Goal: Transaction & Acquisition: Purchase product/service

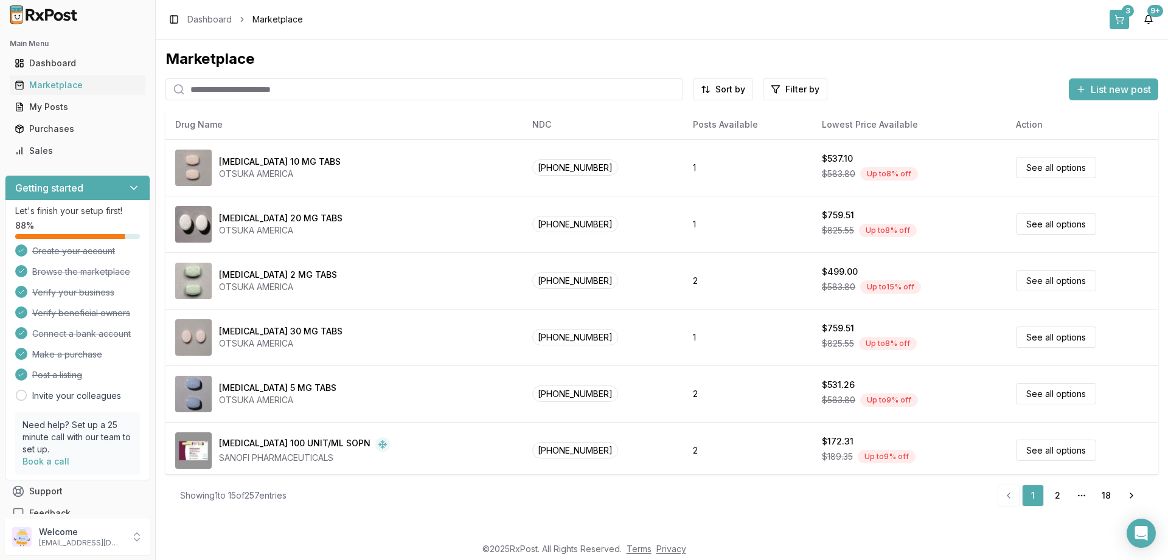
click at [1123, 17] on button "3" at bounding box center [1119, 19] width 19 height 19
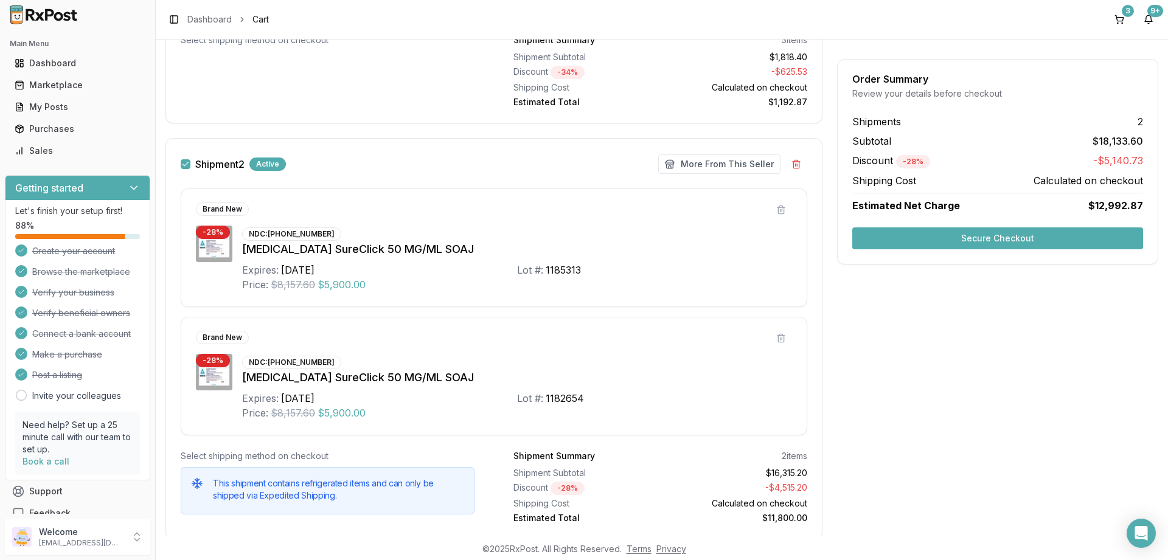
scroll to position [715, 0]
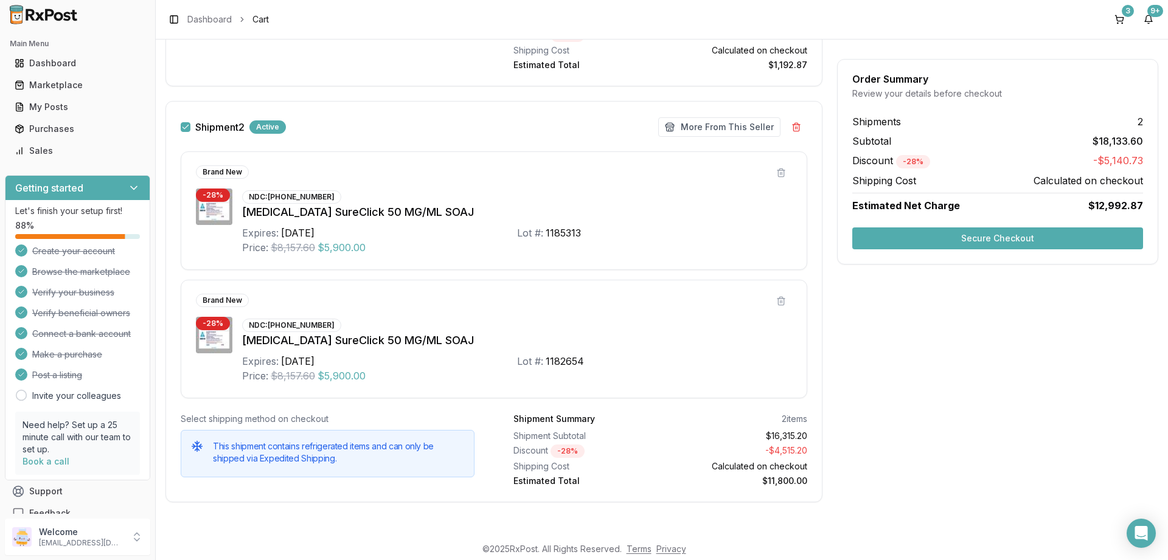
click at [187, 128] on button "Shipment 2" at bounding box center [186, 127] width 10 height 10
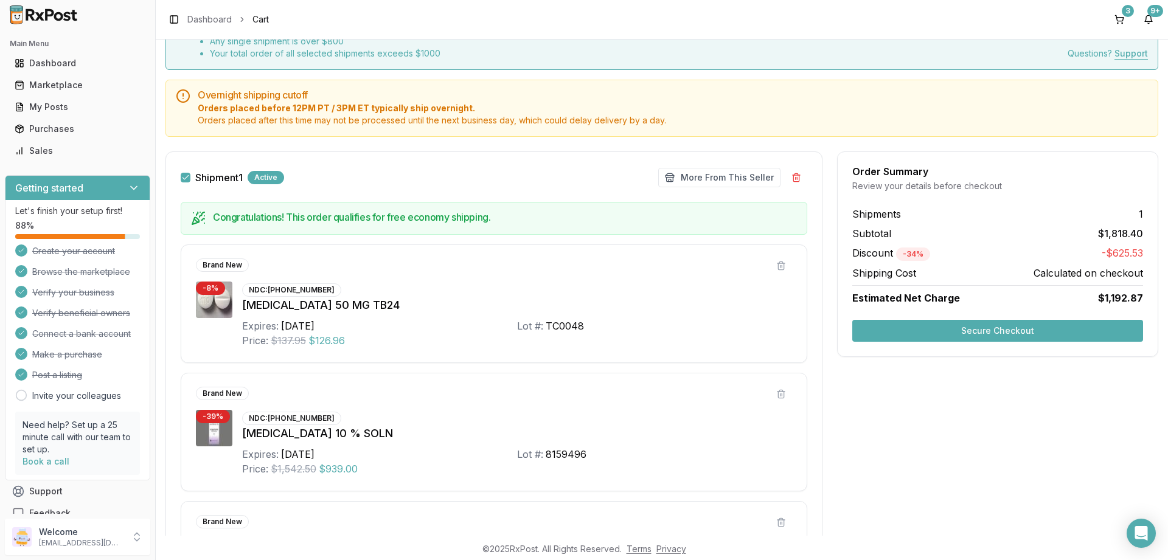
scroll to position [73, 0]
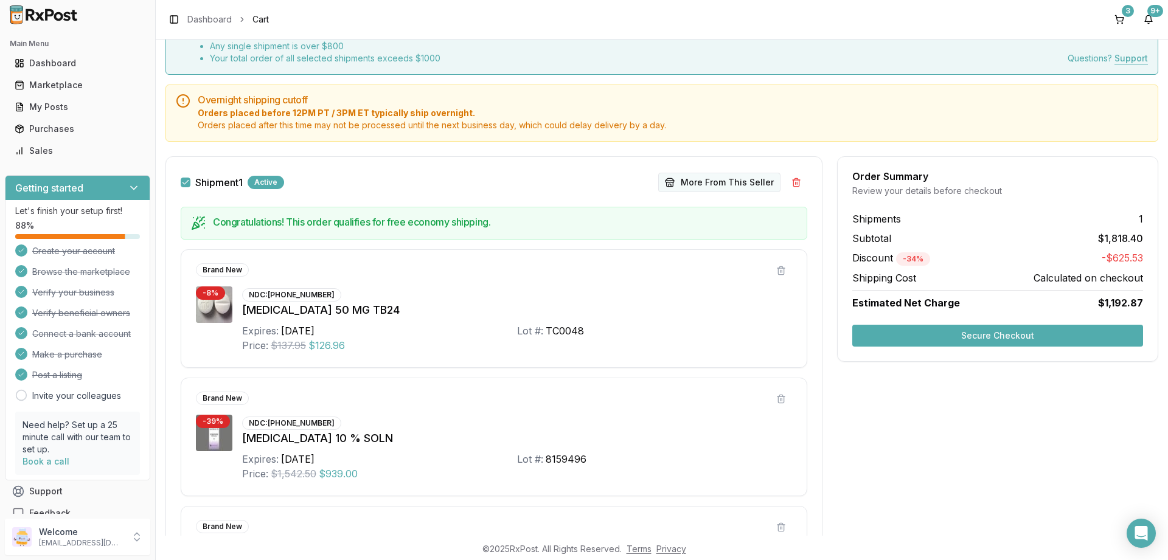
click at [722, 182] on button "More From This Seller" at bounding box center [719, 182] width 122 height 19
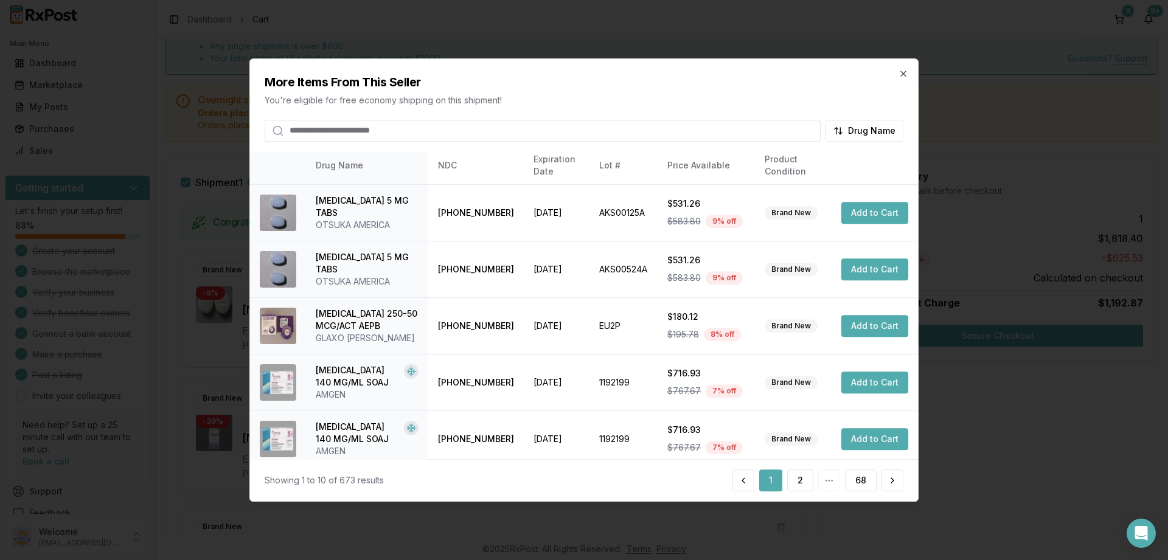
scroll to position [287, 0]
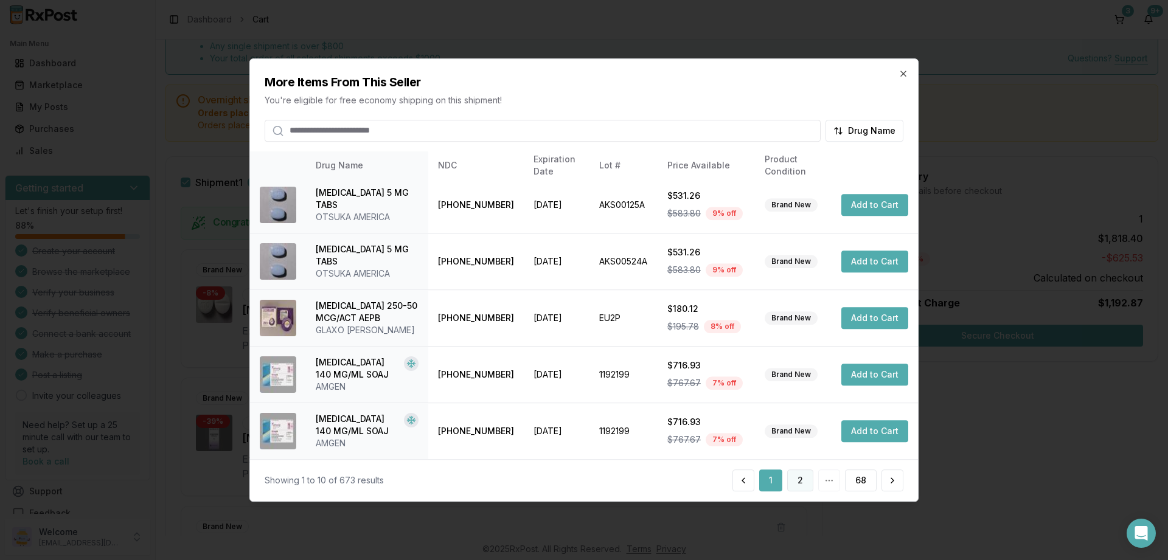
click at [798, 479] on button "2" at bounding box center [800, 481] width 26 height 22
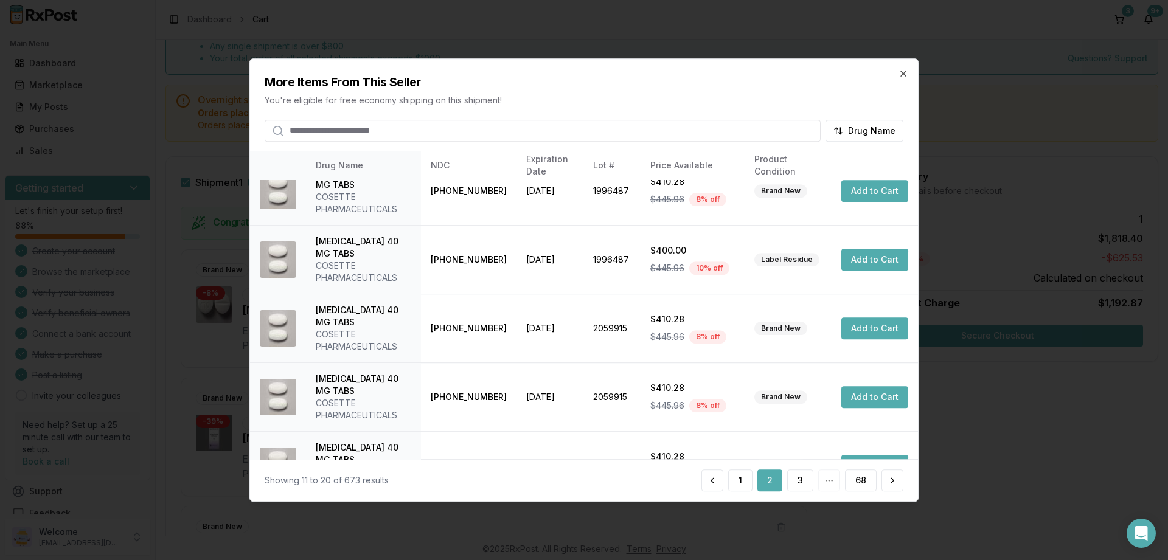
scroll to position [299, 0]
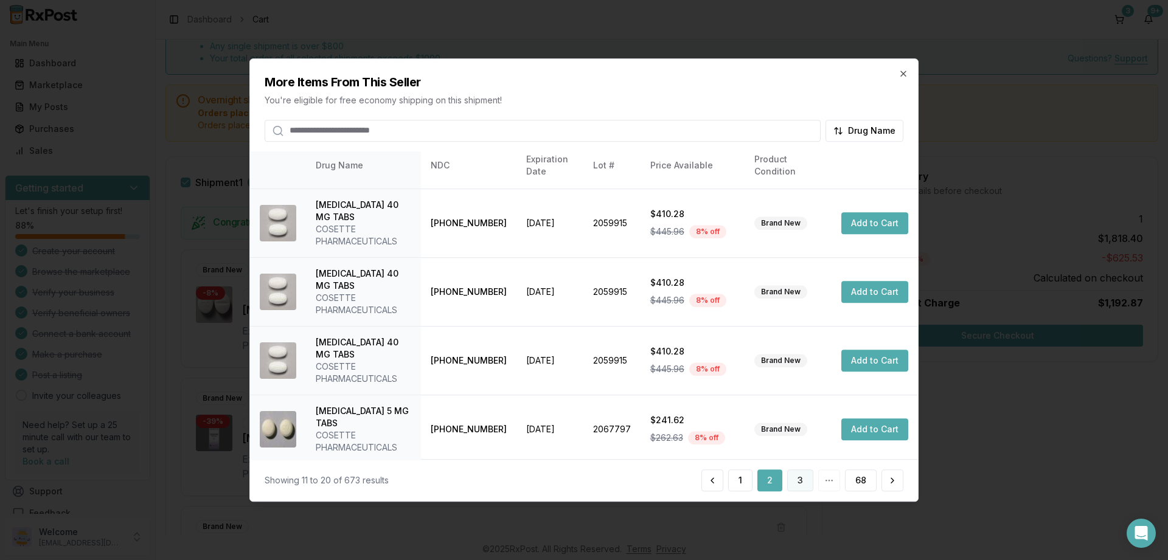
click at [801, 481] on button "3" at bounding box center [800, 481] width 26 height 22
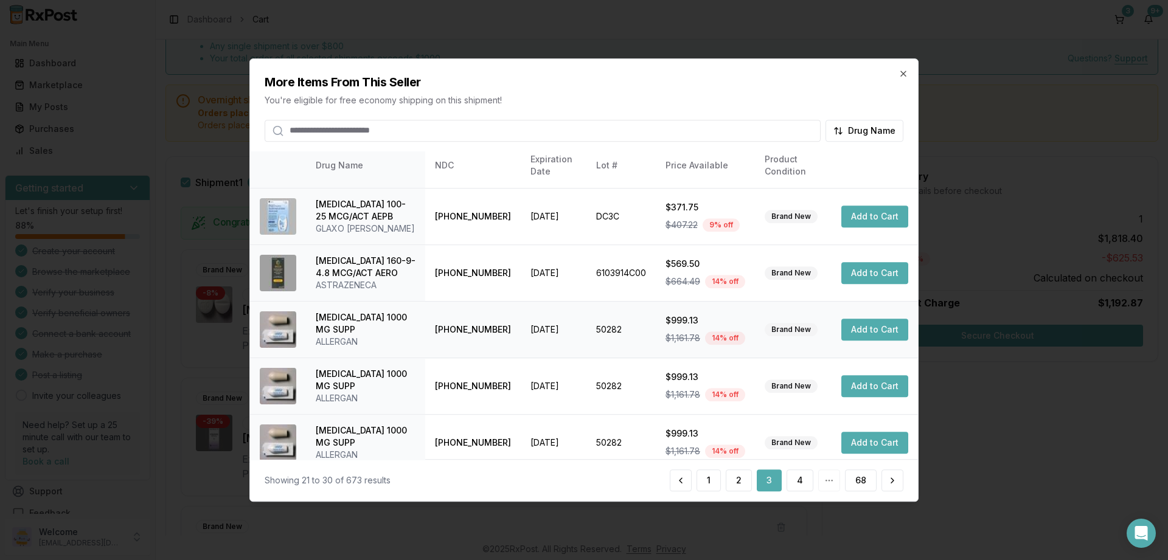
scroll to position [335, 0]
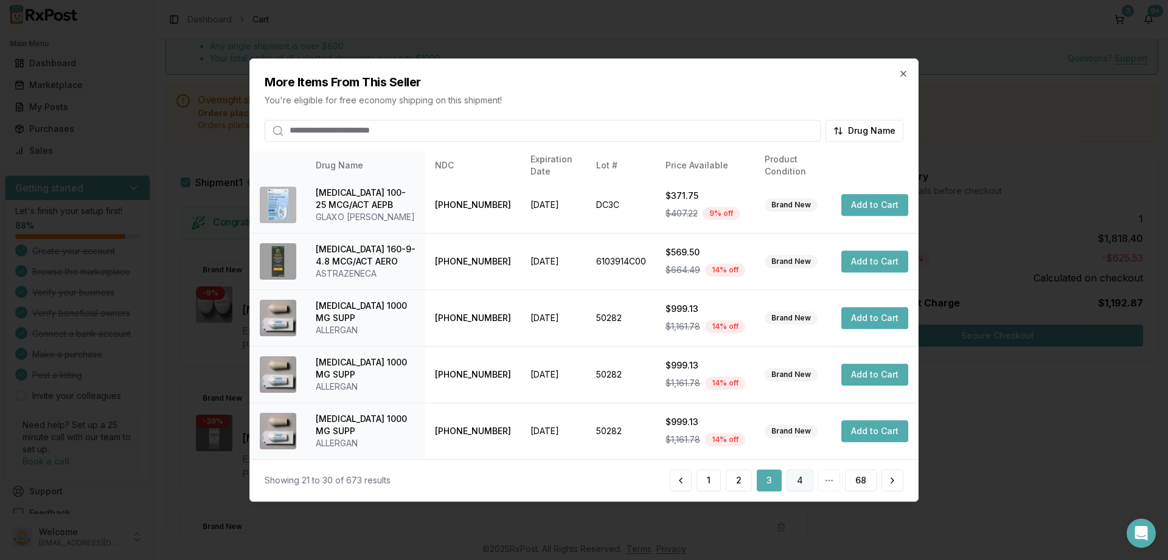
click at [796, 477] on button "4" at bounding box center [800, 481] width 27 height 22
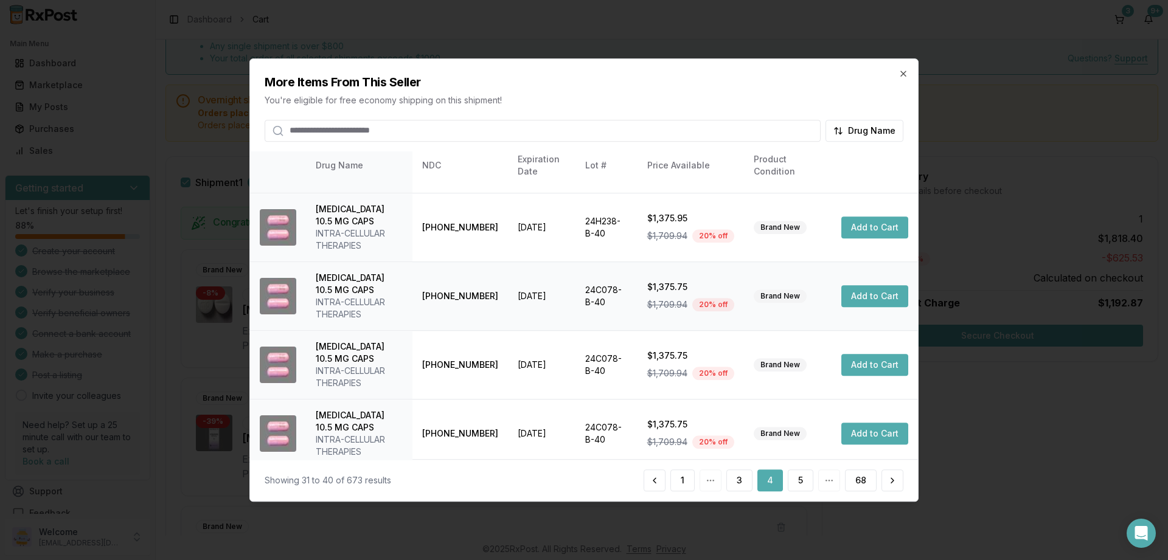
scroll to position [384, 0]
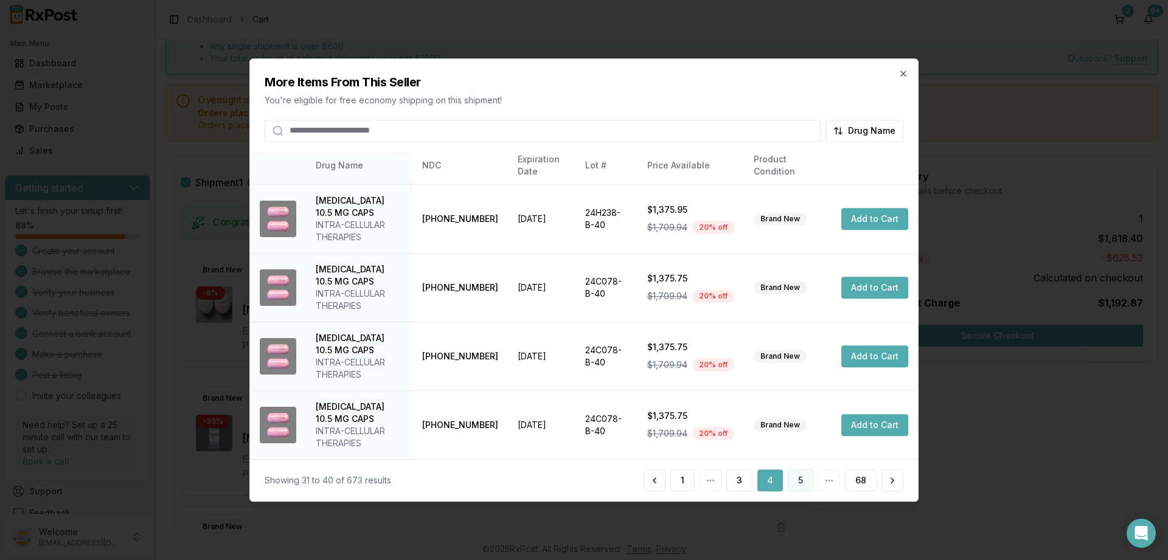
click at [801, 482] on button "5" at bounding box center [801, 481] width 26 height 22
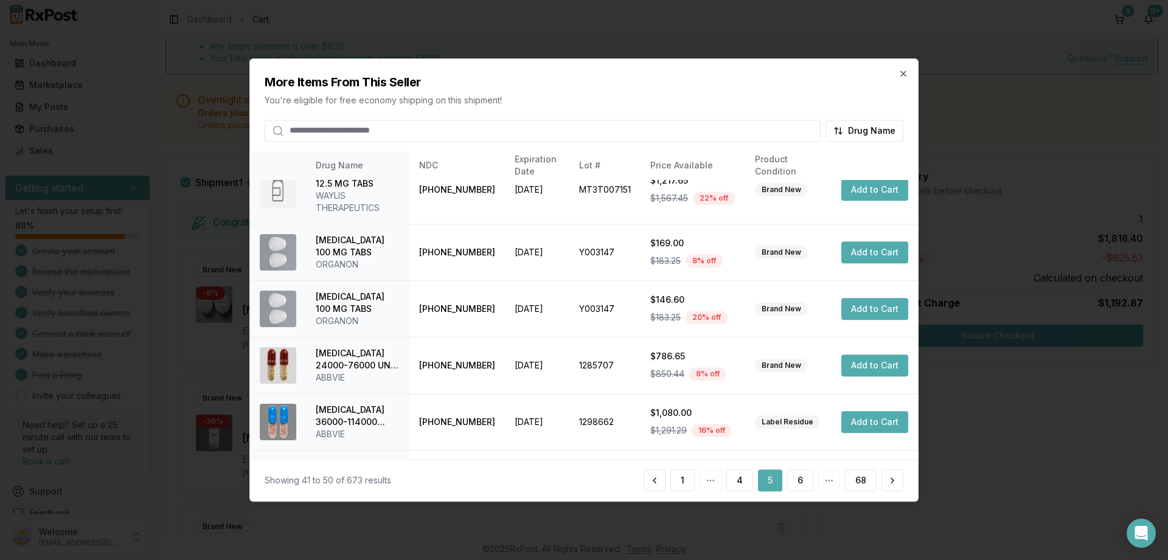
scroll to position [287, 0]
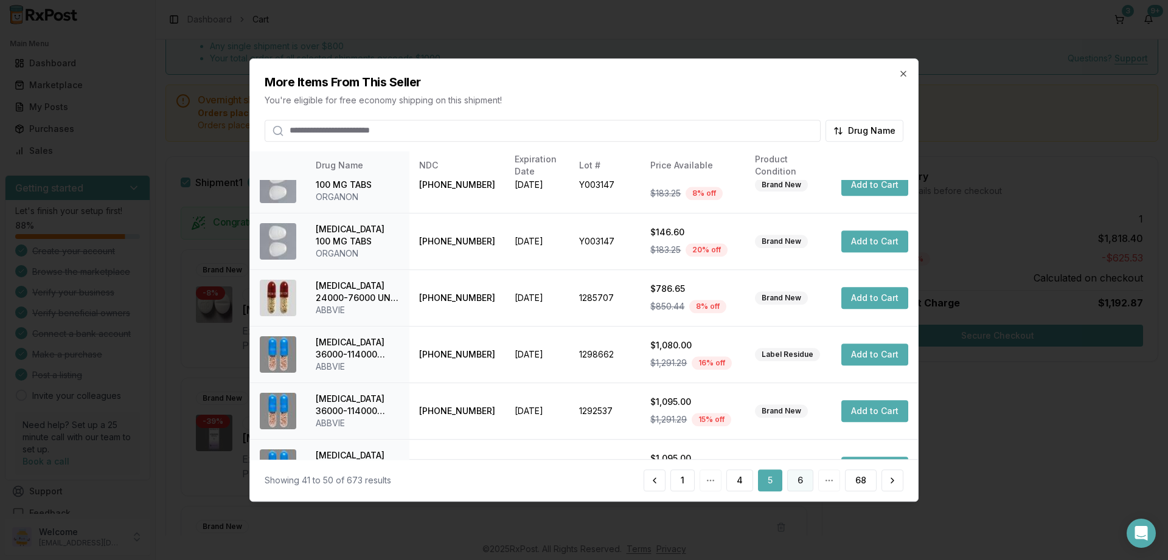
click at [798, 476] on button "6" at bounding box center [800, 481] width 26 height 22
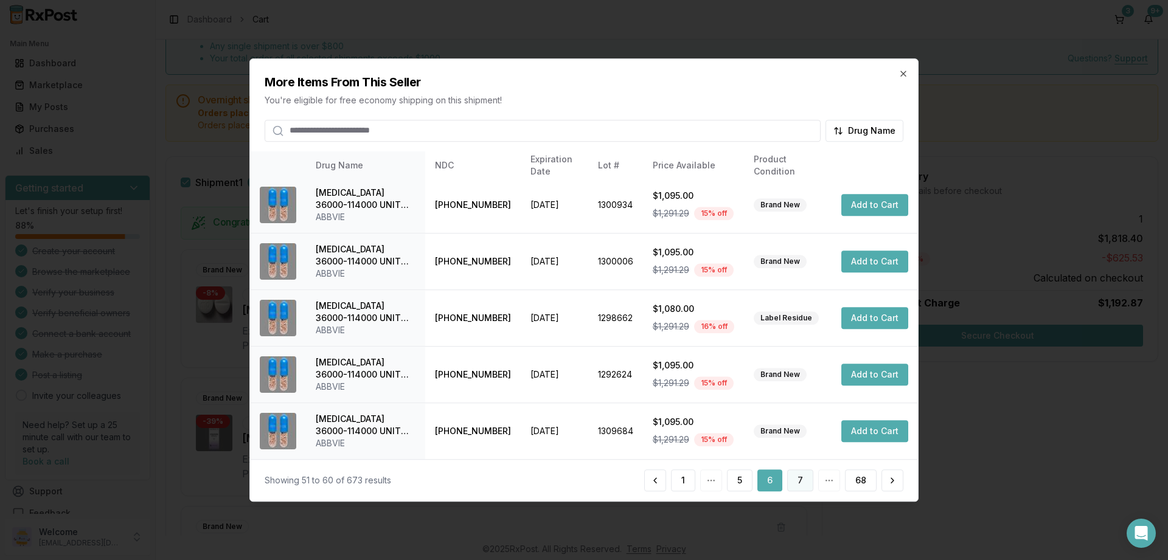
click at [797, 477] on button "7" at bounding box center [800, 481] width 26 height 22
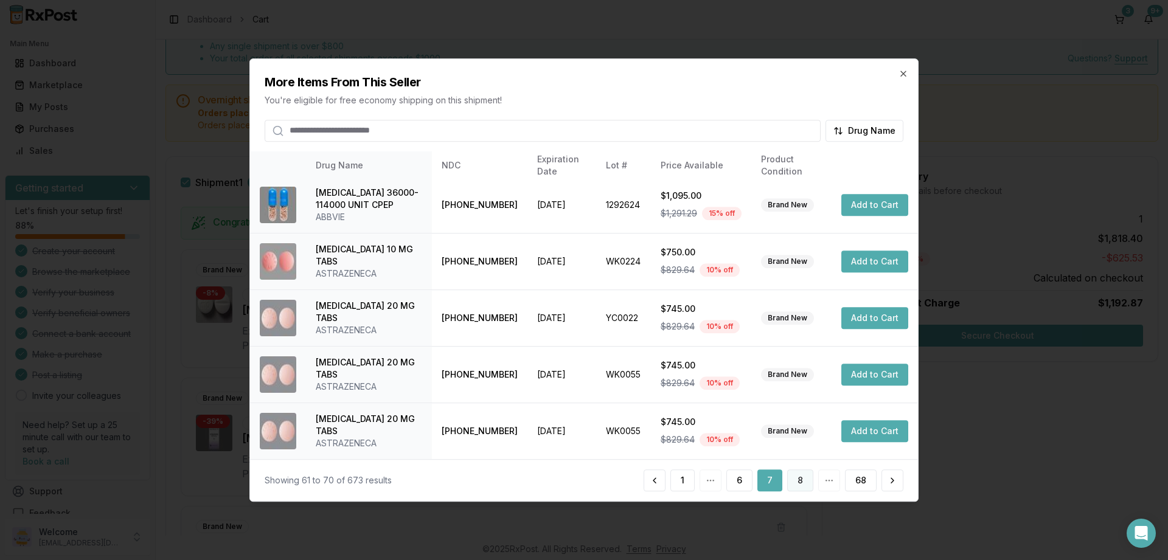
click at [802, 476] on button "8" at bounding box center [800, 481] width 26 height 22
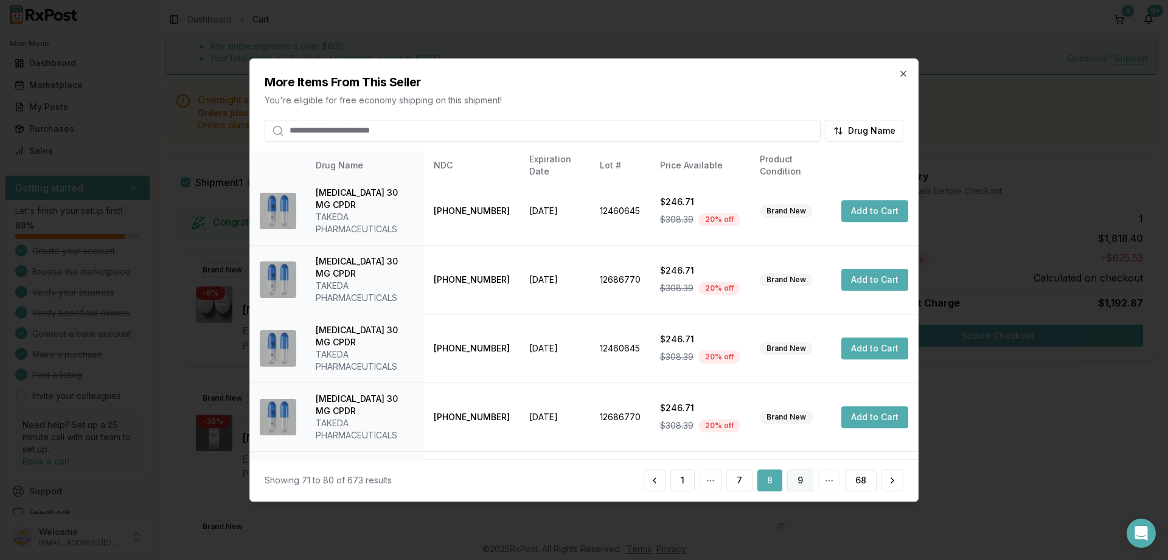
click at [799, 476] on button "9" at bounding box center [800, 481] width 26 height 22
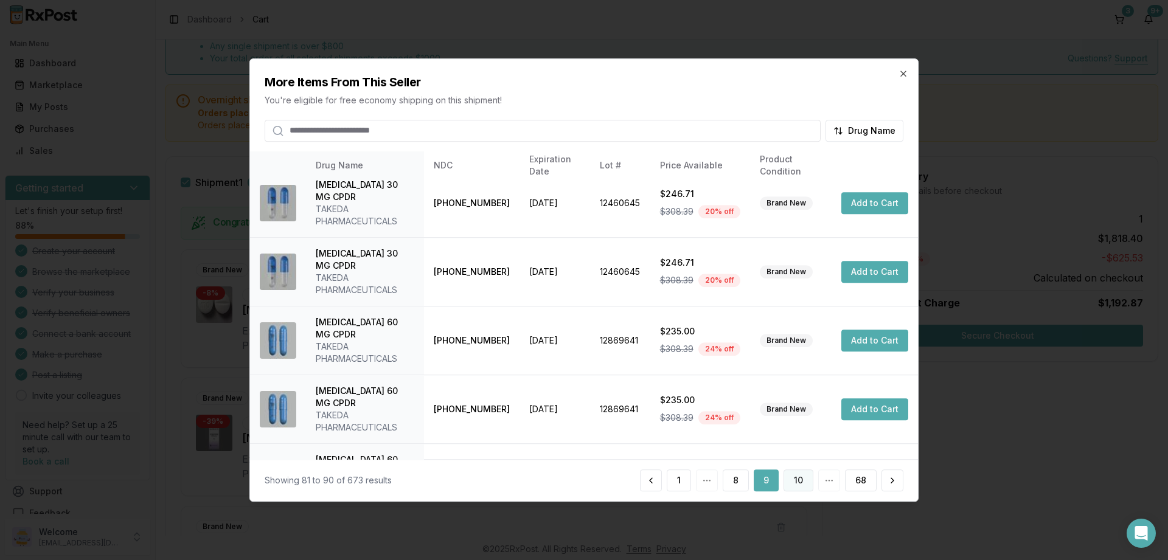
click at [802, 482] on button "10" at bounding box center [799, 481] width 30 height 22
click at [796, 474] on button "11" at bounding box center [799, 481] width 28 height 22
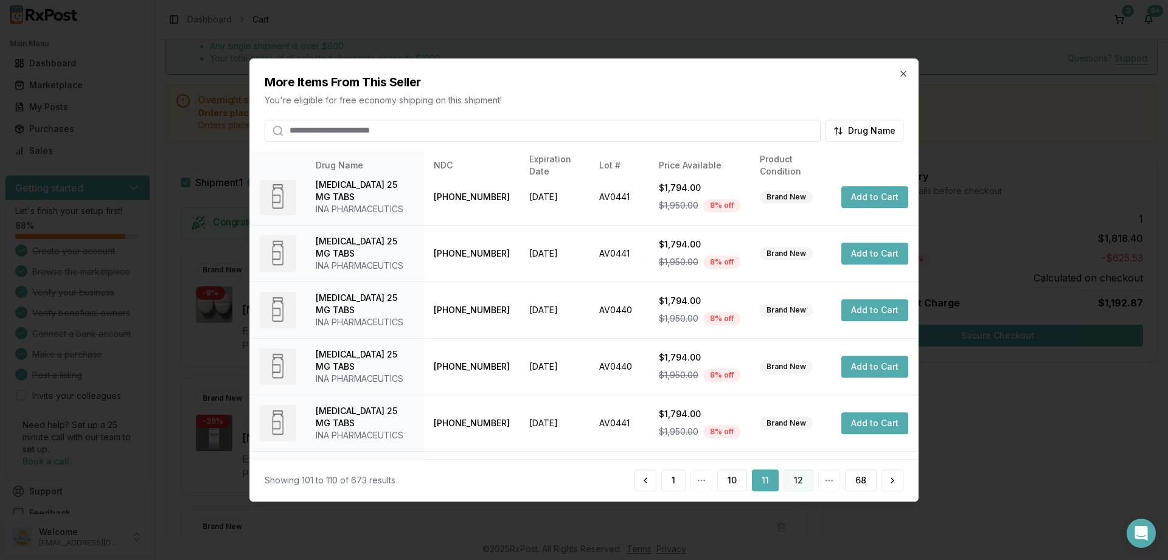
click at [802, 486] on button "12" at bounding box center [799, 481] width 30 height 22
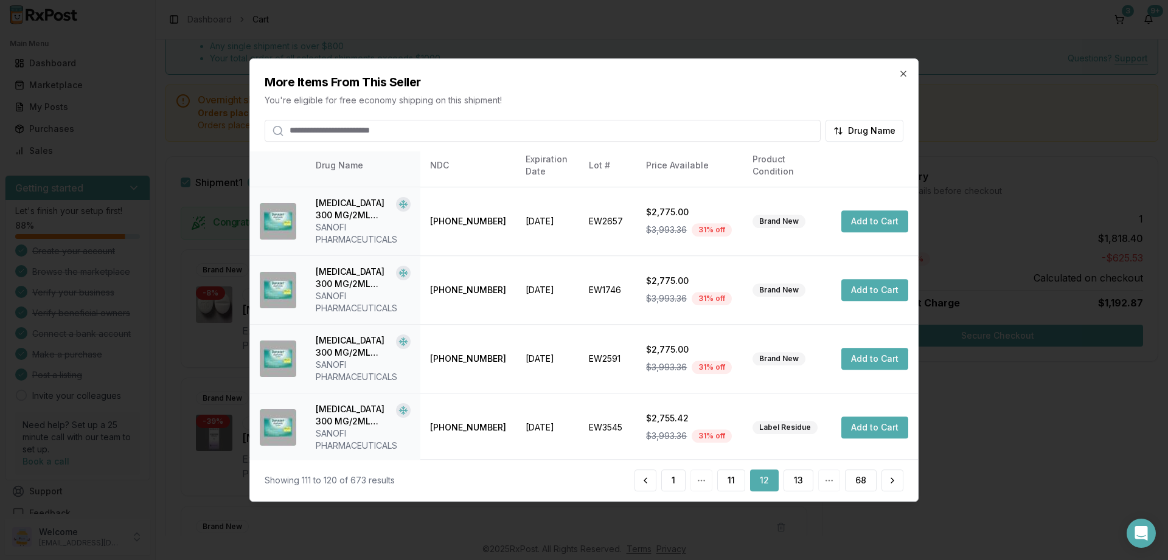
scroll to position [384, 0]
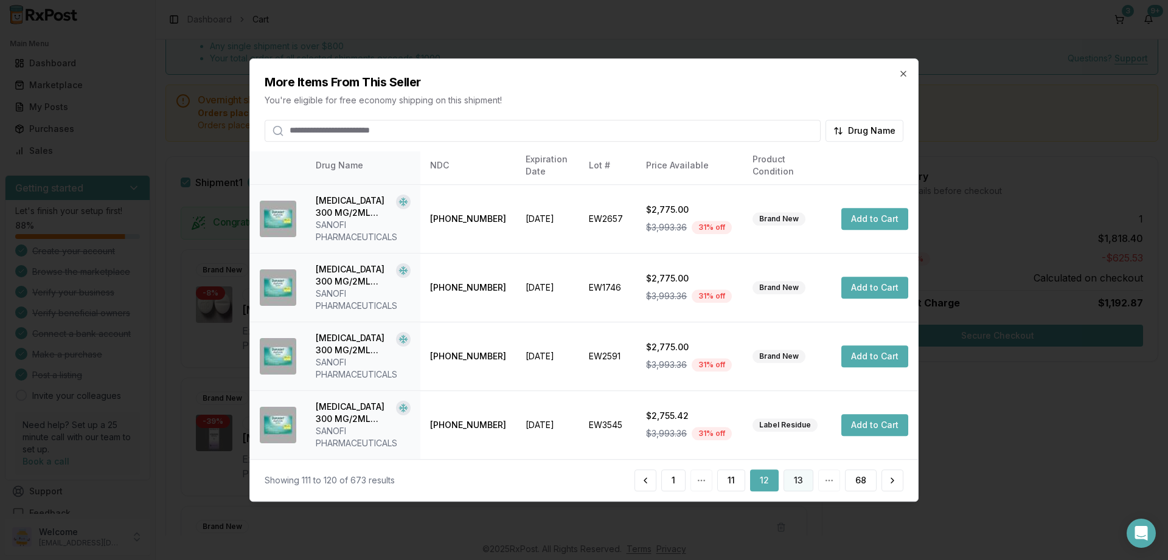
click at [796, 475] on button "13" at bounding box center [799, 481] width 30 height 22
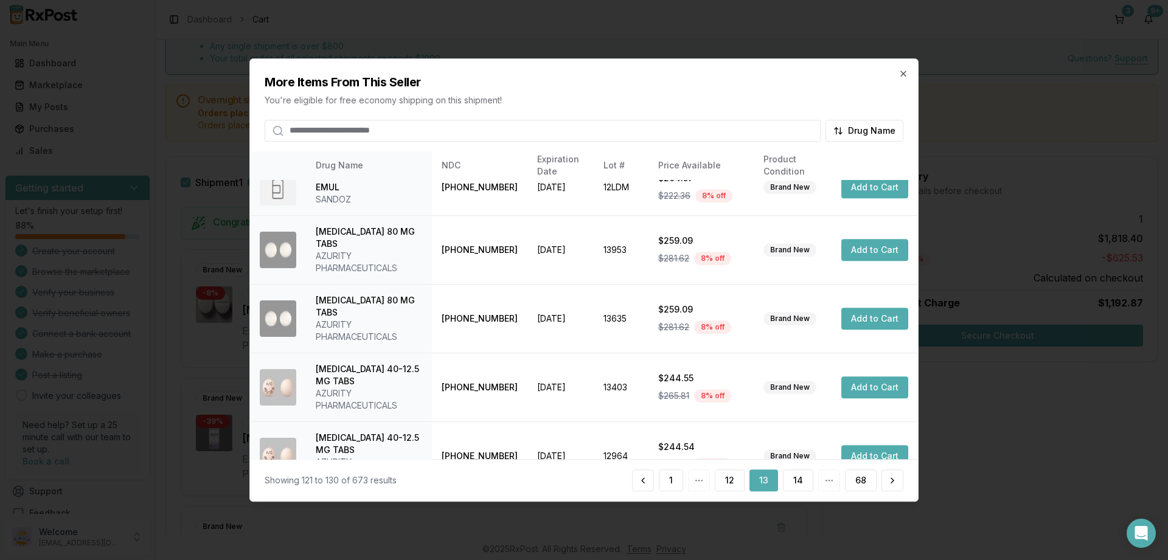
scroll to position [372, 0]
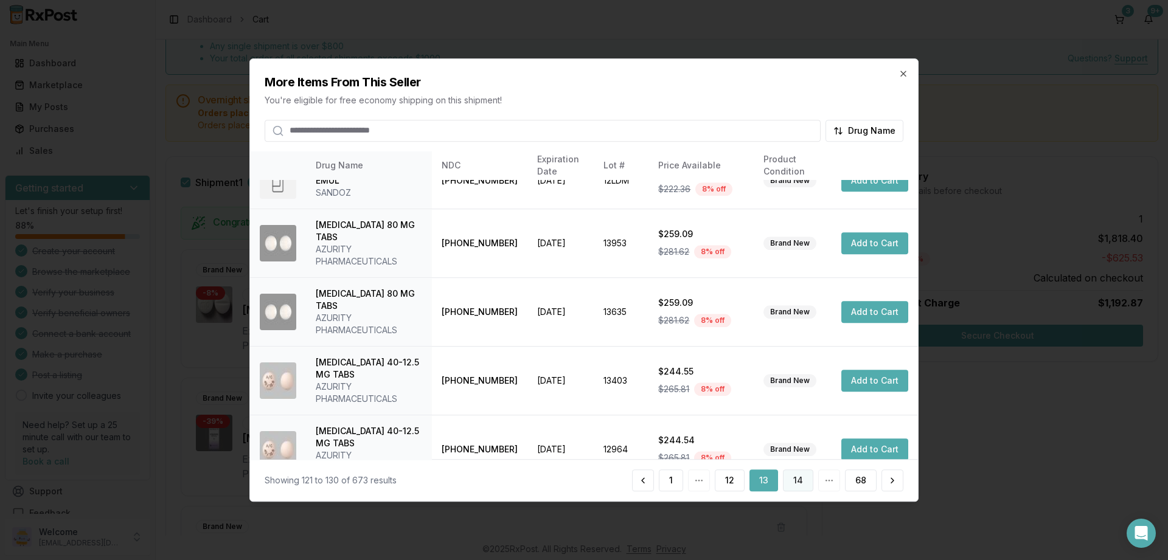
click at [796, 477] on button "14" at bounding box center [798, 481] width 30 height 22
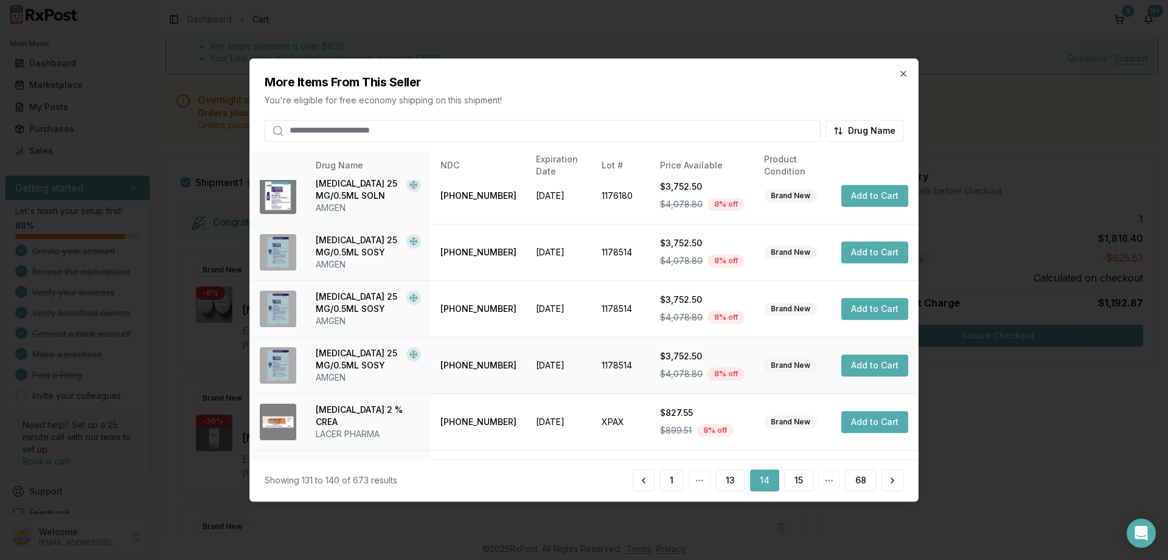
scroll to position [313, 0]
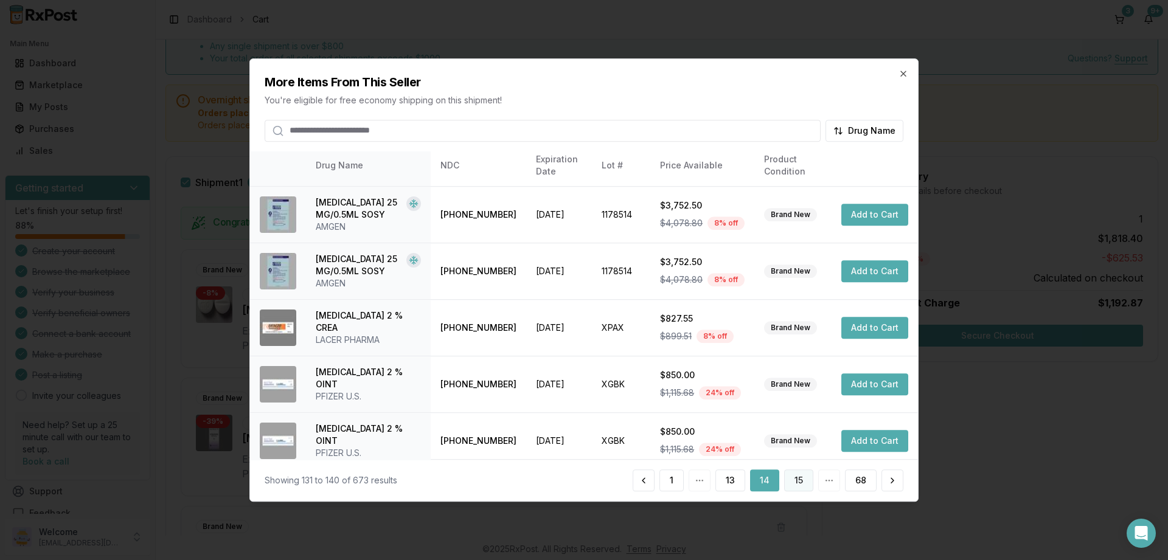
click at [803, 481] on button "15" at bounding box center [798, 481] width 29 height 22
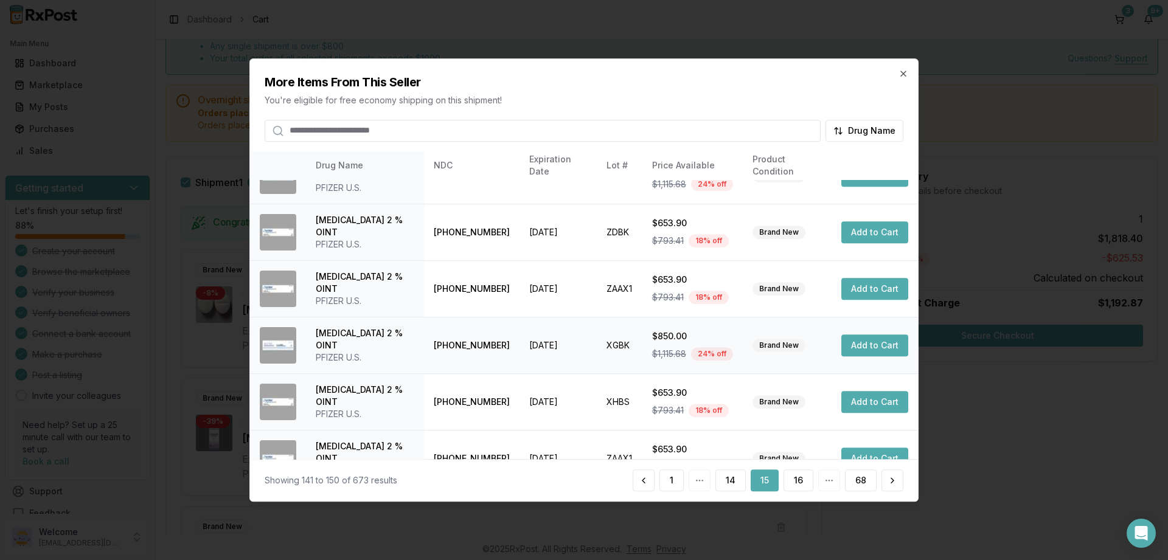
scroll to position [287, 0]
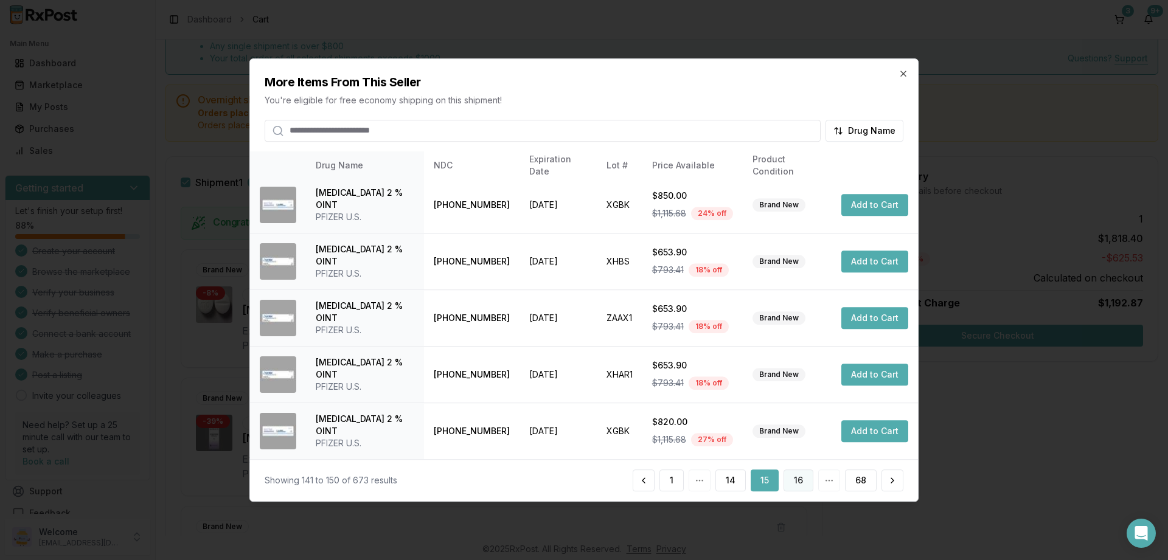
click at [801, 478] on button "16" at bounding box center [799, 481] width 30 height 22
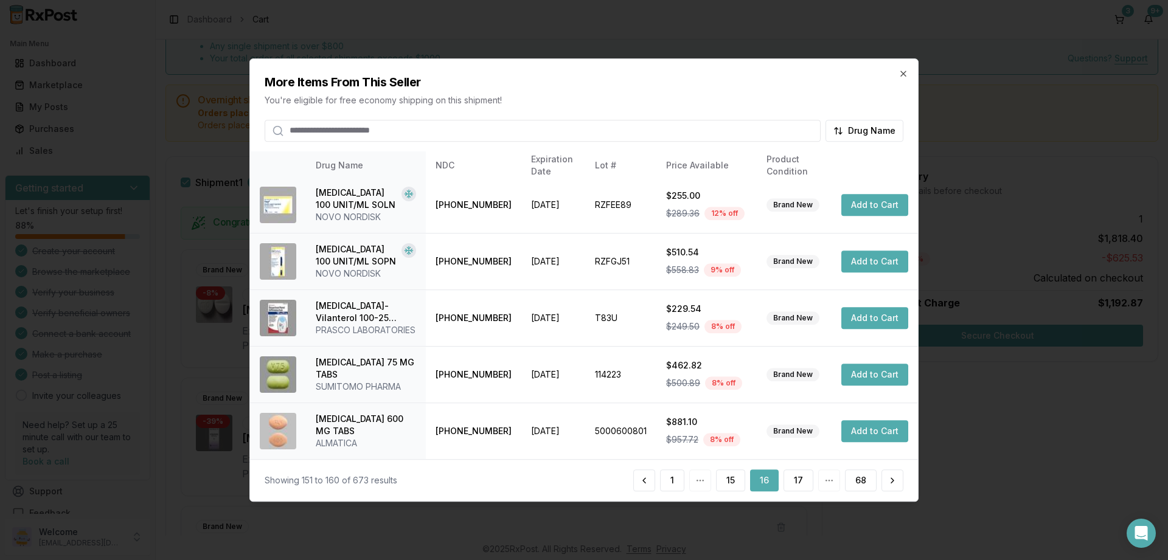
scroll to position [299, 0]
click at [871, 373] on button "Add to Cart" at bounding box center [874, 375] width 67 height 22
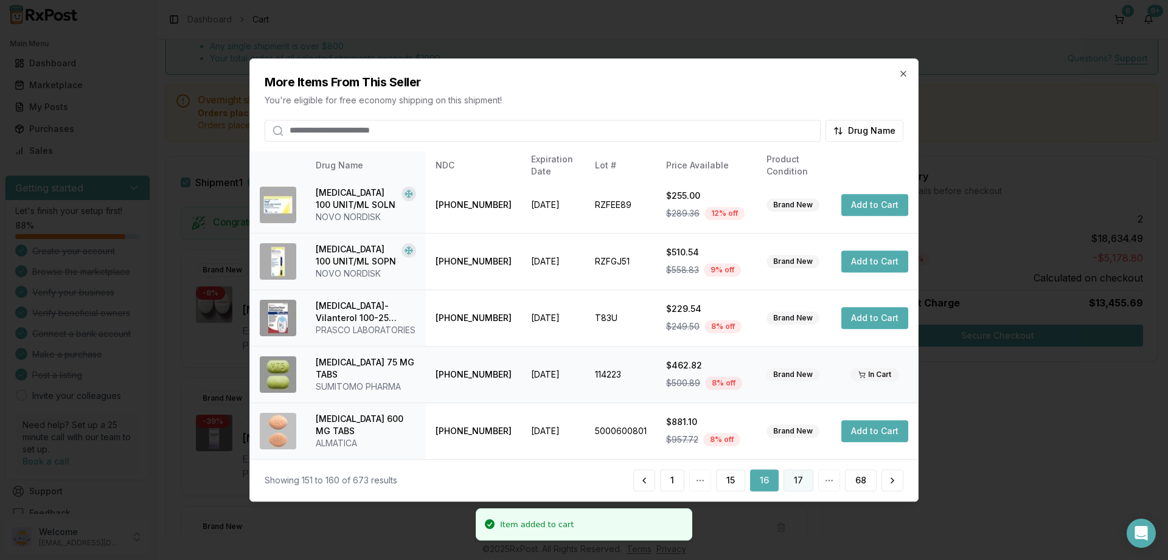
click at [795, 478] on button "17" at bounding box center [799, 481] width 30 height 22
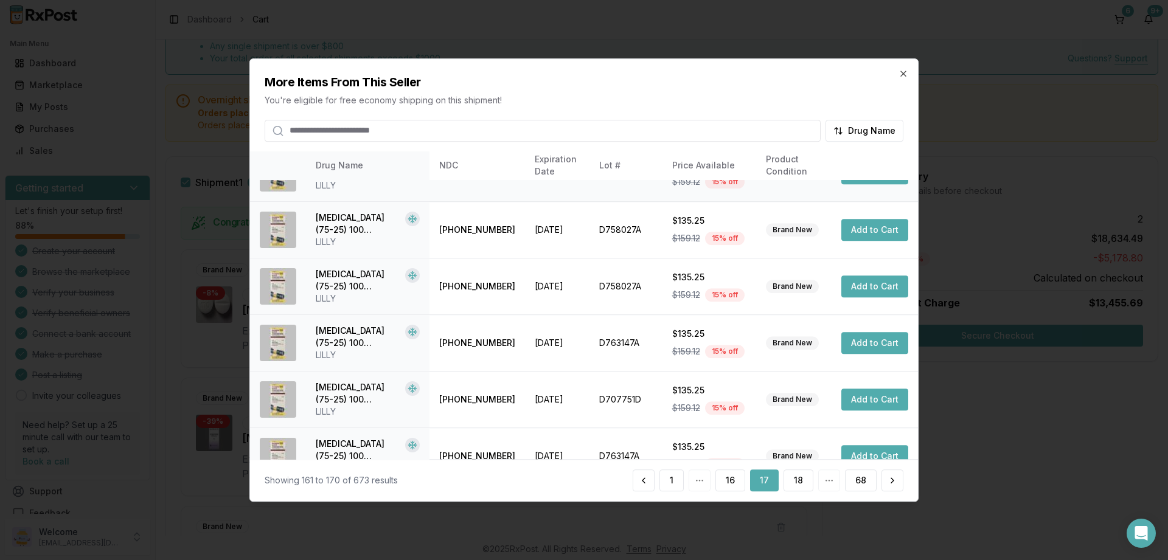
scroll to position [287, 0]
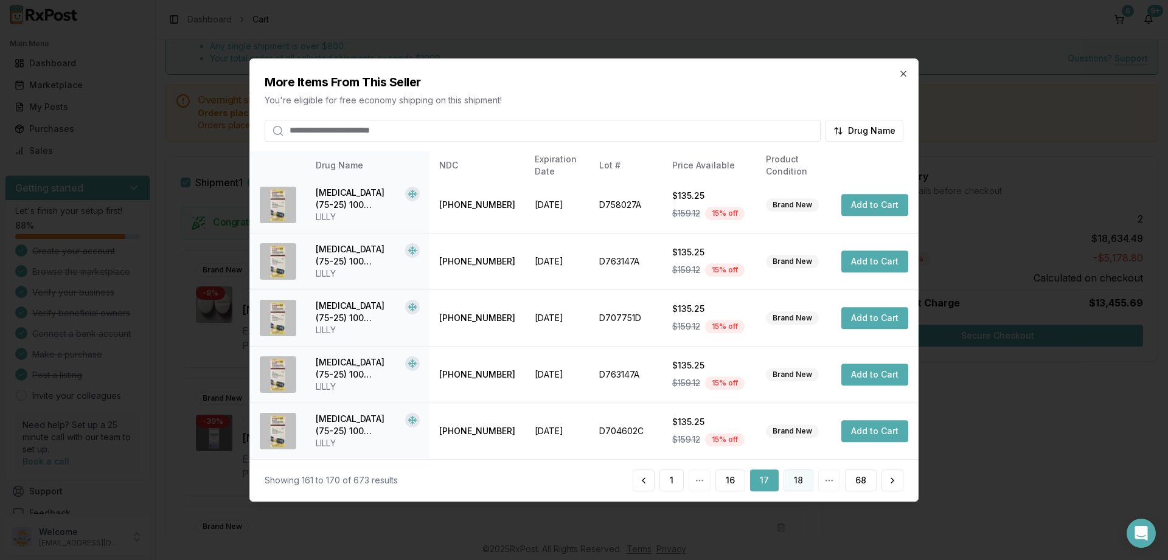
click at [804, 479] on button "18" at bounding box center [799, 481] width 30 height 22
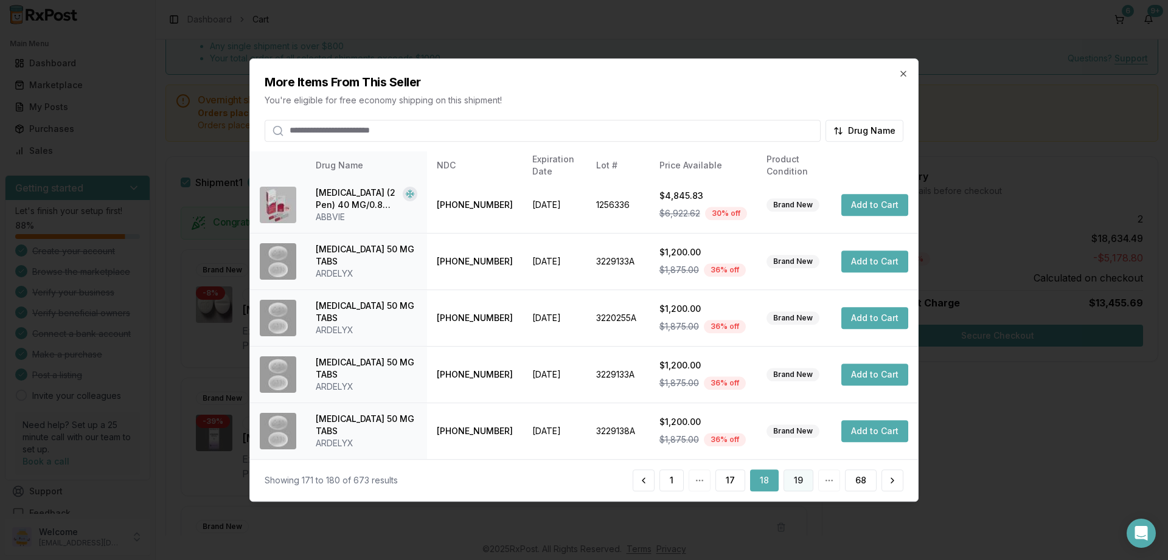
click at [801, 479] on button "19" at bounding box center [799, 481] width 30 height 22
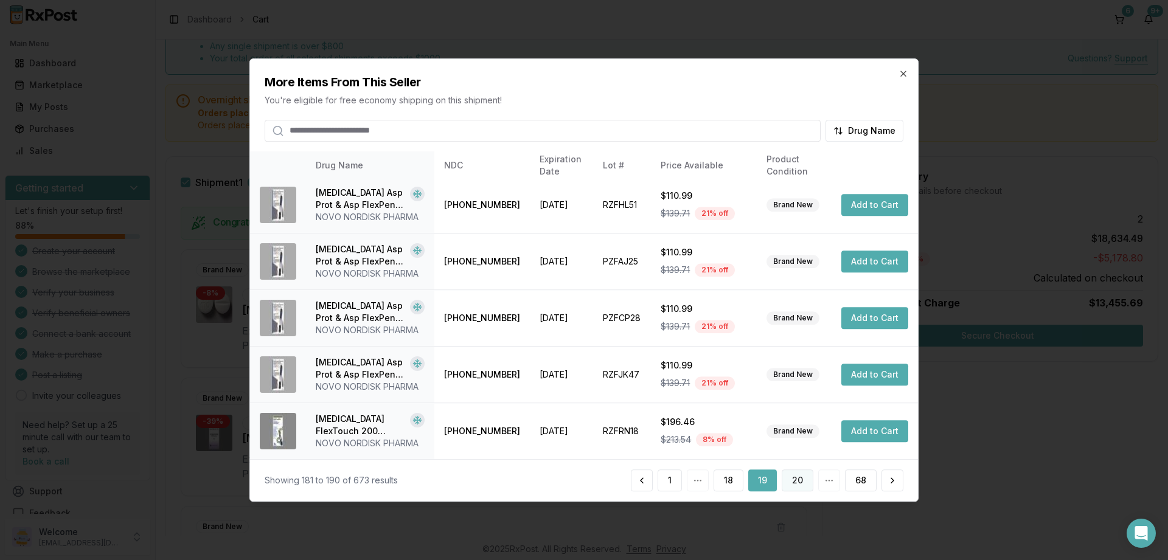
click at [796, 479] on button "20" at bounding box center [798, 481] width 32 height 22
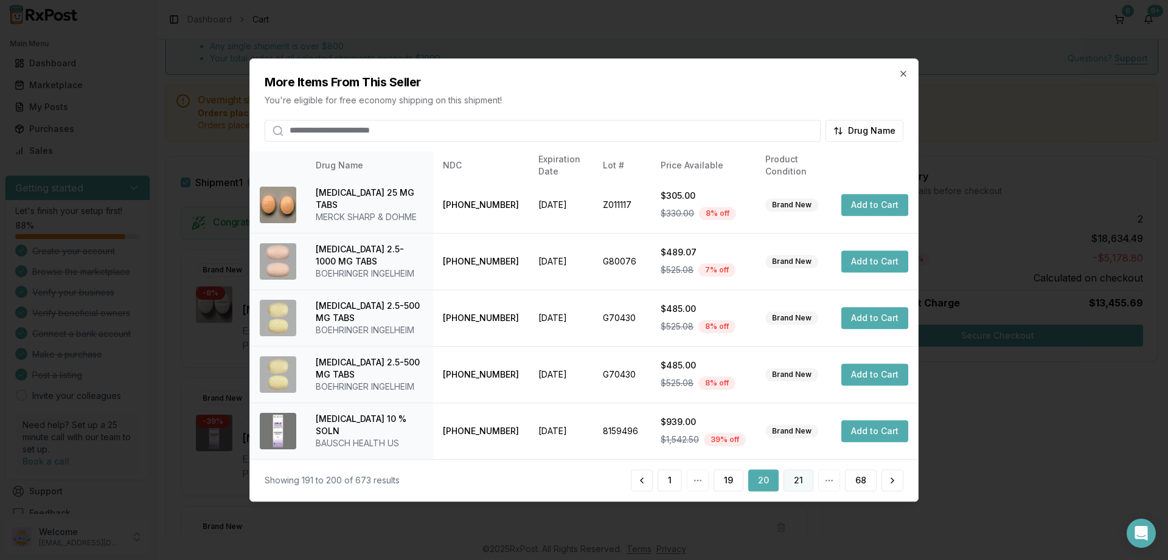
click at [795, 476] on button "21" at bounding box center [799, 481] width 30 height 22
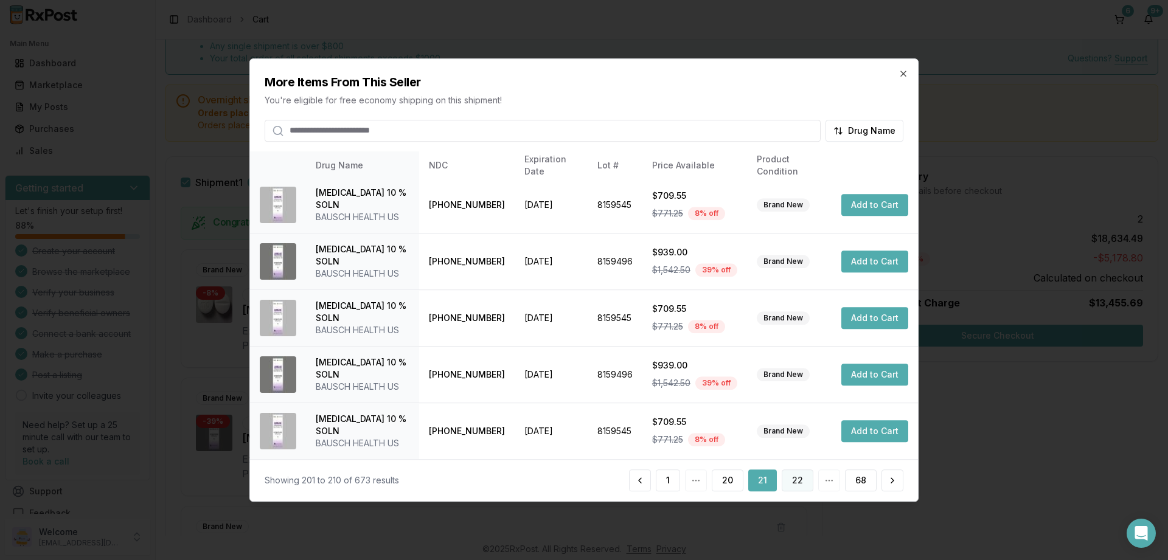
click at [796, 480] on button "22" at bounding box center [798, 481] width 32 height 22
click at [798, 480] on button "23" at bounding box center [798, 481] width 32 height 22
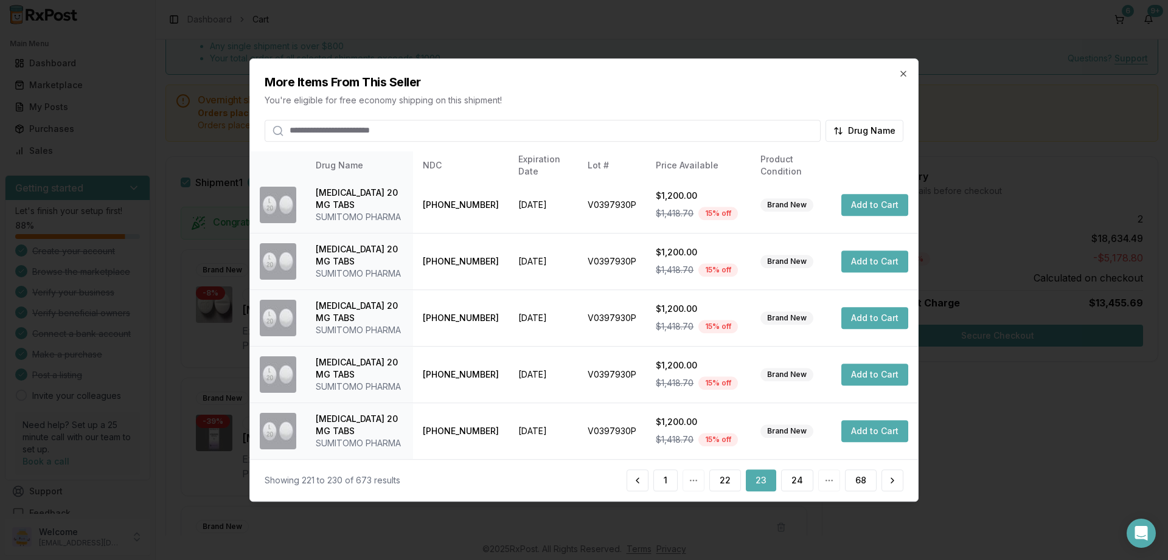
scroll to position [360, 0]
click at [795, 476] on button "24" at bounding box center [797, 481] width 32 height 22
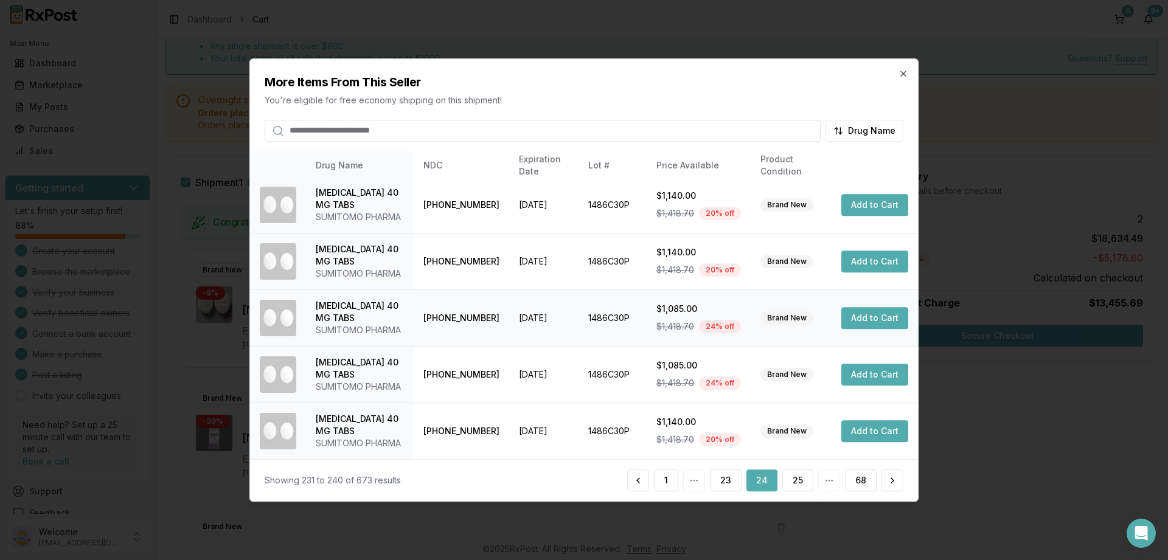
scroll to position [408, 0]
click at [799, 476] on button "25" at bounding box center [797, 481] width 31 height 22
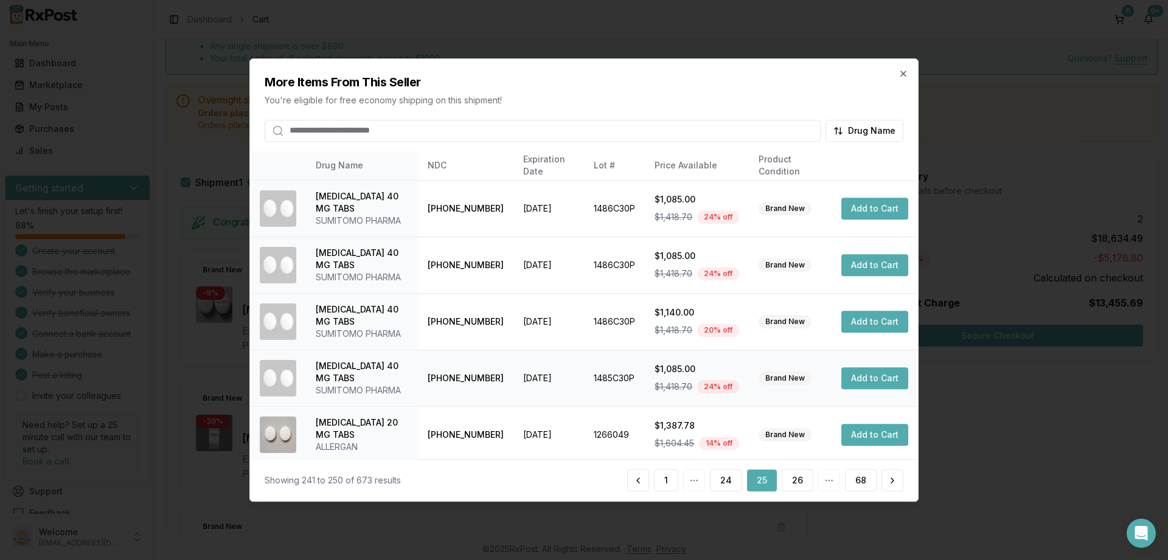
scroll to position [287, 0]
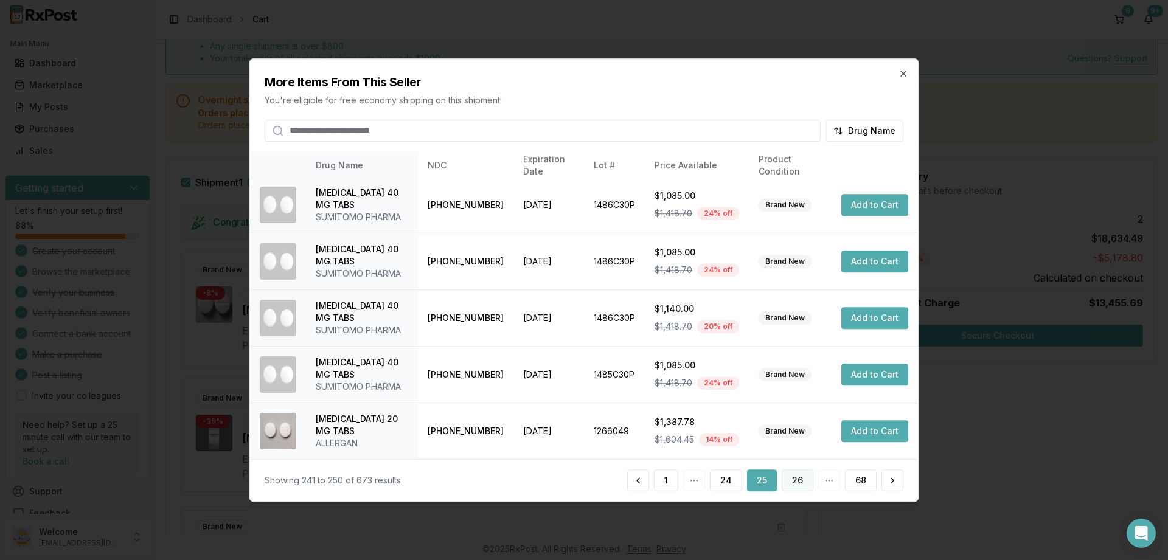
click at [796, 479] on button "26" at bounding box center [798, 481] width 32 height 22
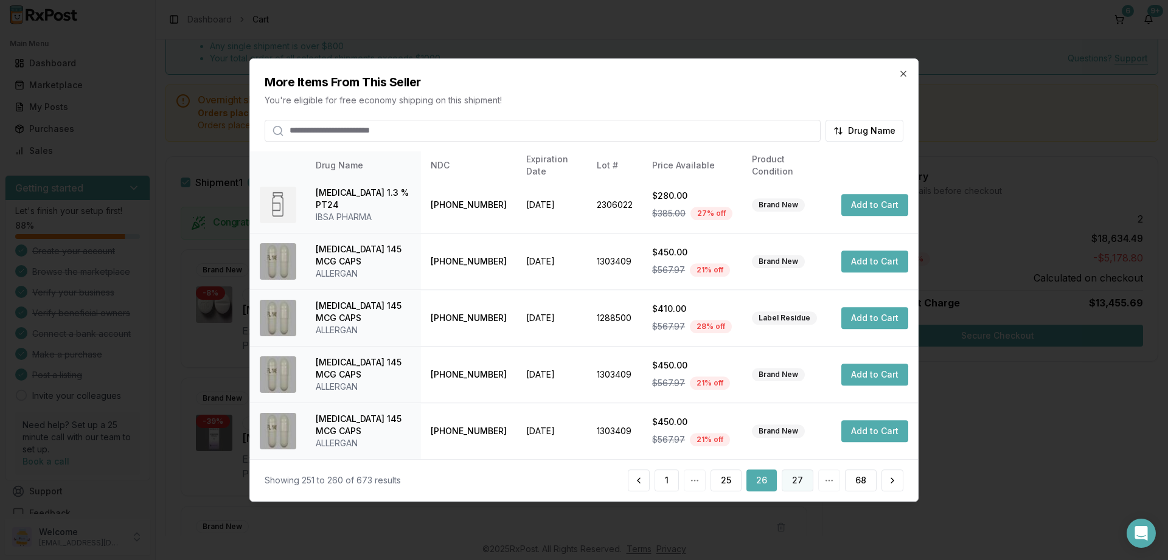
click at [797, 479] on button "27" at bounding box center [798, 481] width 32 height 22
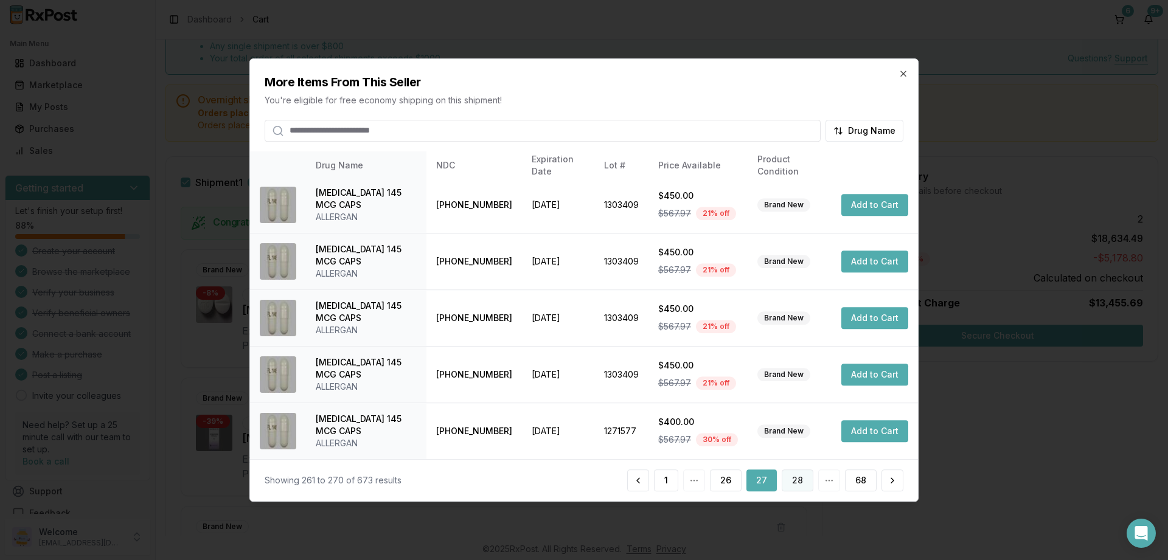
click at [796, 481] on button "28" at bounding box center [798, 481] width 32 height 22
click at [801, 478] on button "29" at bounding box center [798, 481] width 32 height 22
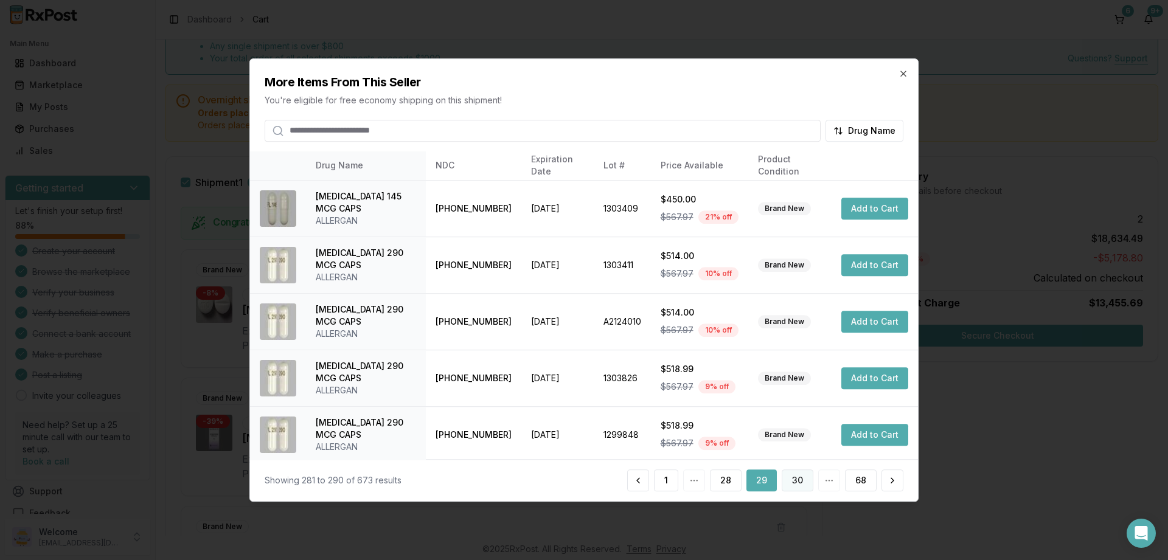
click at [796, 477] on button "30" at bounding box center [798, 481] width 32 height 22
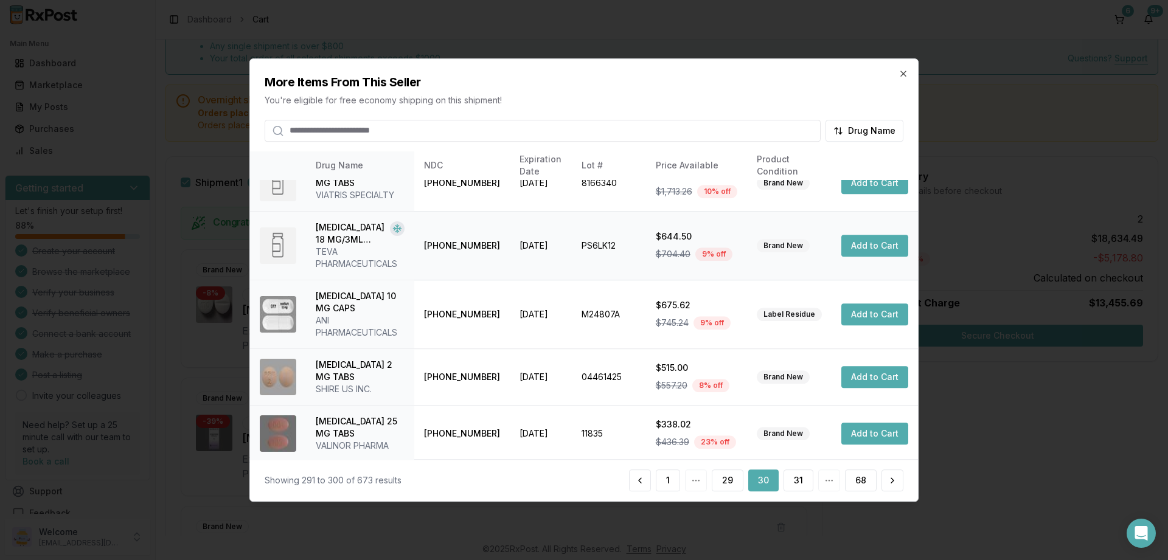
scroll to position [219, 0]
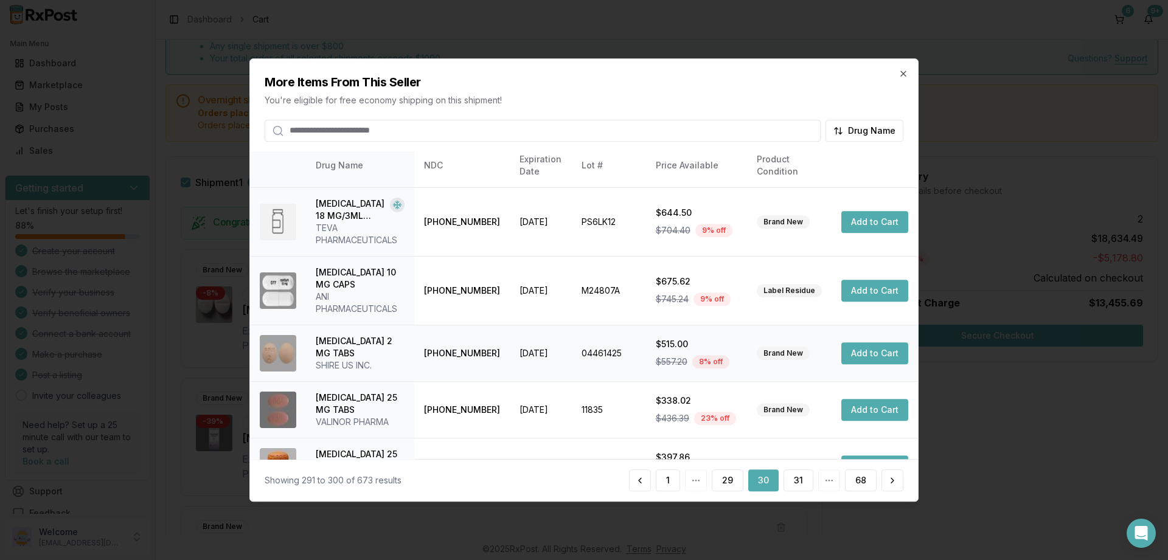
click at [869, 350] on button "Add to Cart" at bounding box center [874, 354] width 67 height 22
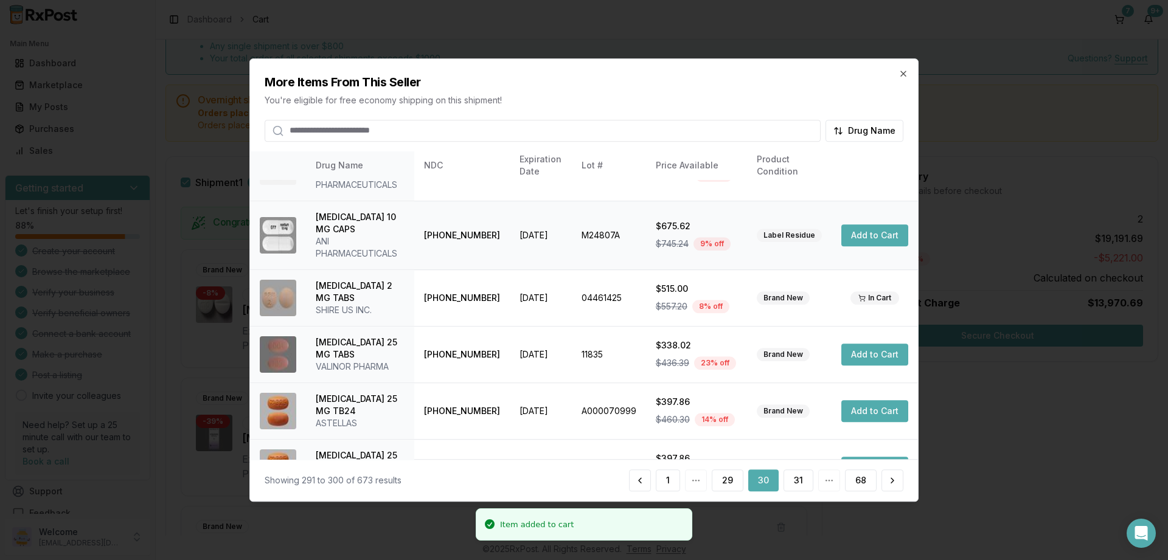
scroll to position [311, 0]
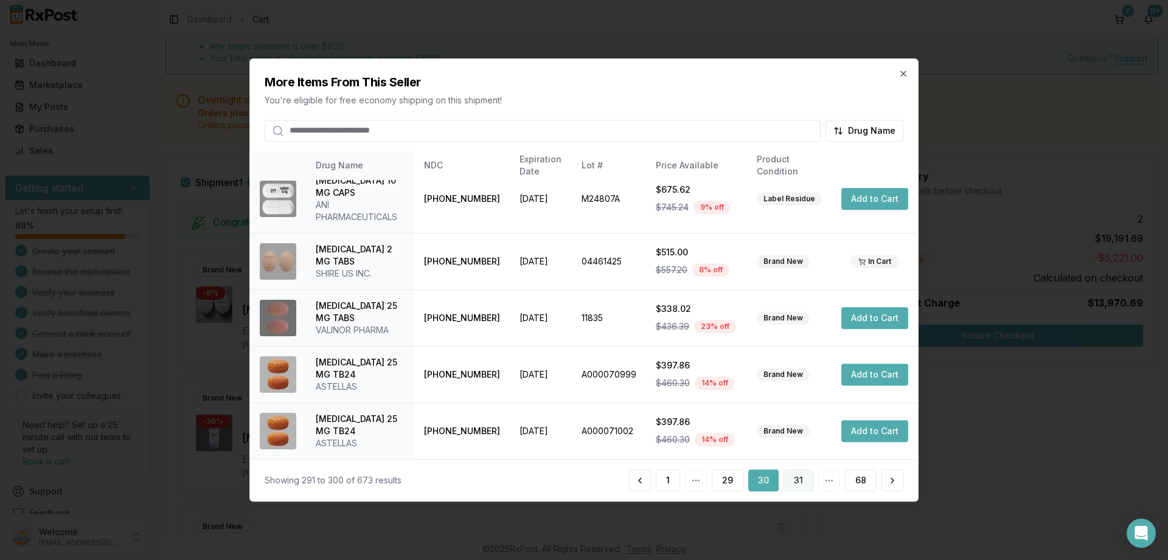
click at [799, 478] on button "31" at bounding box center [799, 481] width 30 height 22
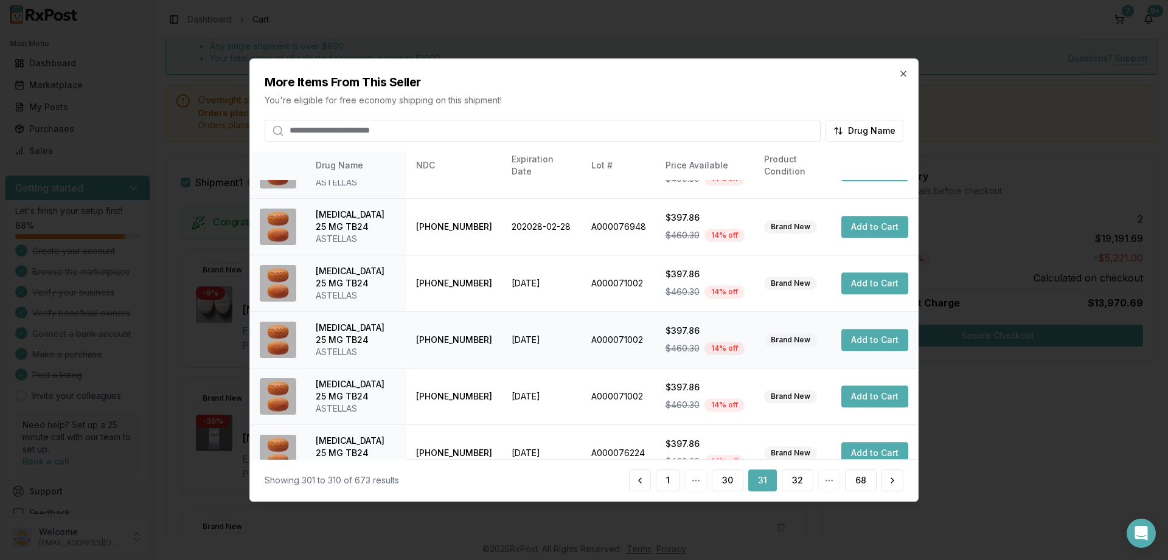
scroll to position [287, 0]
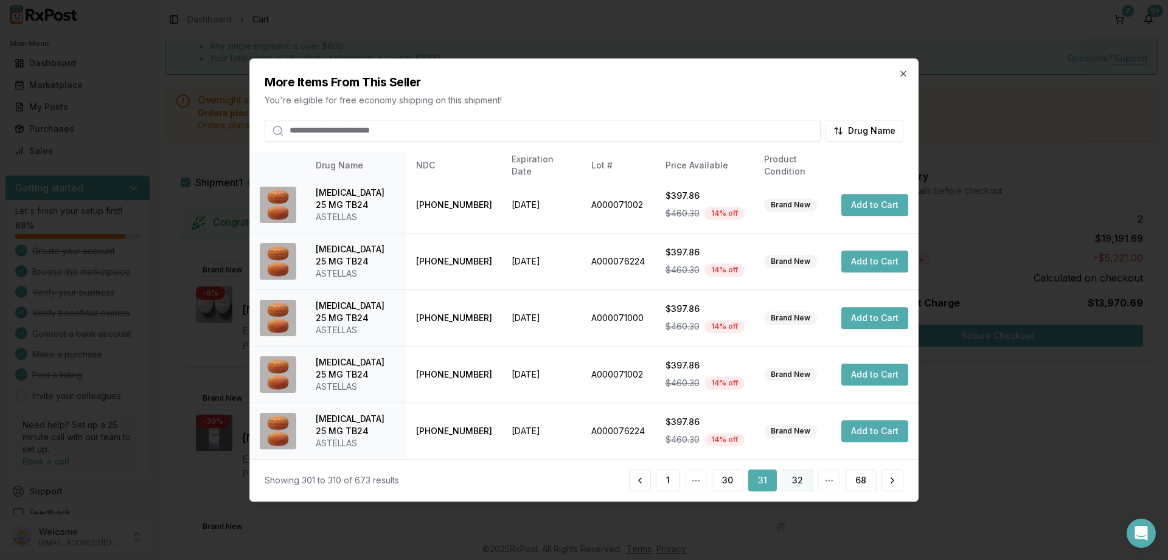
click at [790, 475] on button "32" at bounding box center [798, 481] width 32 height 22
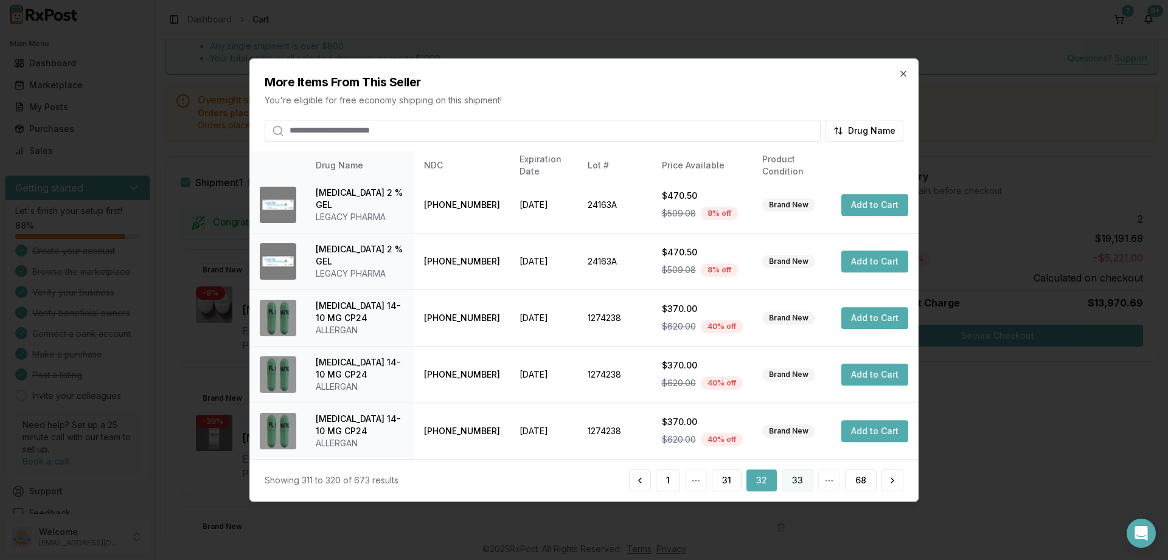
click at [798, 481] on button "33" at bounding box center [798, 481] width 32 height 22
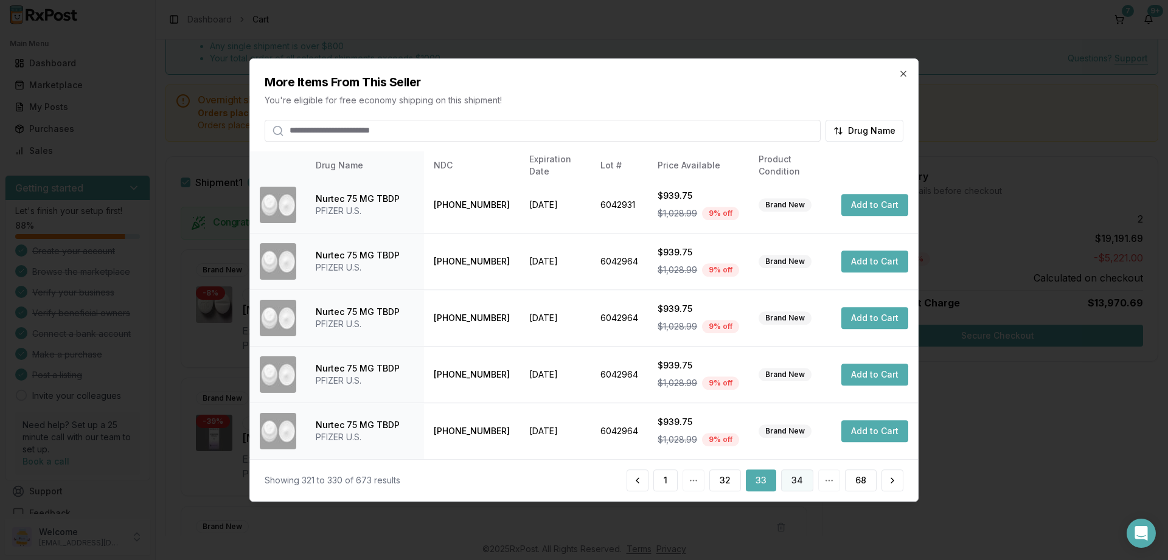
click at [795, 477] on button "34" at bounding box center [797, 481] width 32 height 22
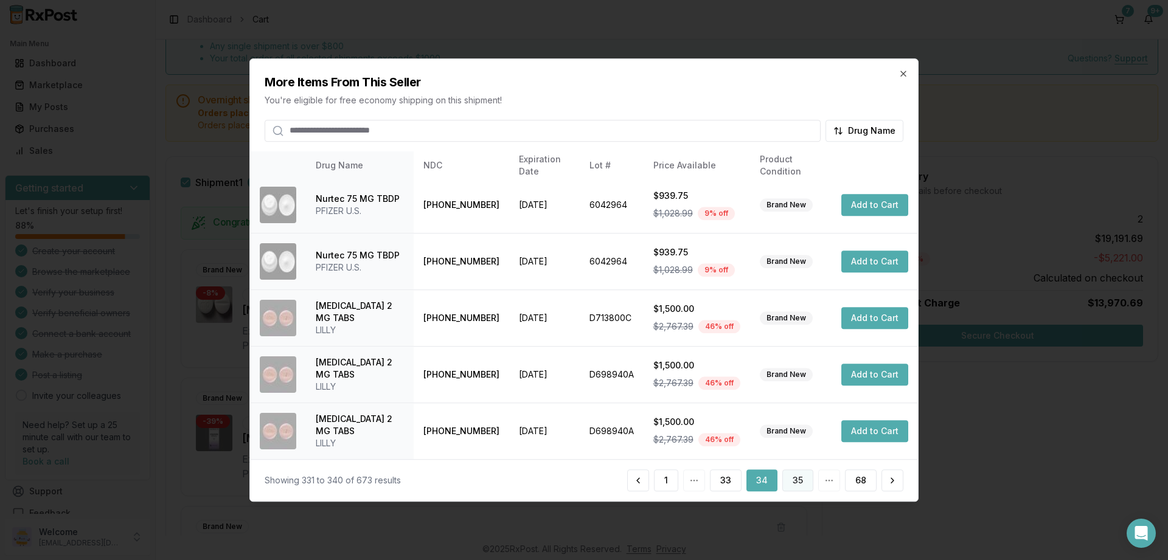
click at [792, 473] on button "35" at bounding box center [797, 481] width 31 height 22
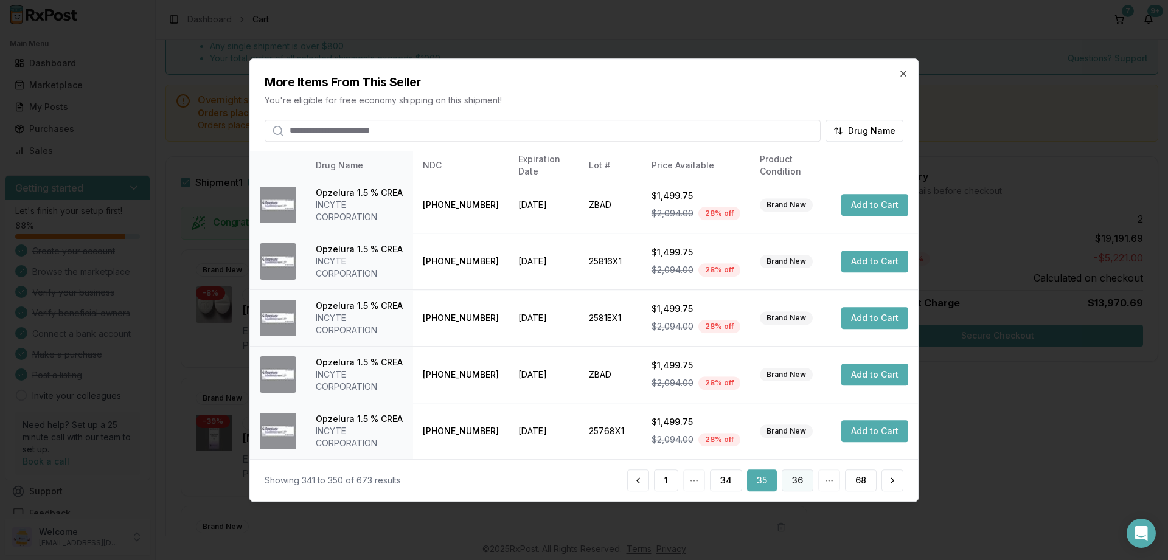
click at [802, 478] on button "36" at bounding box center [798, 481] width 32 height 22
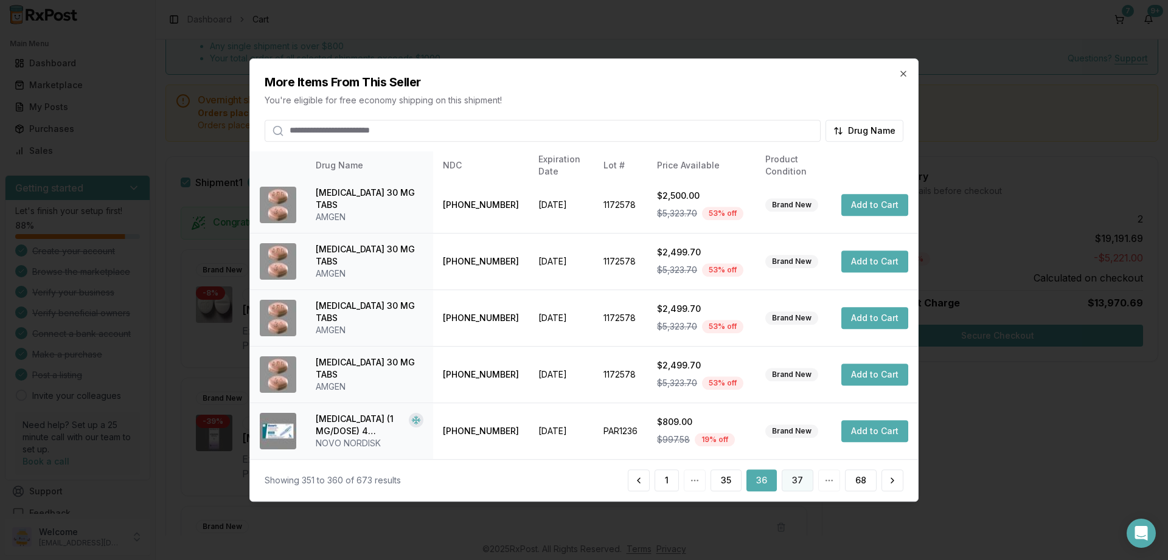
click at [802, 477] on button "37" at bounding box center [798, 481] width 32 height 22
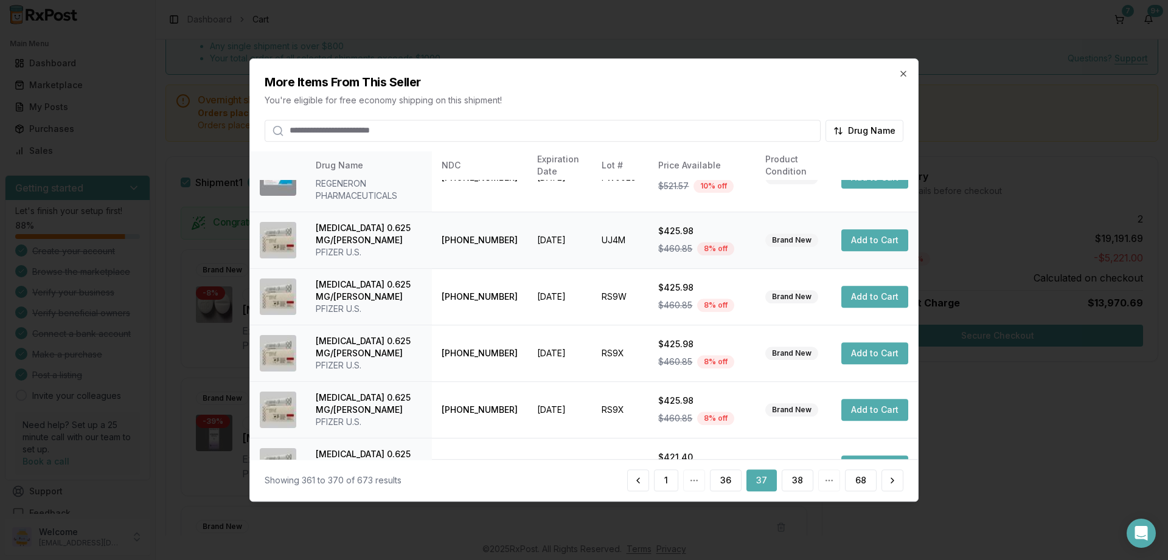
scroll to position [299, 0]
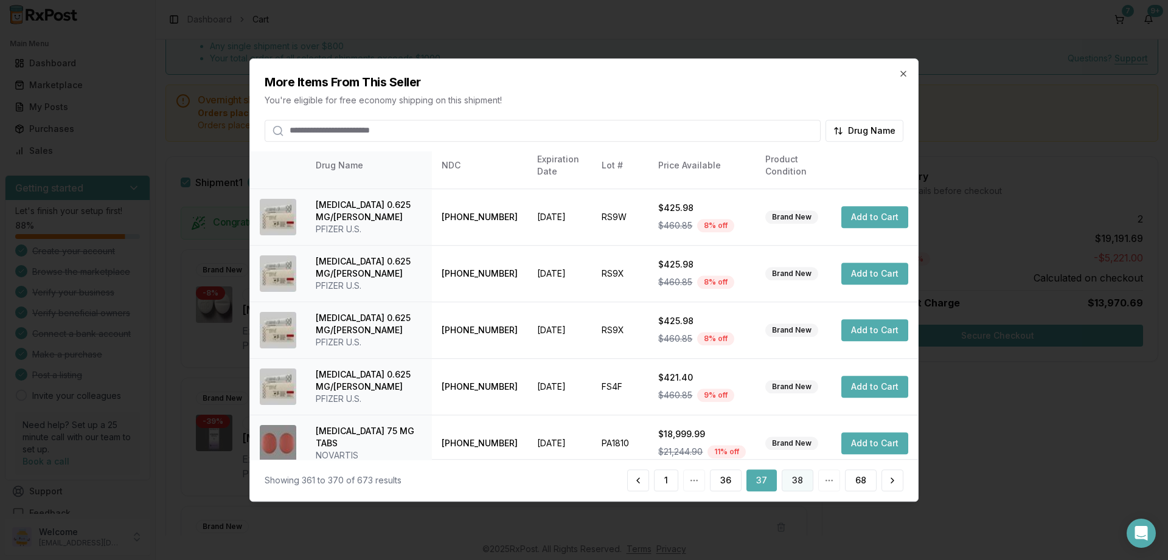
click at [801, 485] on button "38" at bounding box center [798, 481] width 32 height 22
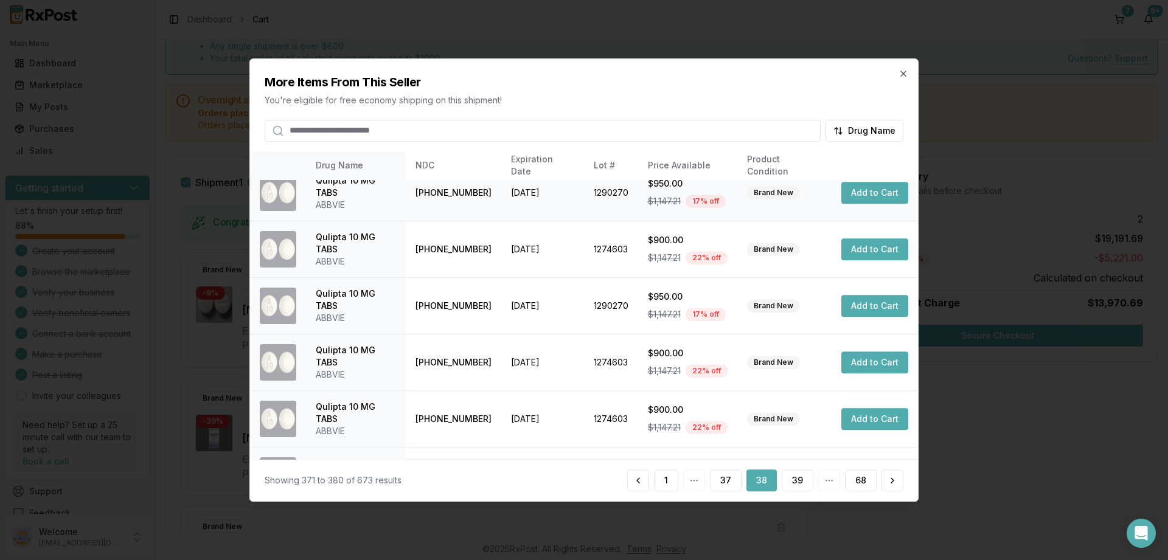
scroll to position [287, 0]
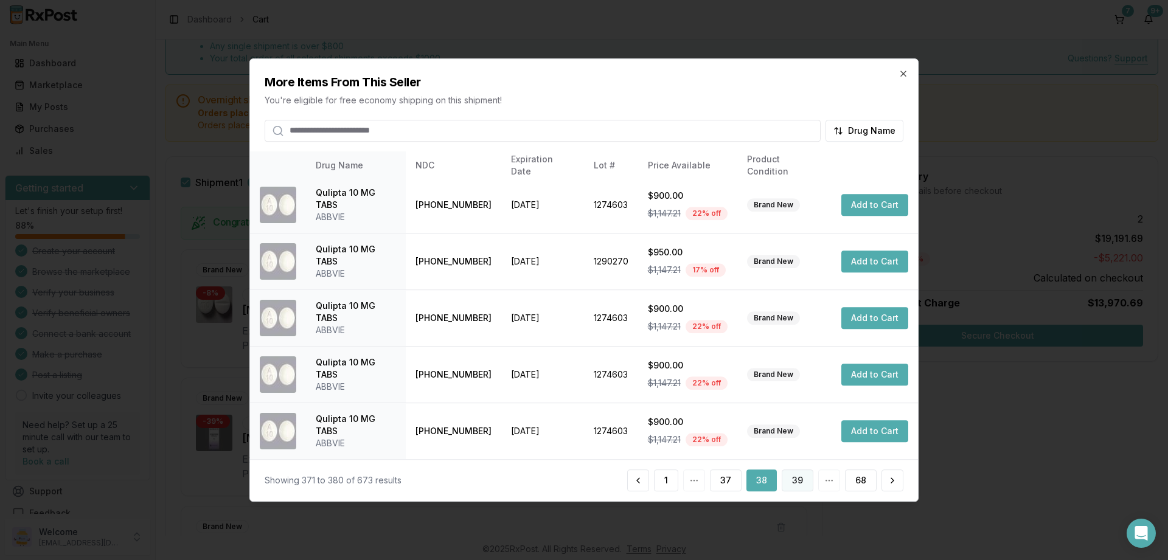
click at [797, 480] on button "39" at bounding box center [798, 481] width 32 height 22
click at [794, 479] on button "40" at bounding box center [797, 481] width 32 height 22
click at [802, 479] on button "41" at bounding box center [798, 481] width 30 height 22
click at [799, 481] on button "42" at bounding box center [797, 481] width 32 height 22
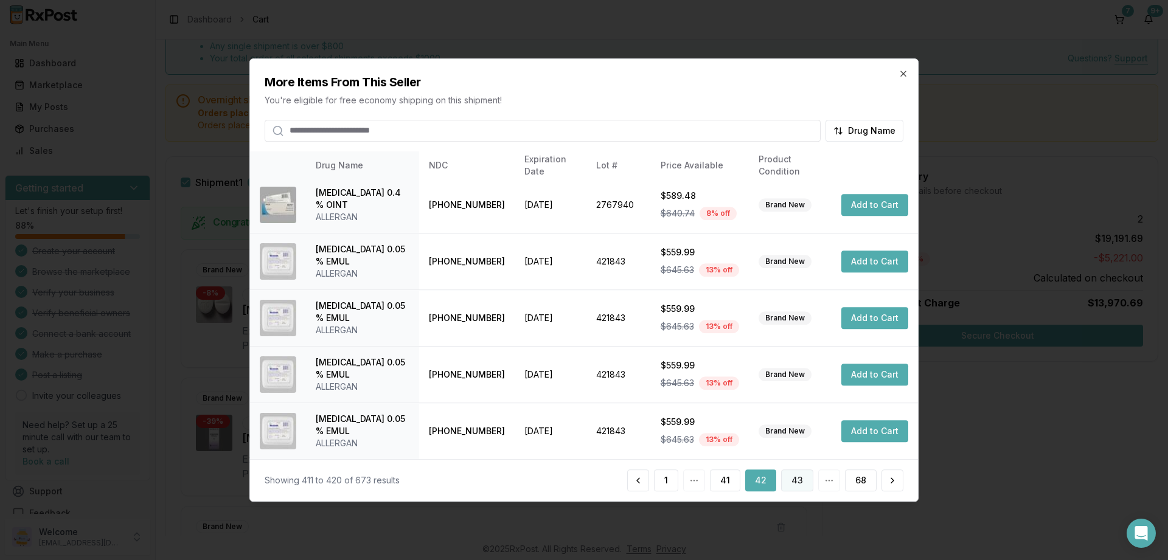
click at [796, 479] on button "43" at bounding box center [797, 481] width 32 height 22
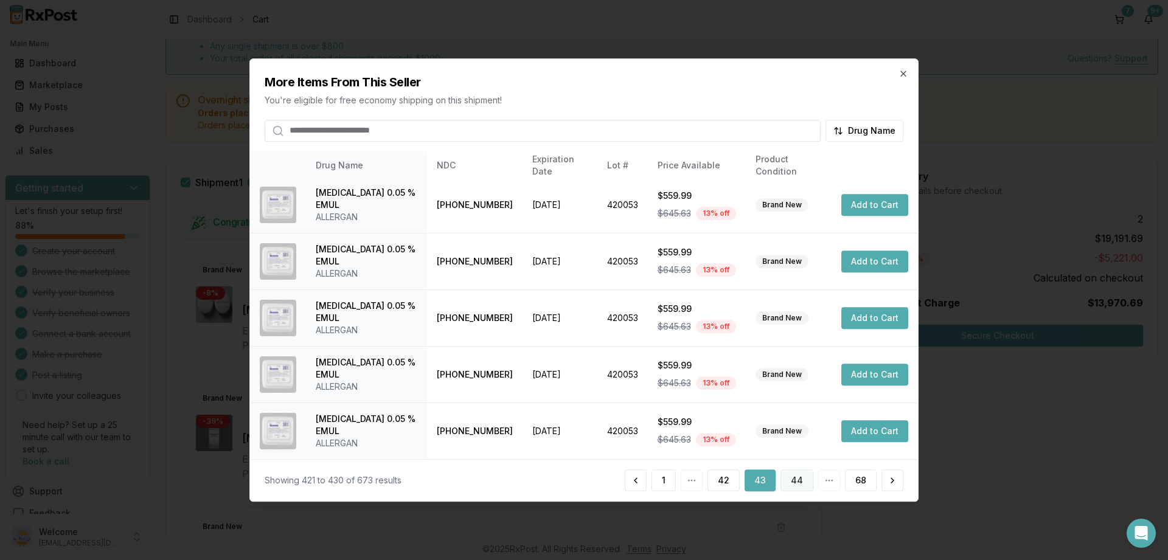
click at [795, 478] on button "44" at bounding box center [797, 481] width 33 height 22
click at [800, 479] on button "45" at bounding box center [798, 481] width 32 height 22
click at [798, 478] on button "46" at bounding box center [797, 481] width 32 height 22
click at [798, 481] on button "47" at bounding box center [797, 481] width 32 height 22
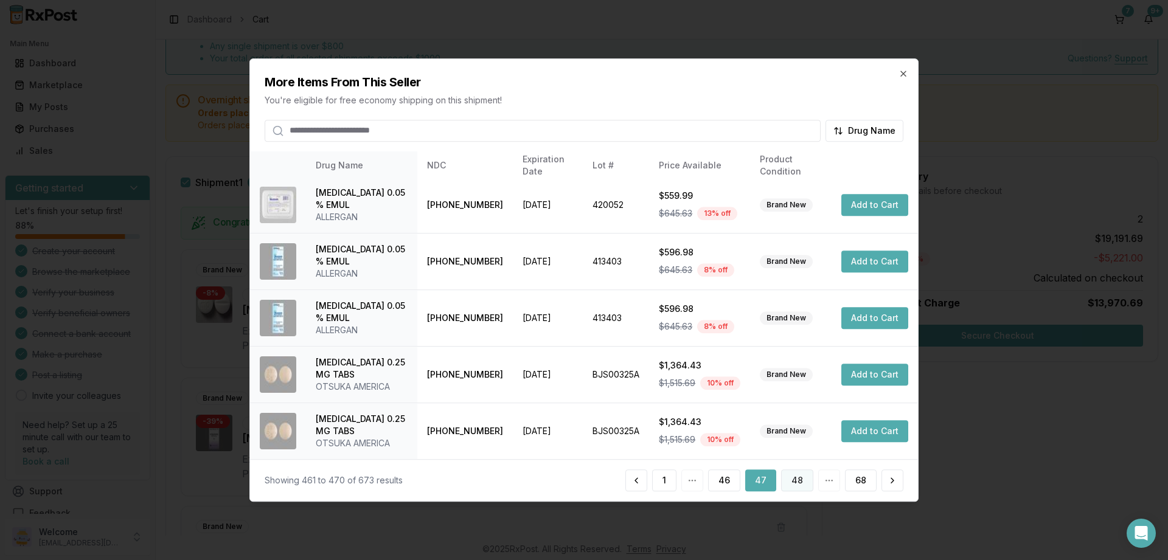
click at [796, 477] on button "48" at bounding box center [797, 481] width 32 height 22
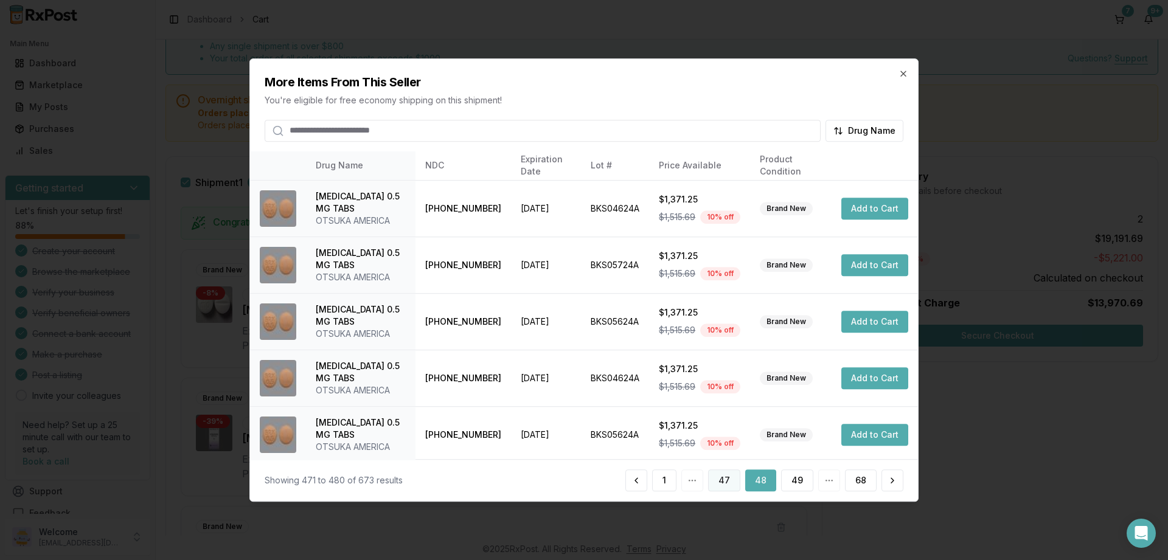
click at [726, 481] on button "47" at bounding box center [724, 481] width 32 height 22
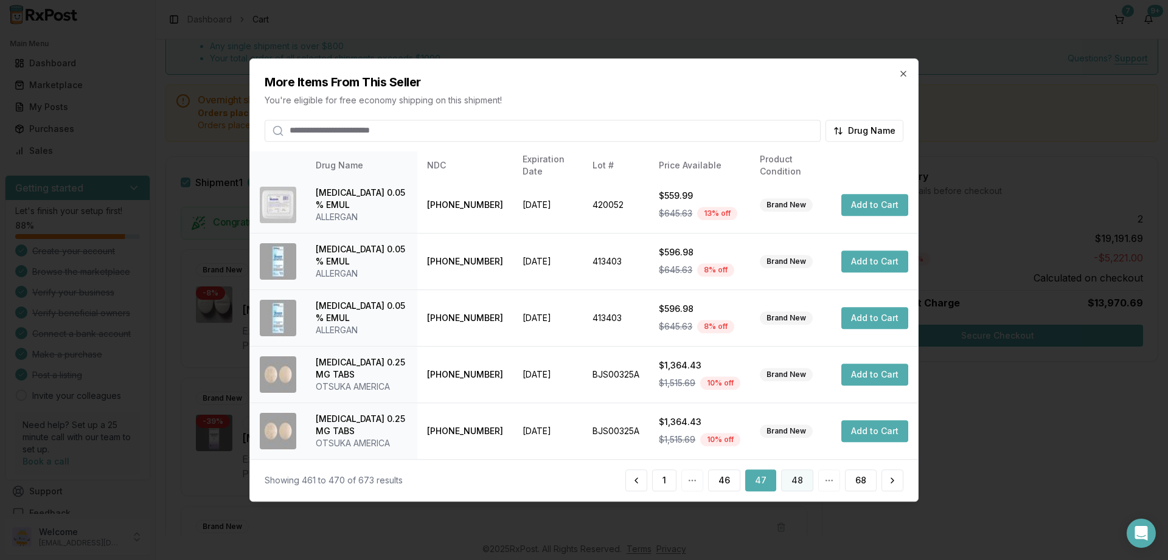
click at [799, 477] on button "48" at bounding box center [797, 481] width 32 height 22
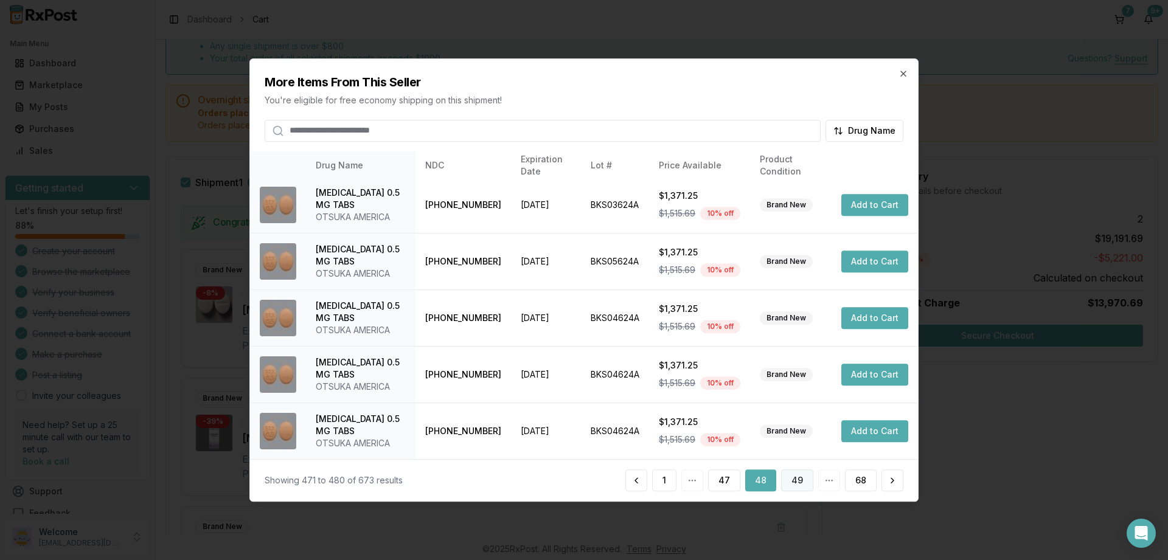
click at [798, 481] on button "49" at bounding box center [797, 481] width 32 height 22
click at [799, 476] on button "50" at bounding box center [797, 481] width 31 height 22
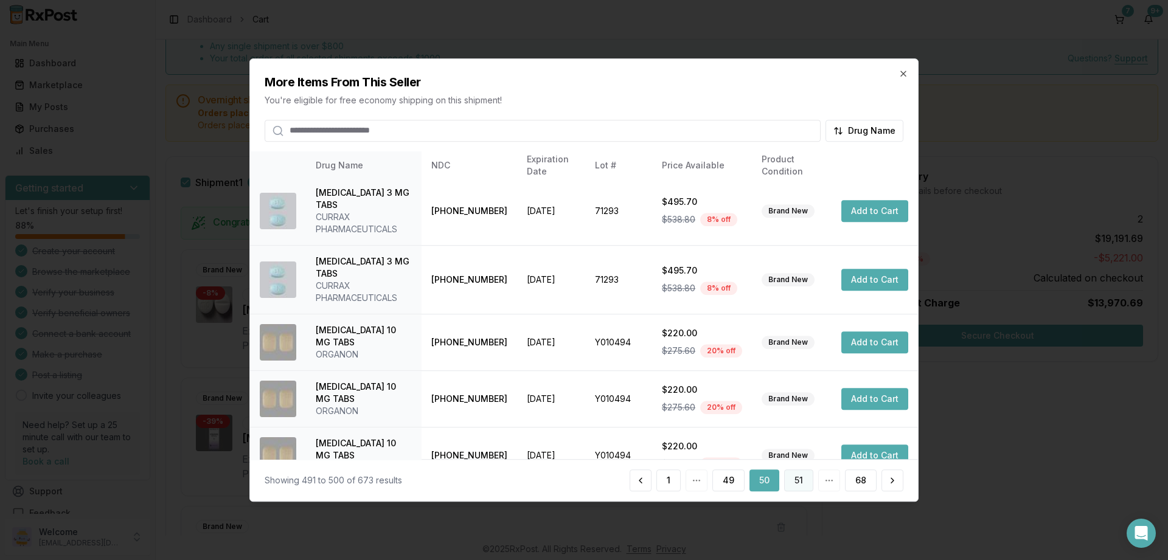
click at [797, 482] on button "51" at bounding box center [798, 481] width 29 height 22
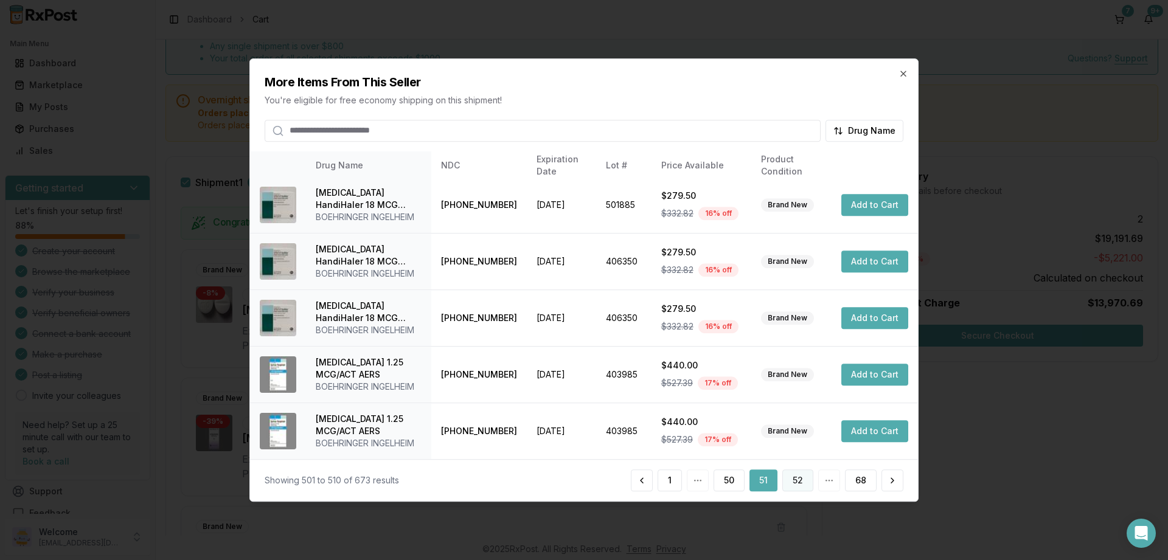
click at [800, 476] on button "52" at bounding box center [797, 481] width 31 height 22
click at [799, 476] on button "53" at bounding box center [797, 481] width 31 height 22
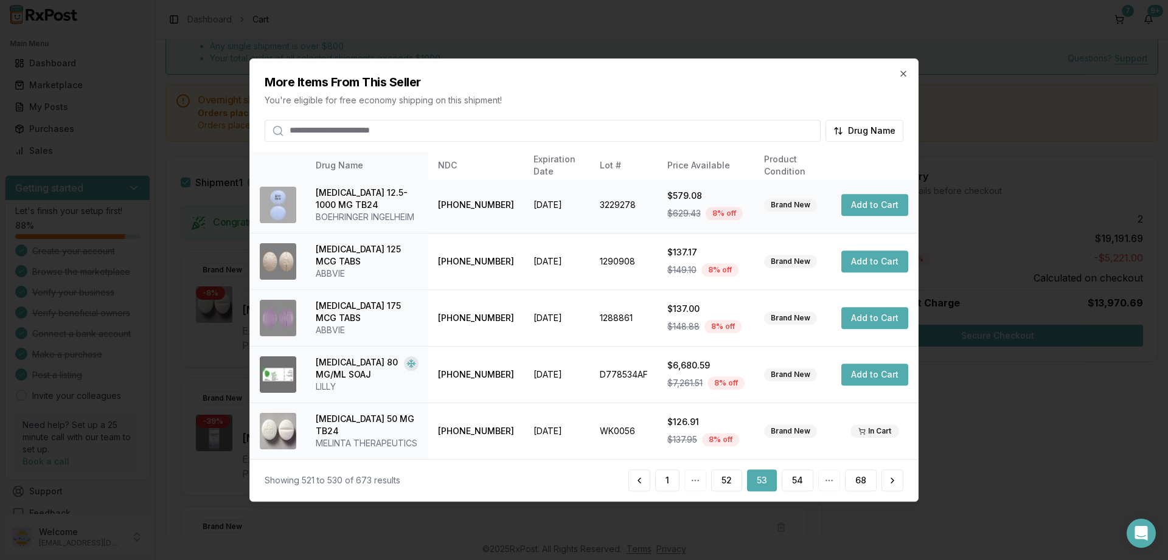
scroll to position [360, 0]
click at [796, 479] on button "54" at bounding box center [798, 481] width 32 height 22
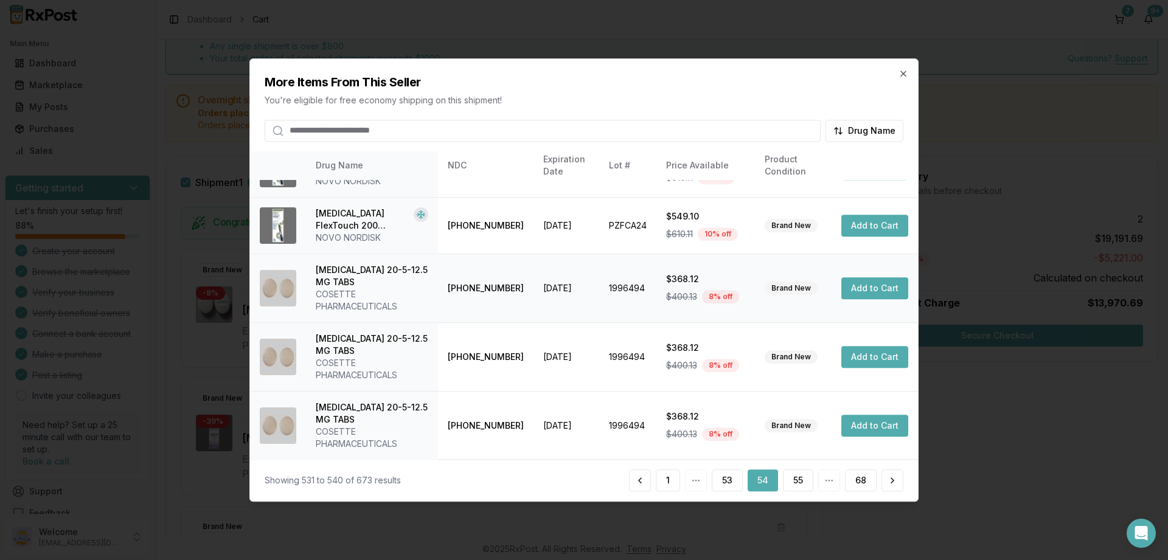
scroll to position [323, 0]
click at [801, 476] on button "55" at bounding box center [798, 481] width 30 height 22
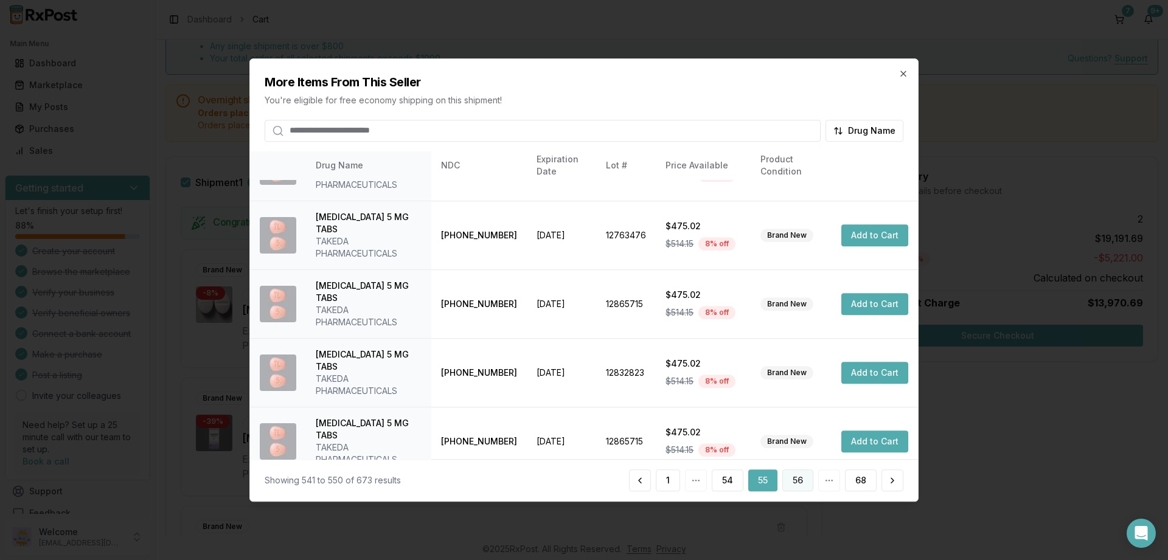
click at [798, 482] on button "56" at bounding box center [797, 481] width 31 height 22
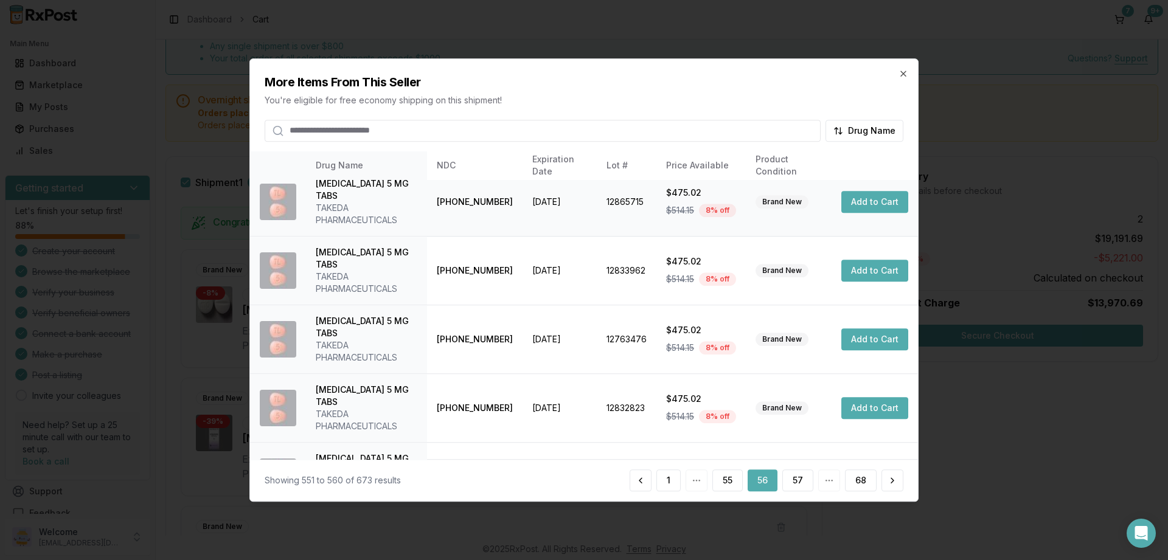
scroll to position [287, 0]
click at [802, 479] on button "57" at bounding box center [797, 481] width 31 height 22
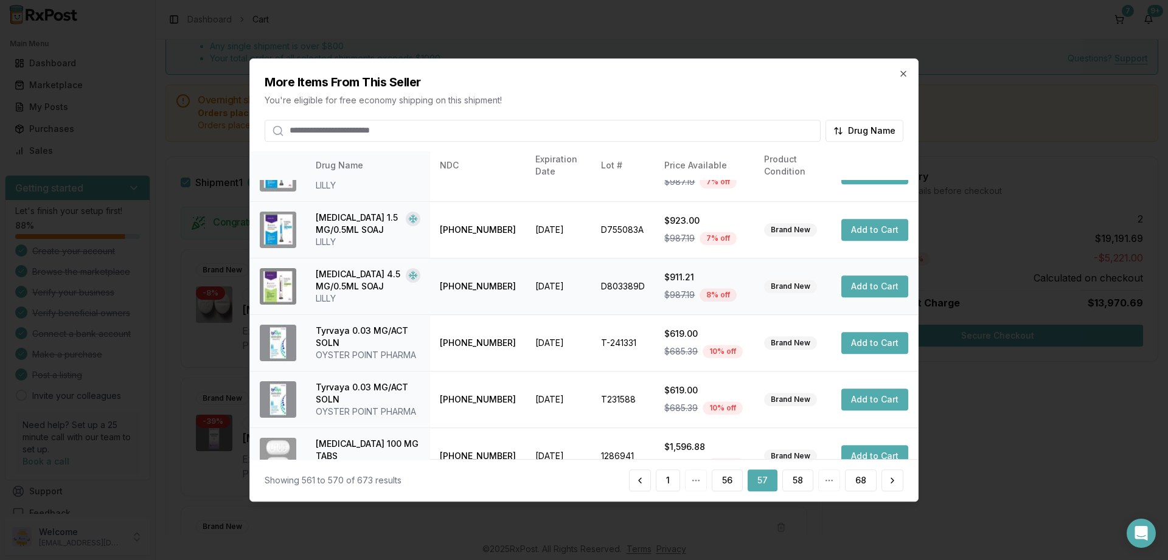
scroll to position [323, 0]
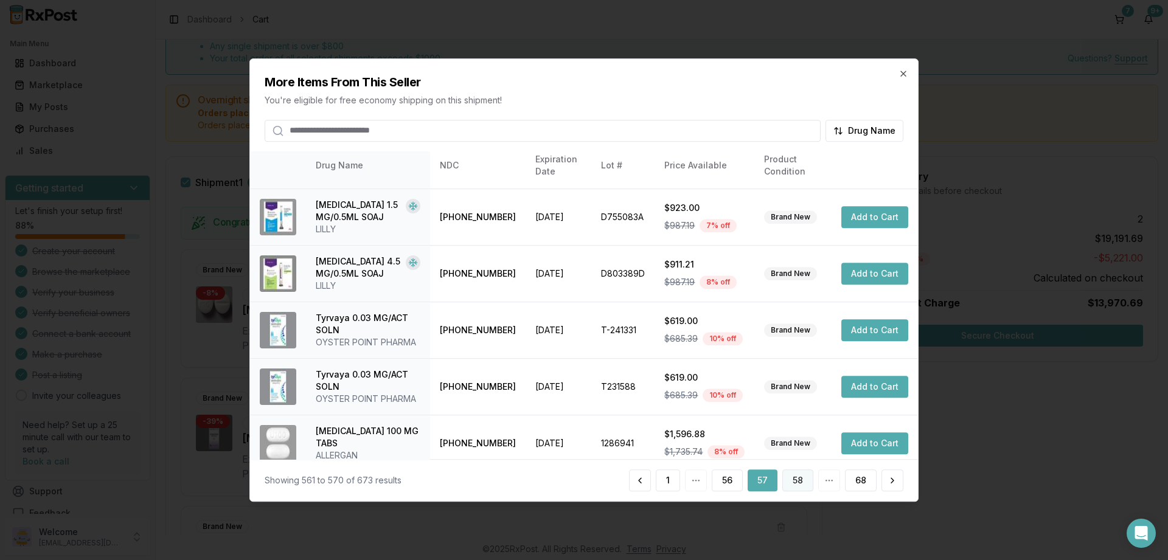
click at [794, 478] on button "58" at bounding box center [797, 481] width 31 height 22
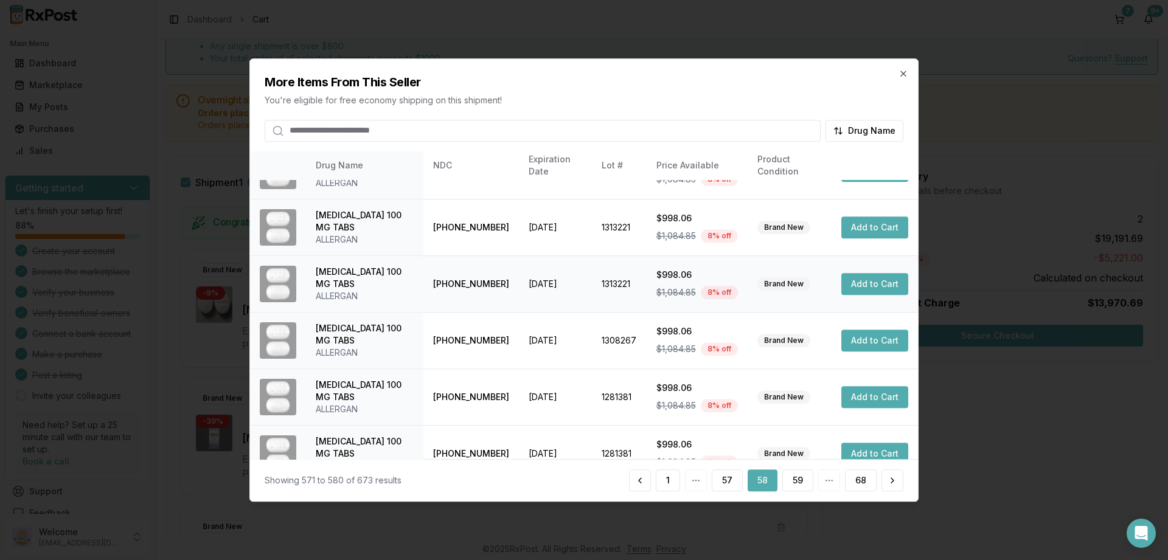
scroll to position [287, 0]
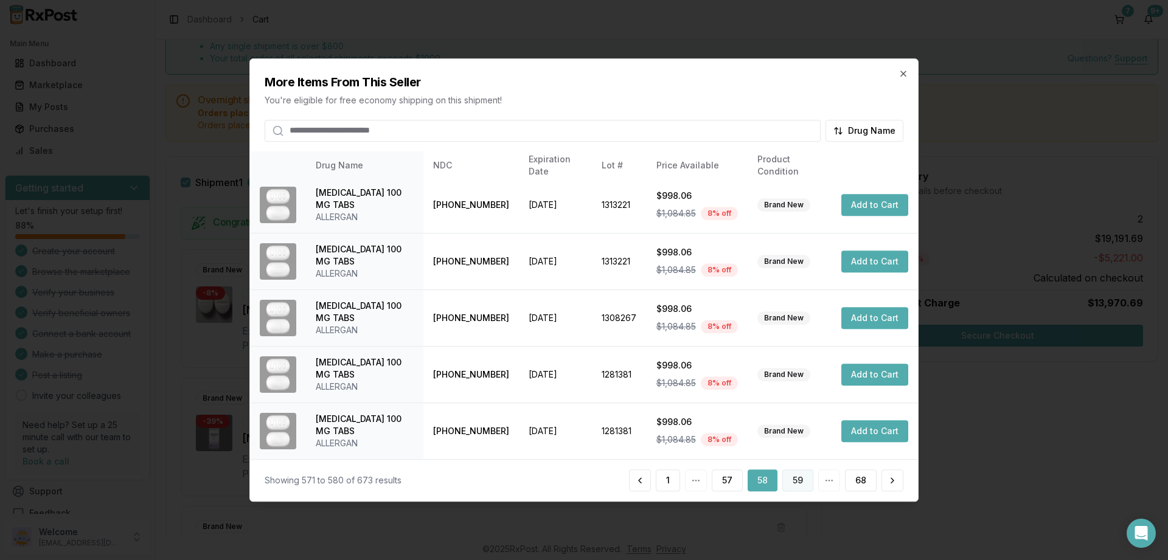
click at [802, 481] on button "59" at bounding box center [797, 481] width 31 height 22
click at [796, 479] on button "60" at bounding box center [798, 481] width 32 height 22
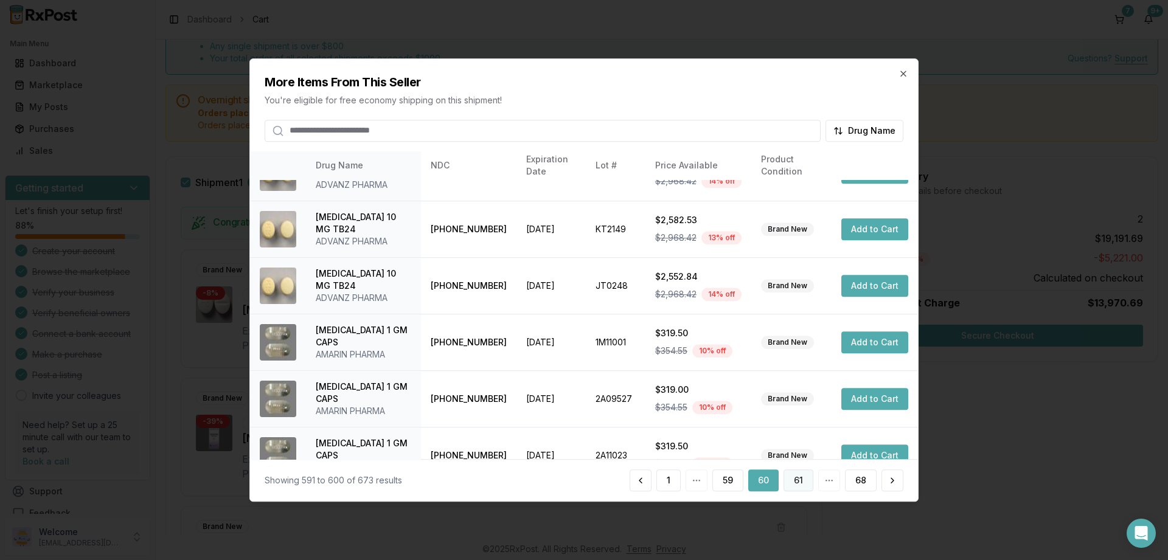
click at [802, 481] on button "61" at bounding box center [799, 481] width 30 height 22
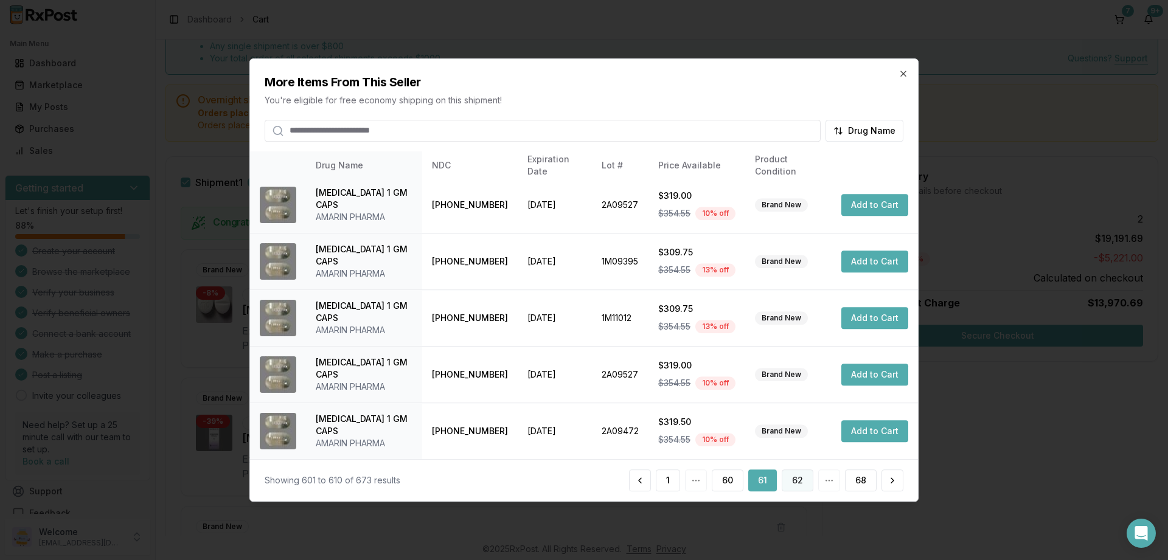
click at [801, 478] on button "62" at bounding box center [798, 481] width 32 height 22
click at [803, 475] on button "63" at bounding box center [798, 481] width 32 height 22
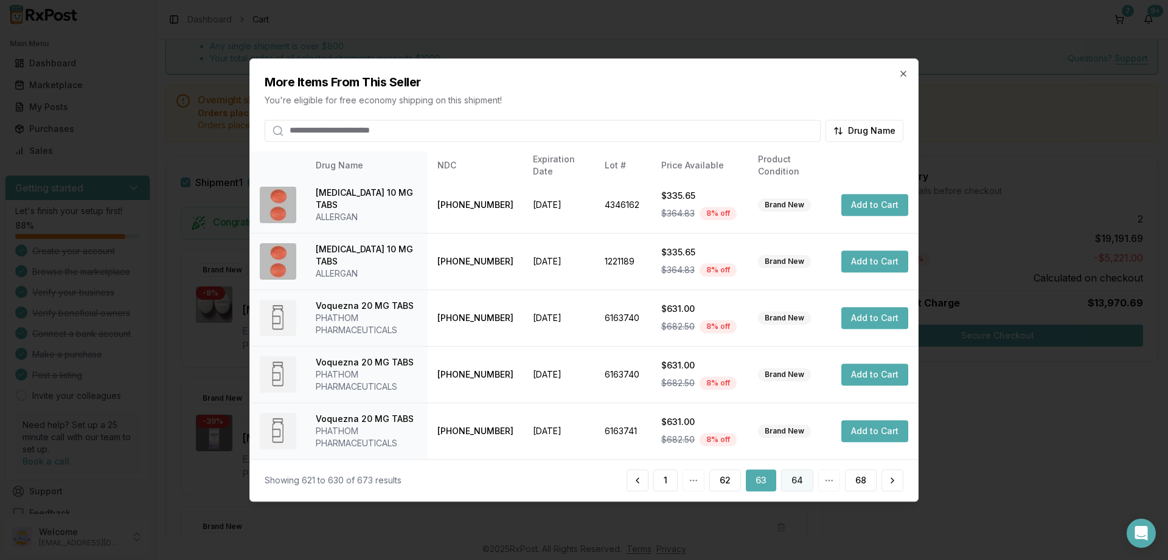
click at [799, 482] on button "64" at bounding box center [797, 481] width 32 height 22
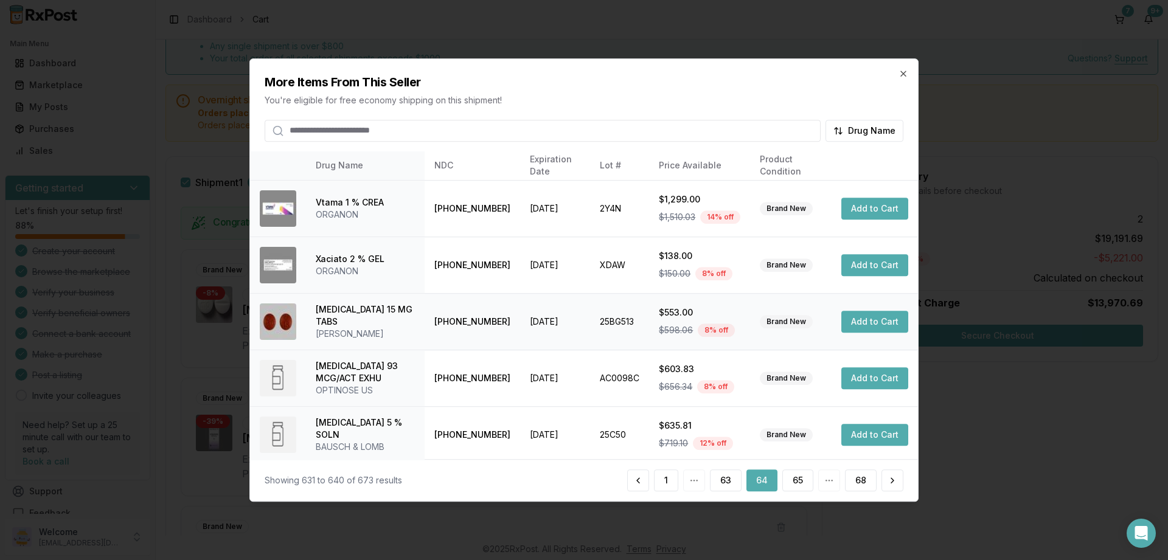
click at [872, 318] on button "Add to Cart" at bounding box center [874, 322] width 67 height 22
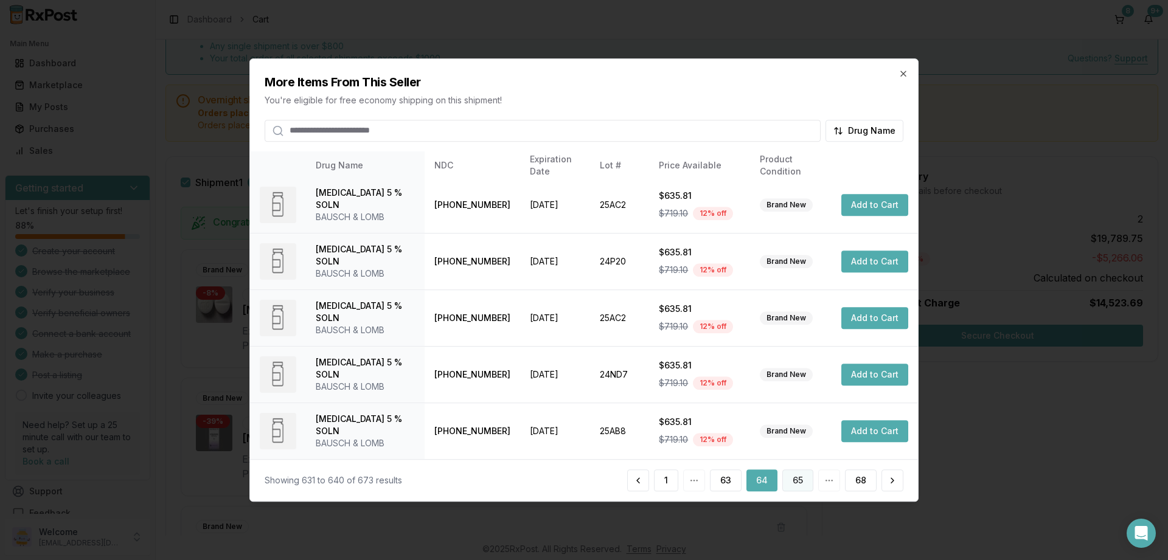
click at [799, 479] on button "65" at bounding box center [797, 481] width 31 height 22
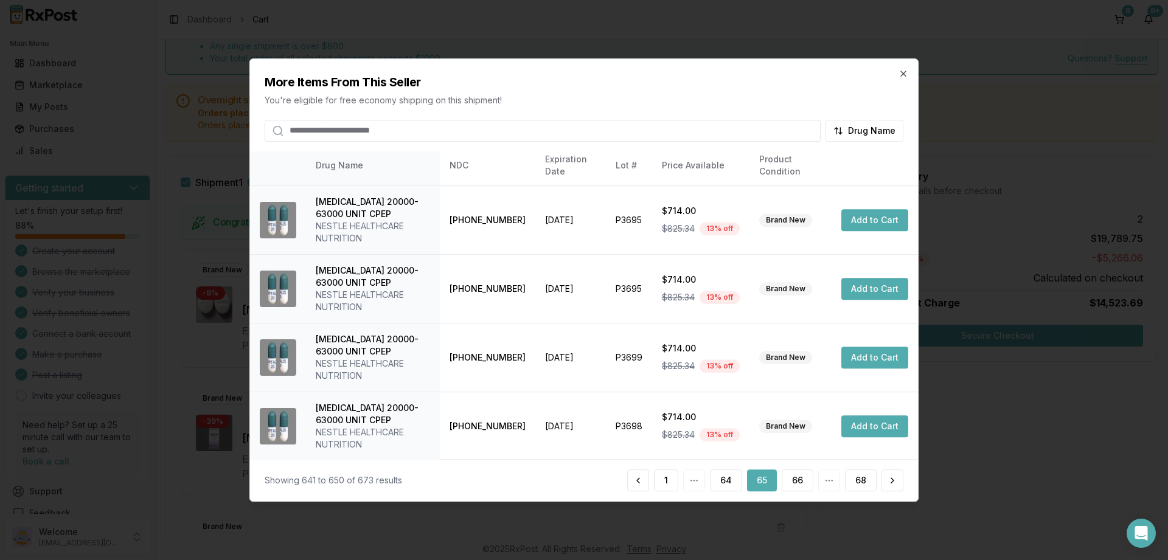
scroll to position [360, 0]
click at [804, 476] on button "66" at bounding box center [798, 481] width 32 height 22
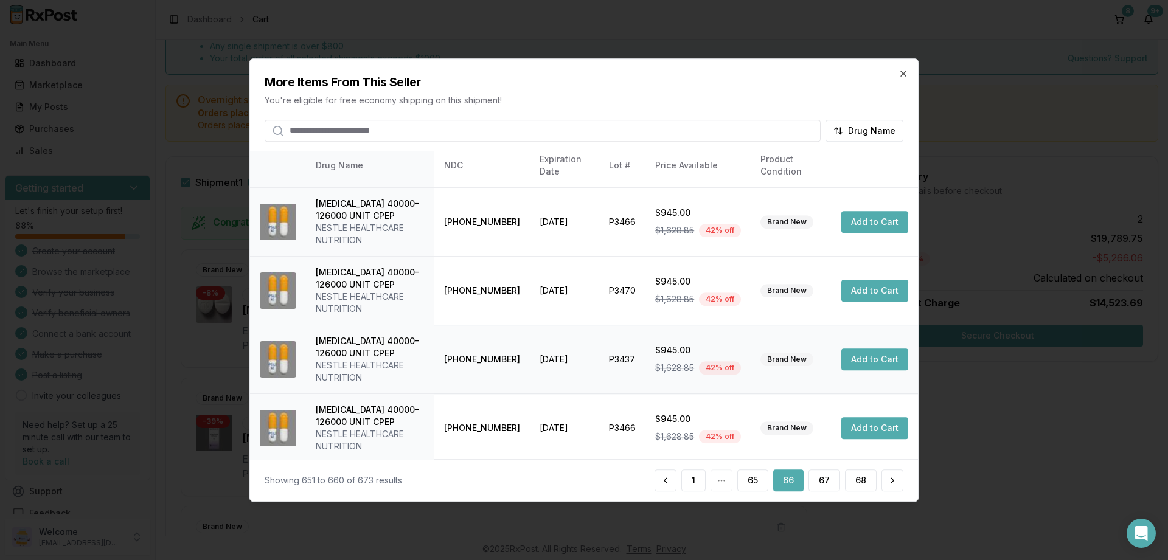
scroll to position [408, 0]
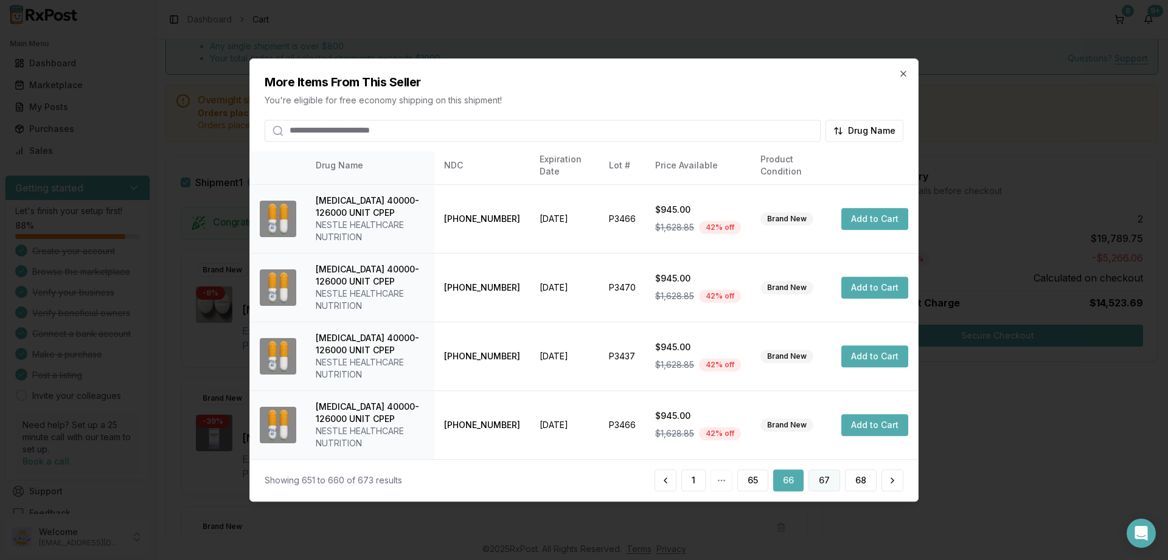
click at [821, 487] on button "67" at bounding box center [825, 481] width 32 height 22
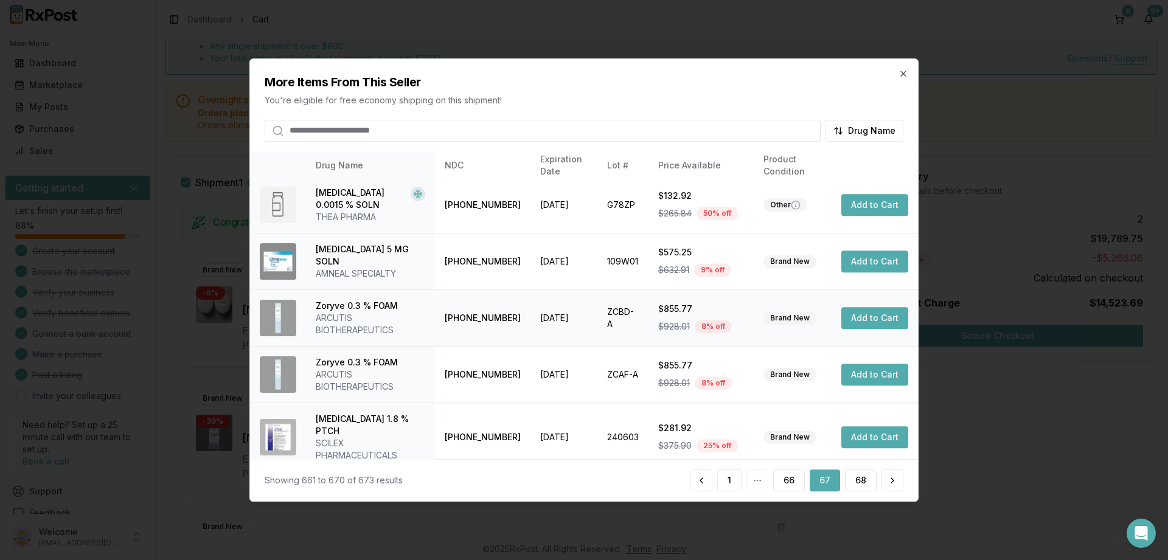
scroll to position [250, 0]
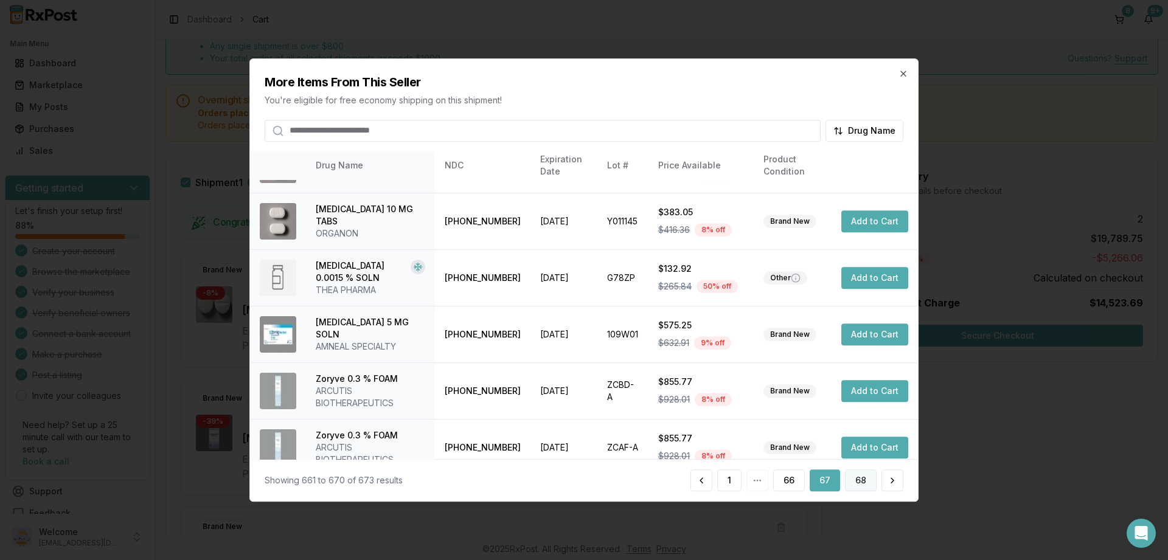
click at [858, 482] on button "68" at bounding box center [861, 481] width 32 height 22
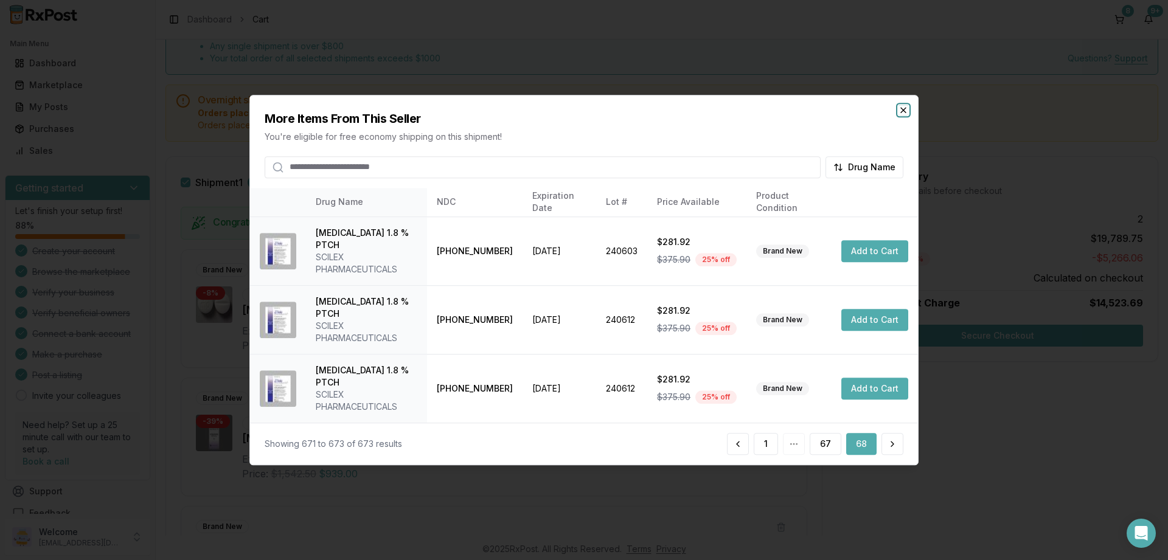
click at [904, 115] on icon "button" at bounding box center [904, 110] width 10 height 10
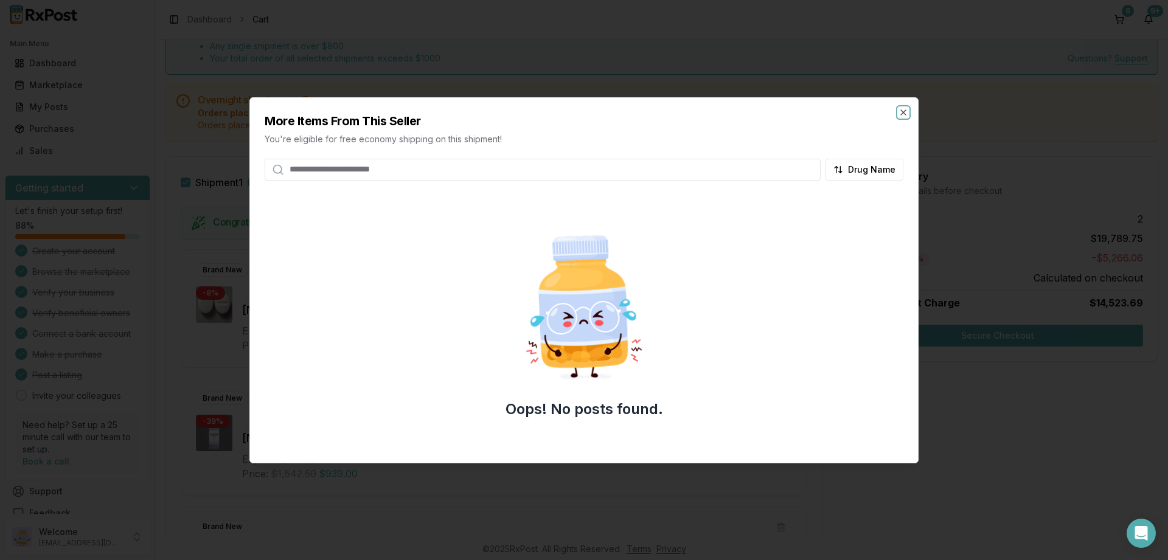
scroll to position [73, 0]
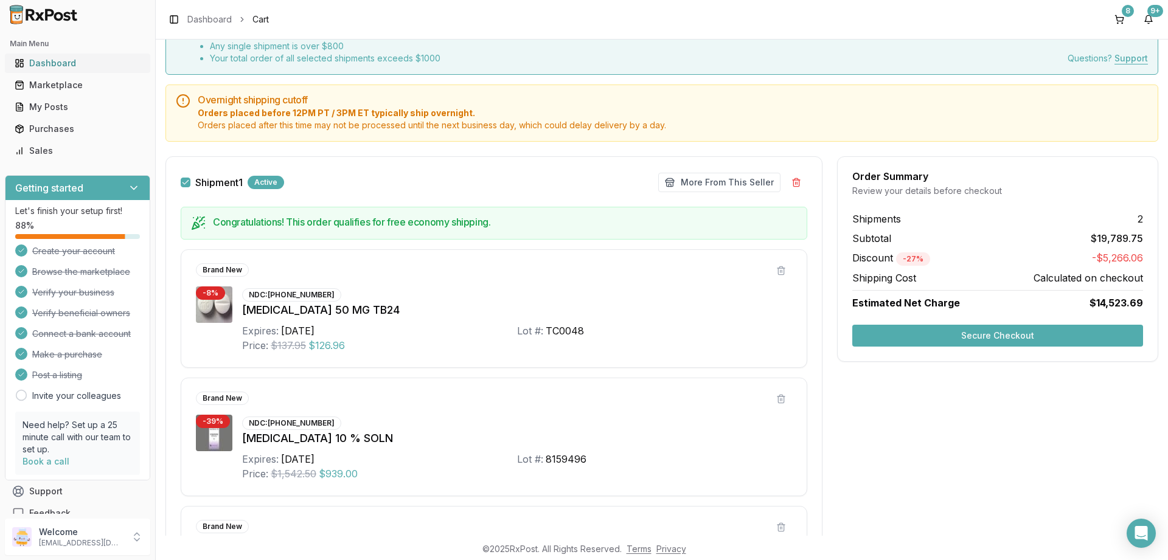
click at [49, 64] on div "Dashboard" at bounding box center [78, 63] width 126 height 12
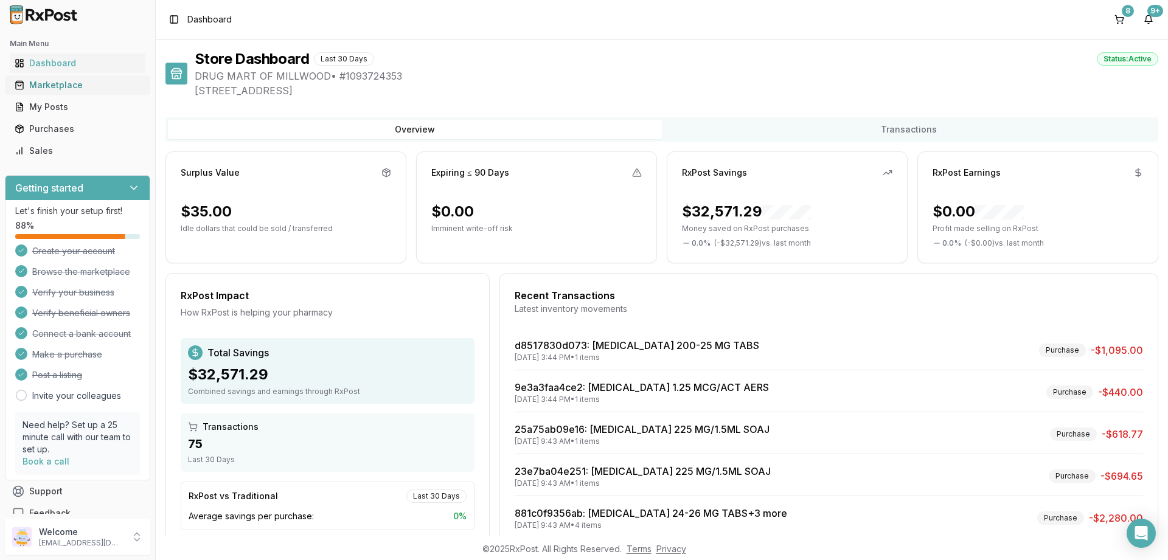
click at [54, 84] on div "Marketplace" at bounding box center [78, 85] width 126 height 12
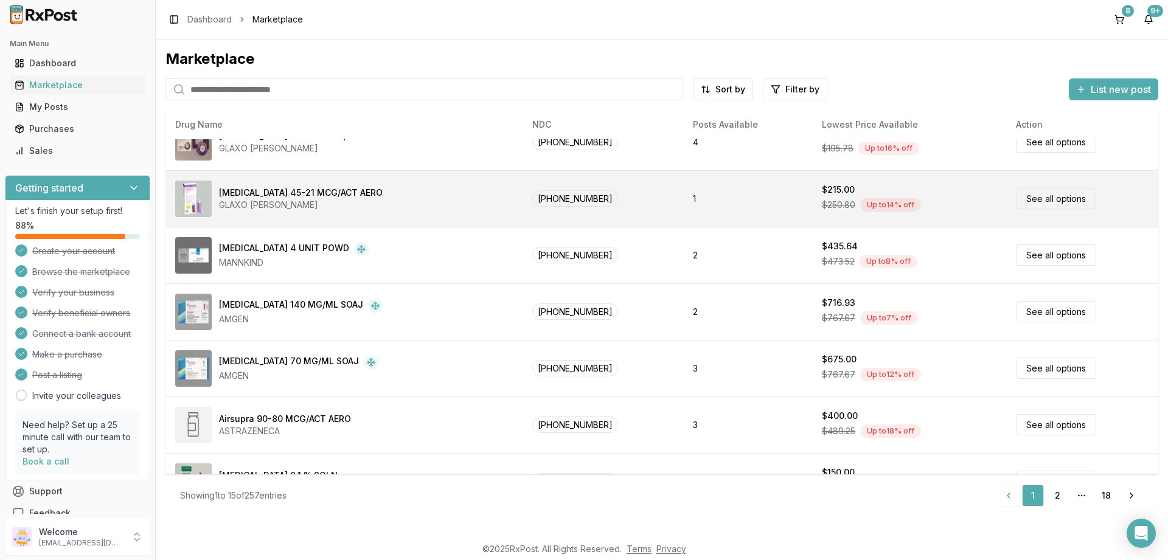
scroll to position [513, 0]
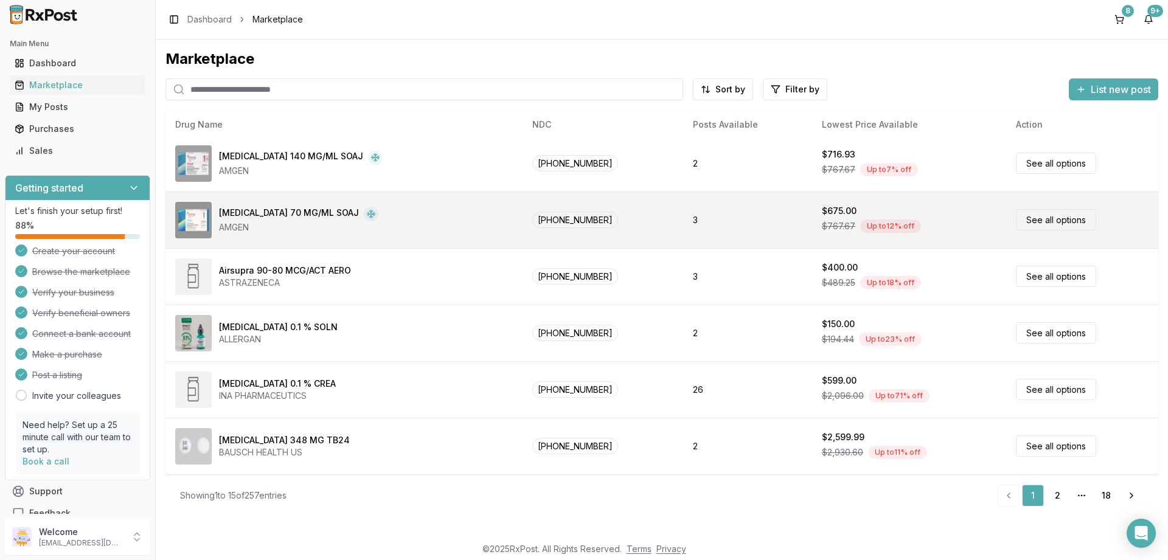
click at [1046, 218] on link "See all options" at bounding box center [1056, 219] width 80 height 21
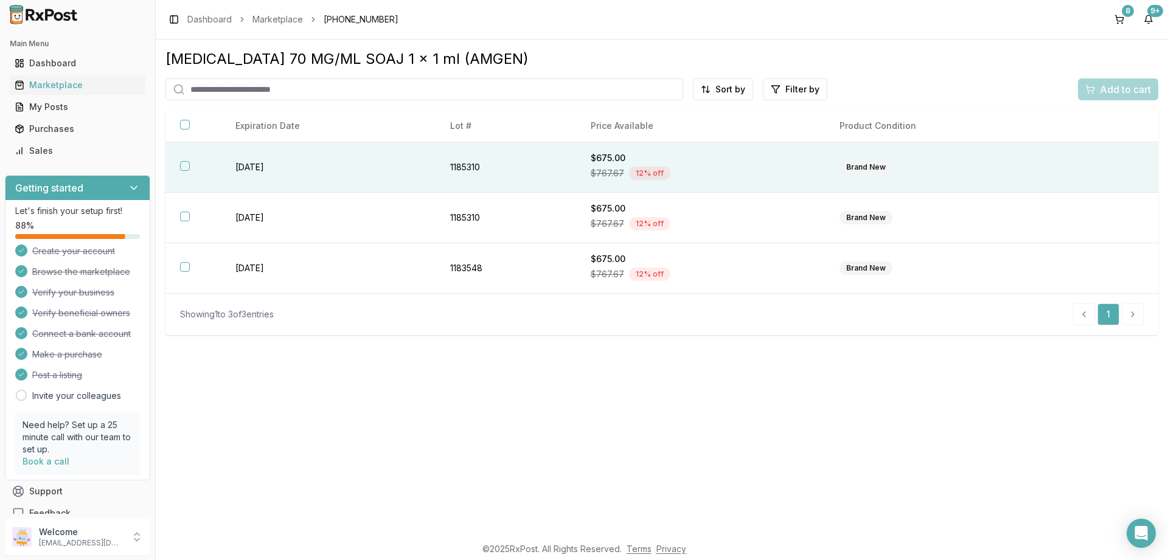
click at [182, 167] on button "button" at bounding box center [185, 166] width 10 height 10
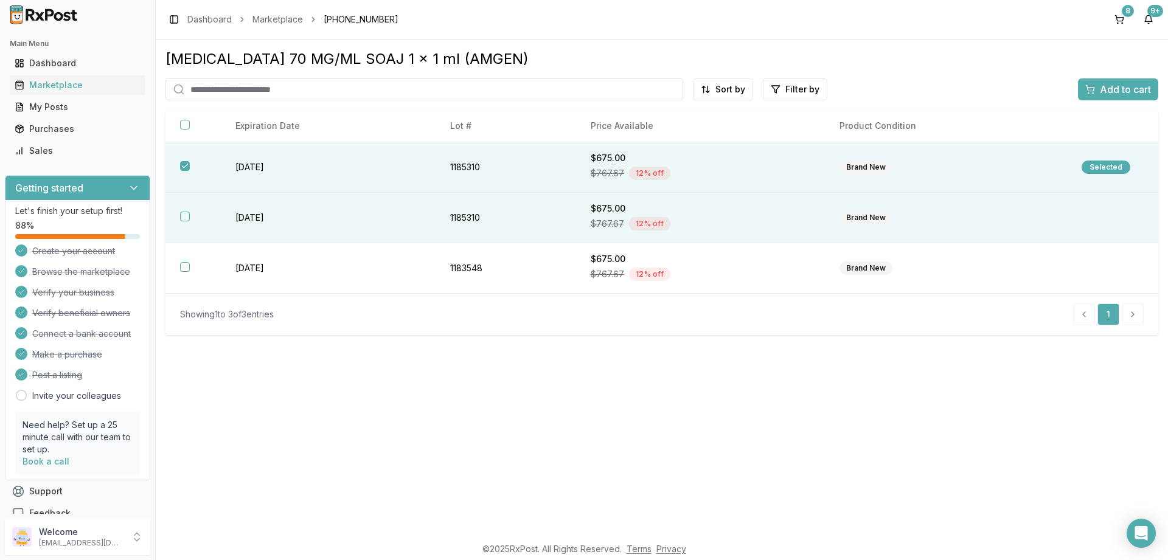
click at [185, 213] on button "button" at bounding box center [185, 217] width 10 height 10
click at [1125, 91] on span "Add to cart" at bounding box center [1125, 89] width 51 height 15
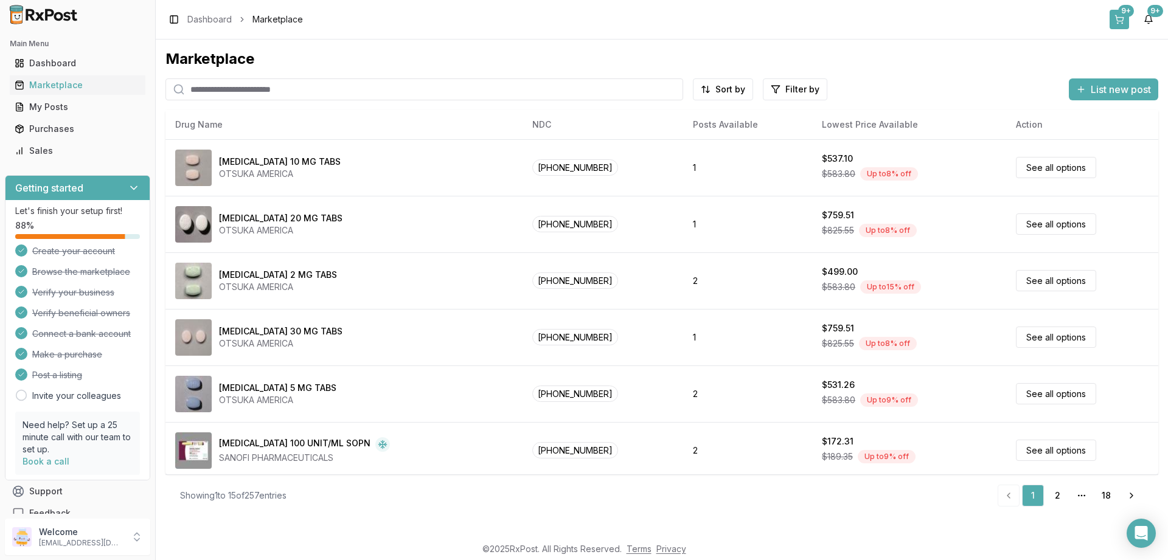
click at [1128, 15] on div "9+" at bounding box center [1126, 11] width 16 height 12
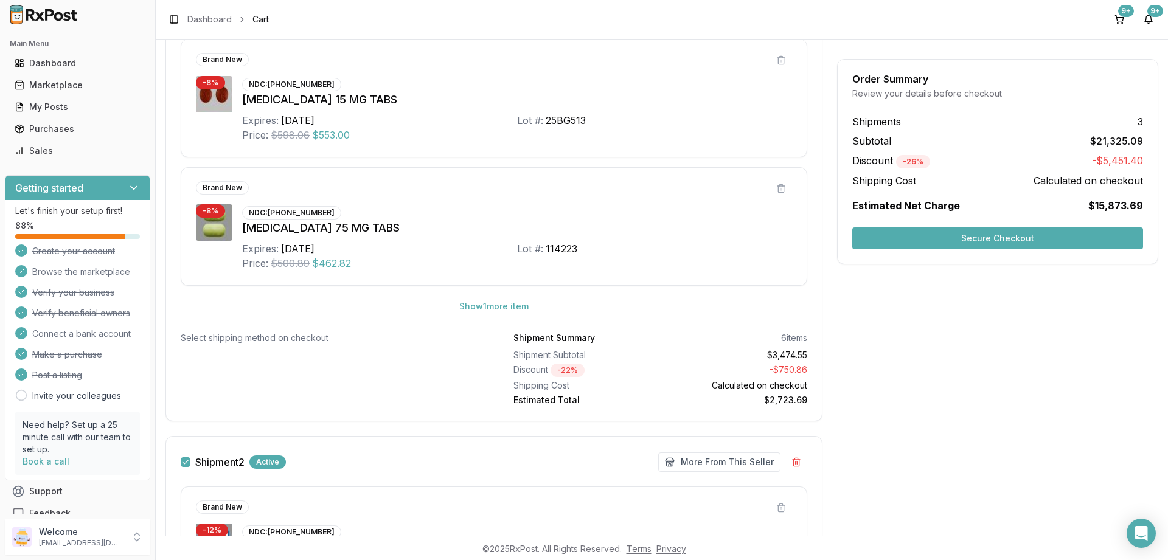
scroll to position [730, 0]
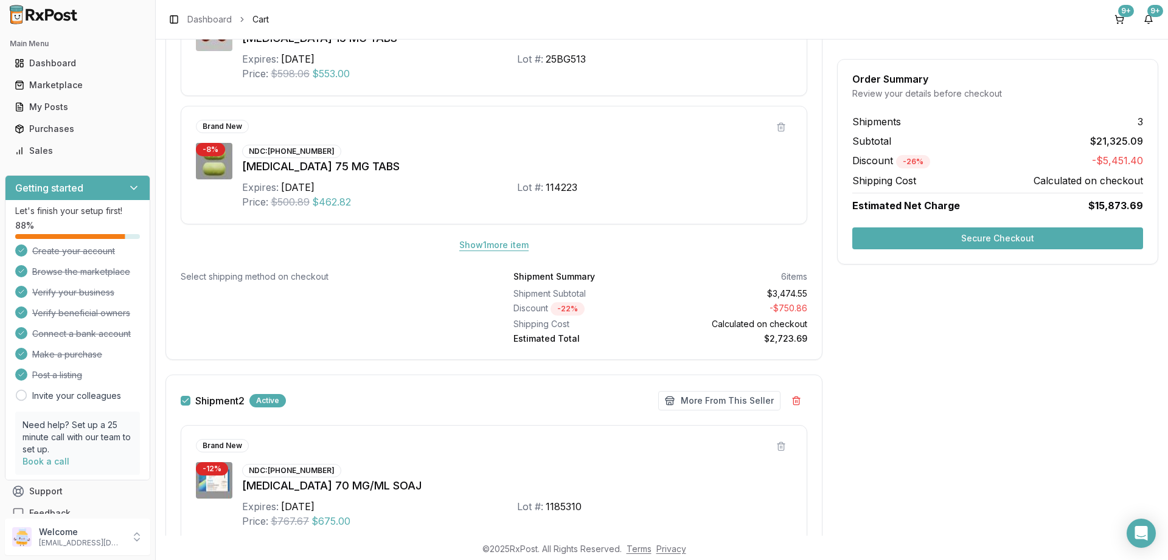
click at [485, 245] on button "Show 1 more item" at bounding box center [494, 245] width 89 height 22
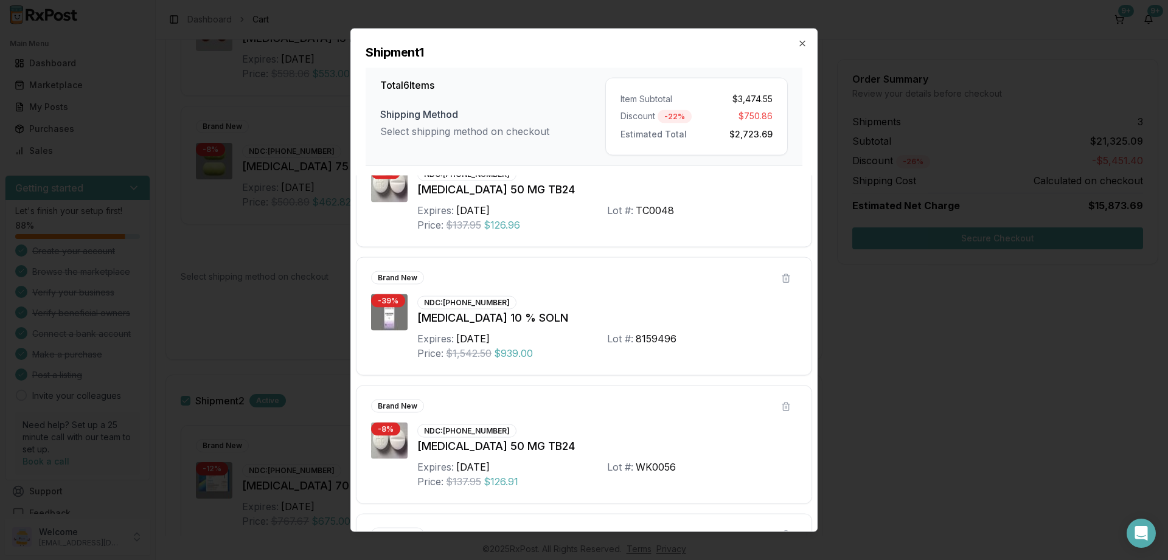
scroll to position [0, 0]
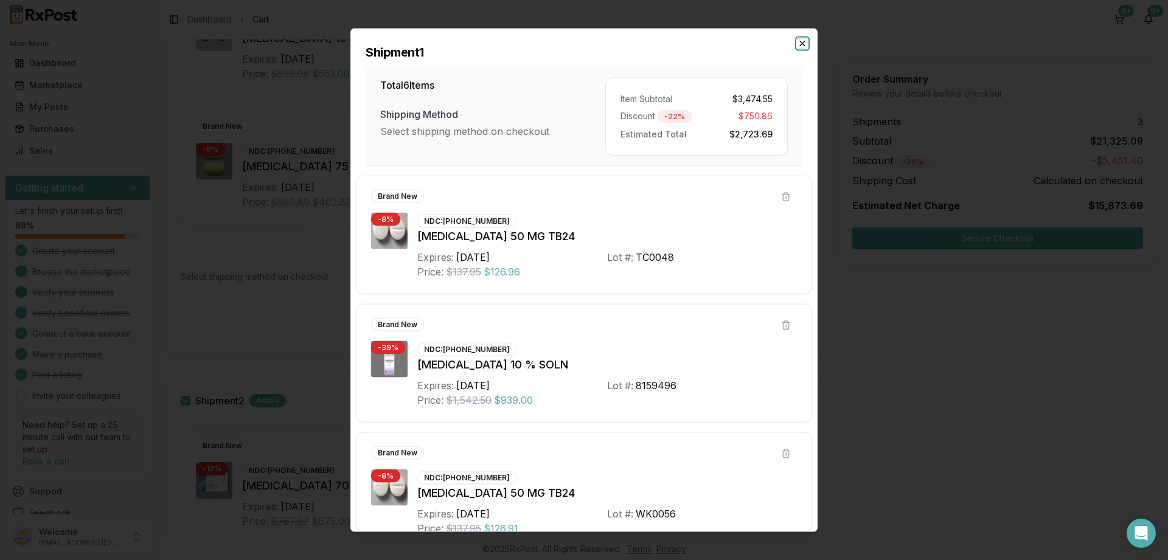
click at [802, 44] on icon "button" at bounding box center [802, 43] width 5 height 5
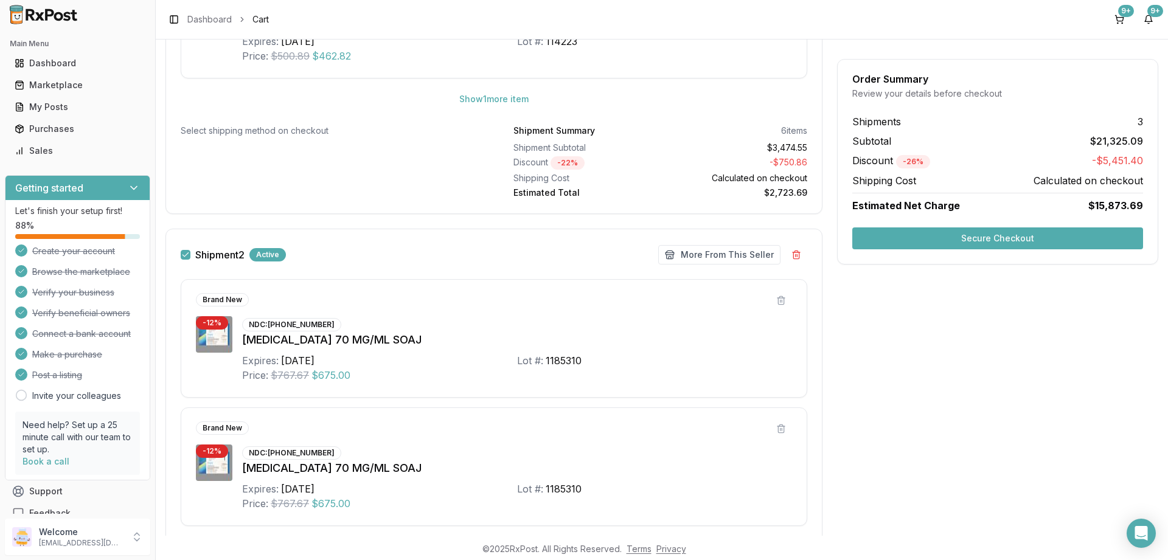
scroll to position [730, 0]
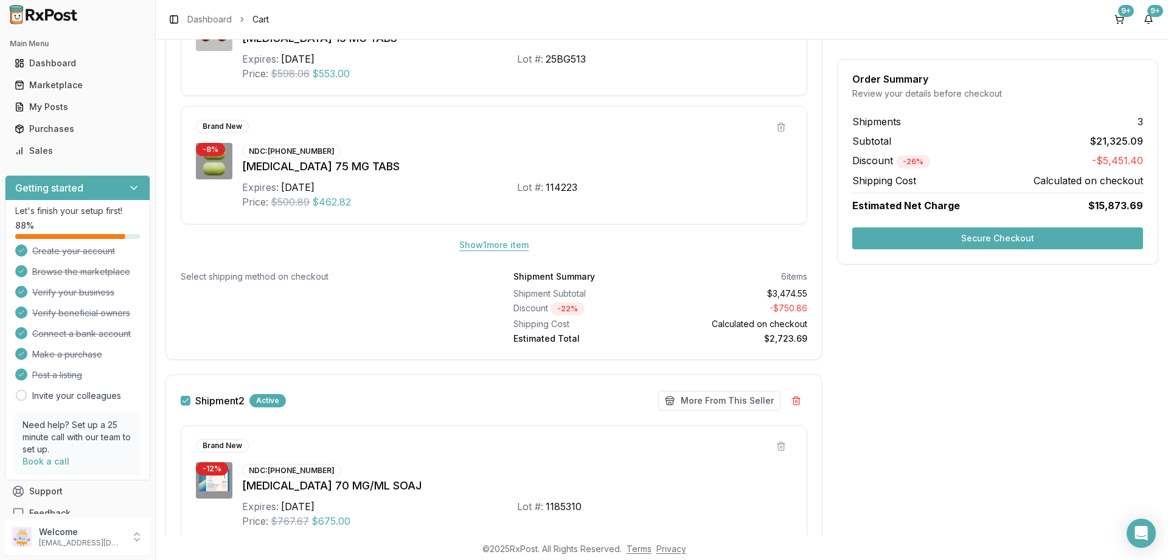
click at [484, 242] on button "Show 1 more item" at bounding box center [494, 245] width 89 height 22
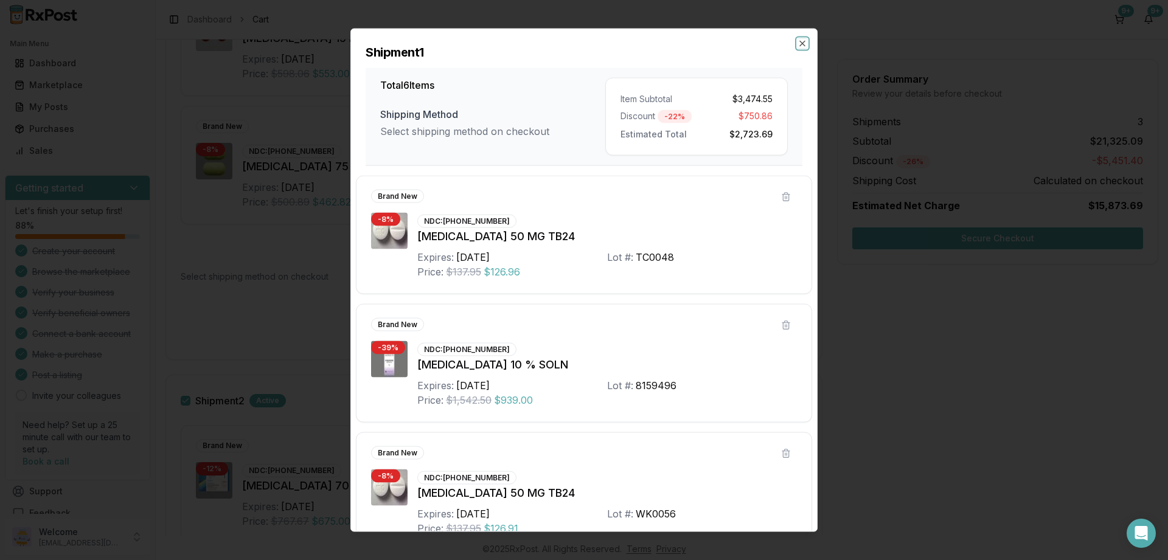
drag, startPoint x: 801, startPoint y: 44, endPoint x: 670, endPoint y: 136, distance: 160.3
click at [801, 44] on icon "button" at bounding box center [803, 43] width 10 height 10
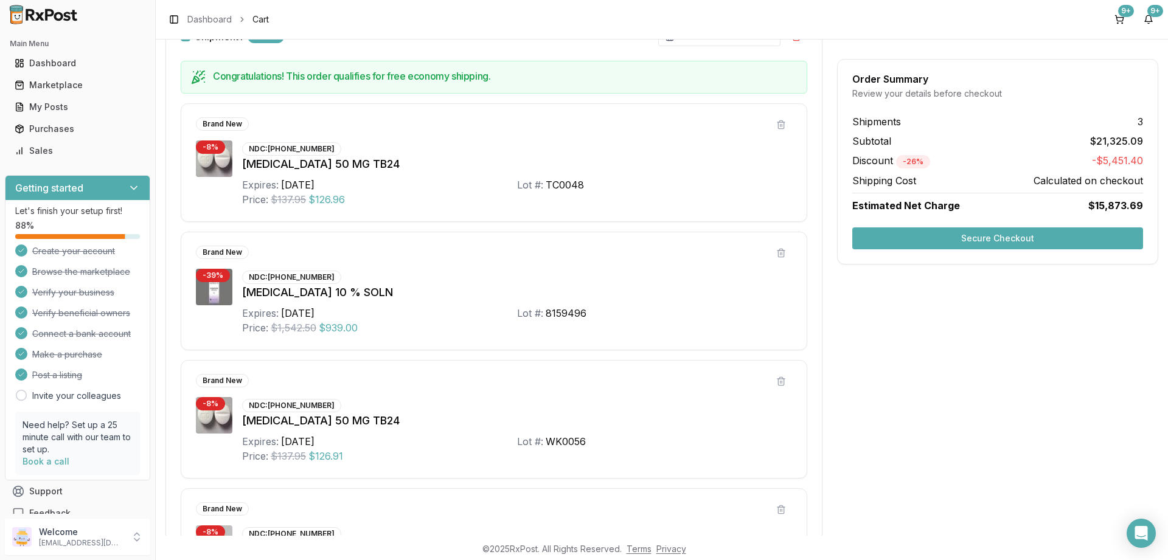
scroll to position [0, 0]
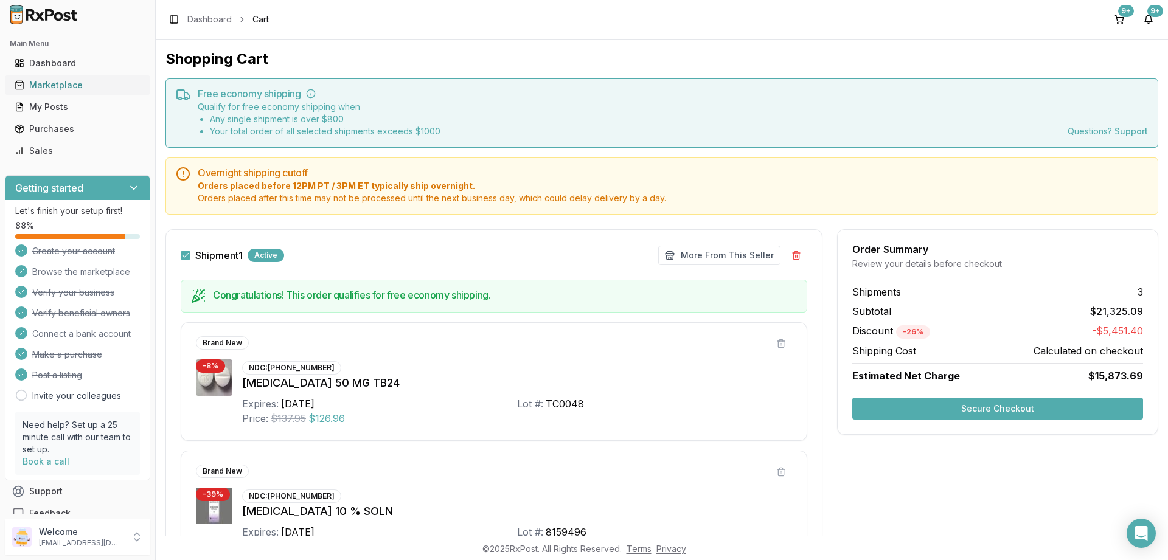
click at [43, 80] on div "Marketplace" at bounding box center [78, 85] width 126 height 12
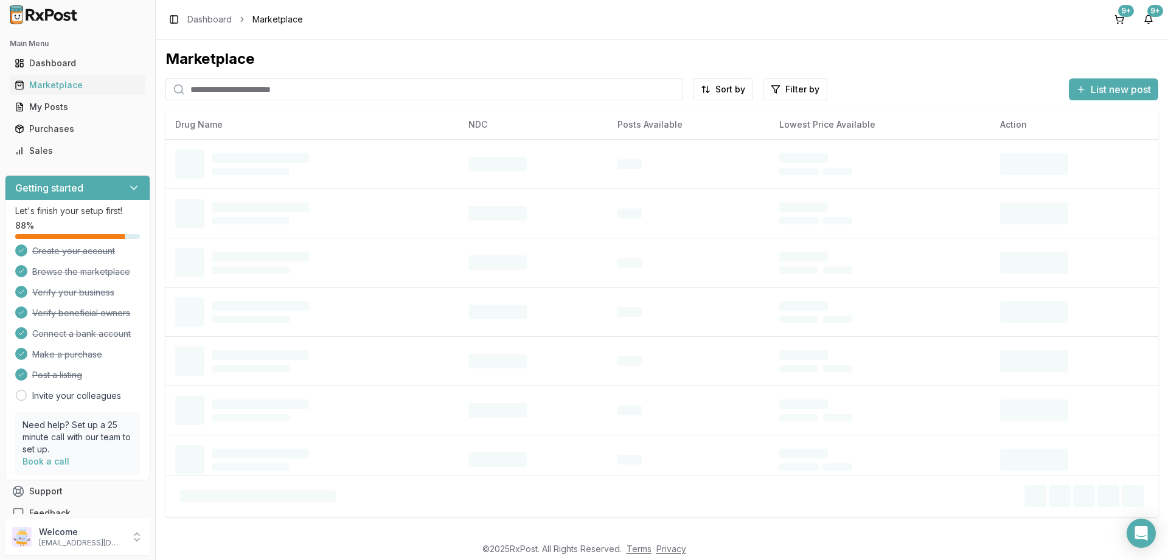
click at [302, 90] on input "search" at bounding box center [424, 89] width 518 height 22
type input "******"
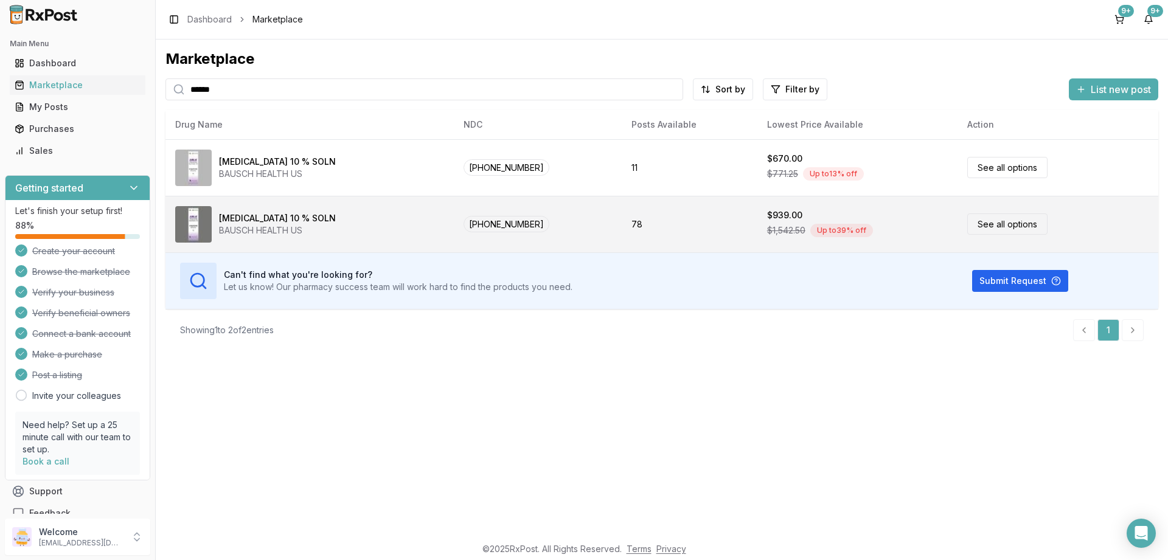
click at [980, 224] on link "See all options" at bounding box center [1007, 224] width 80 height 21
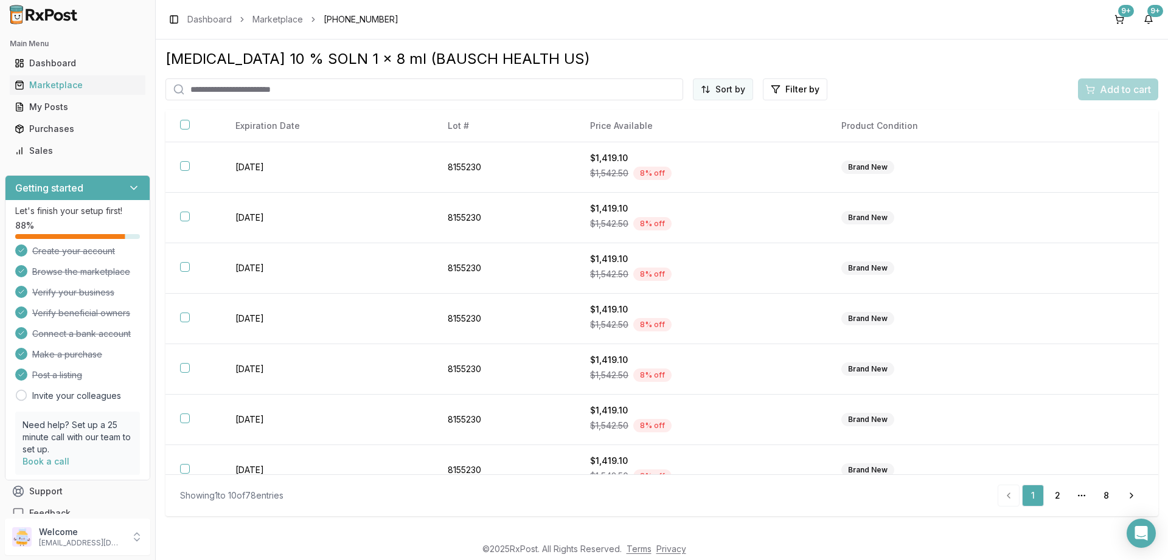
click at [738, 92] on html "Main Menu Dashboard Marketplace My Posts Purchases Sales Getting started Let's …" at bounding box center [584, 280] width 1168 height 560
click at [684, 135] on div "Price (Low to High)" at bounding box center [694, 134] width 116 height 19
click at [1124, 13] on div "9+" at bounding box center [1126, 11] width 16 height 12
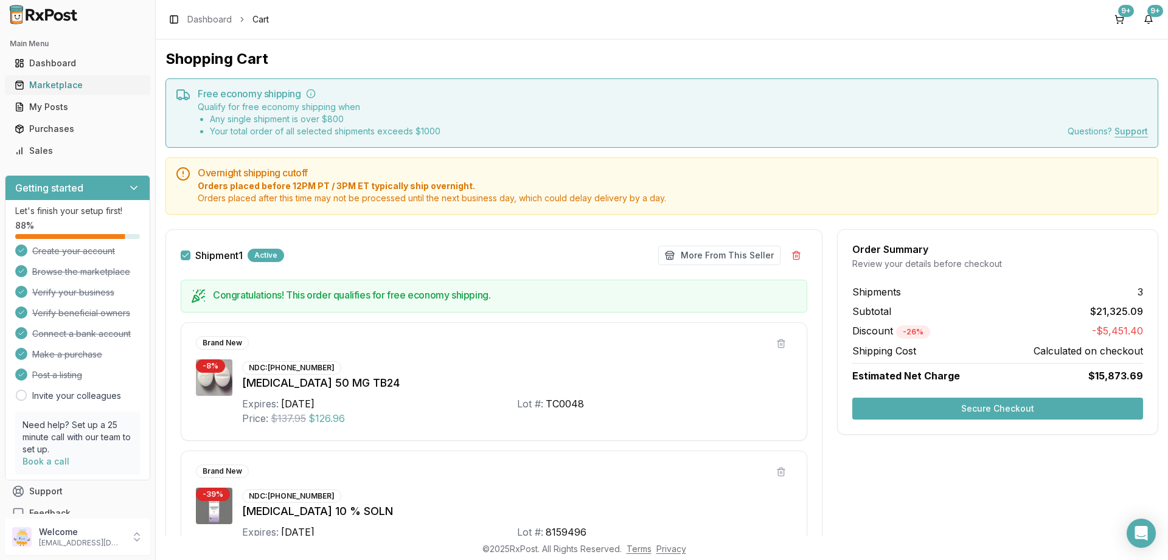
click at [44, 85] on div "Marketplace" at bounding box center [78, 85] width 126 height 12
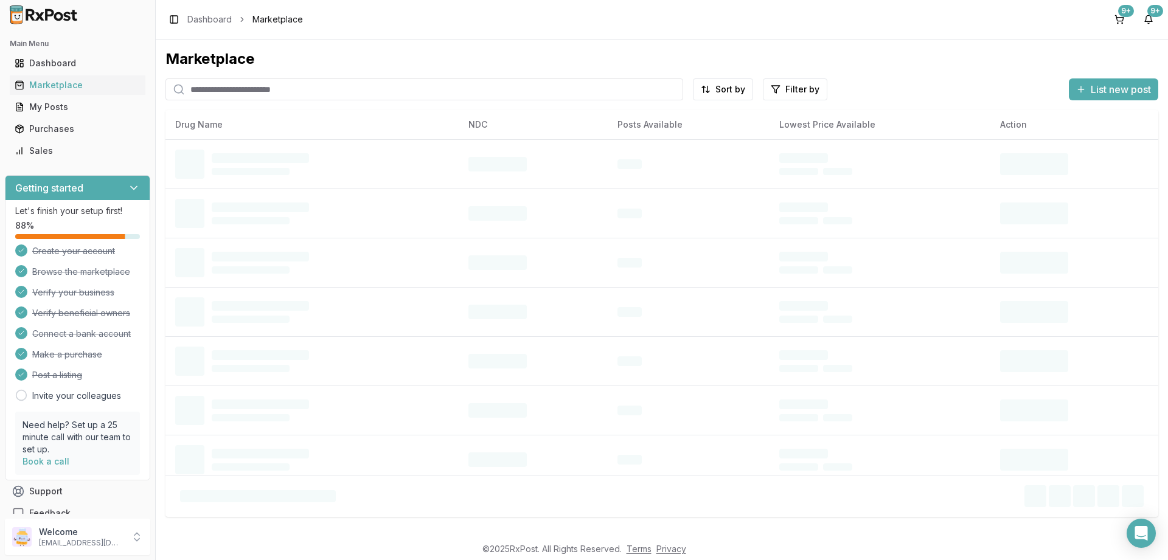
click at [283, 89] on input "search" at bounding box center [424, 89] width 518 height 22
type input "******"
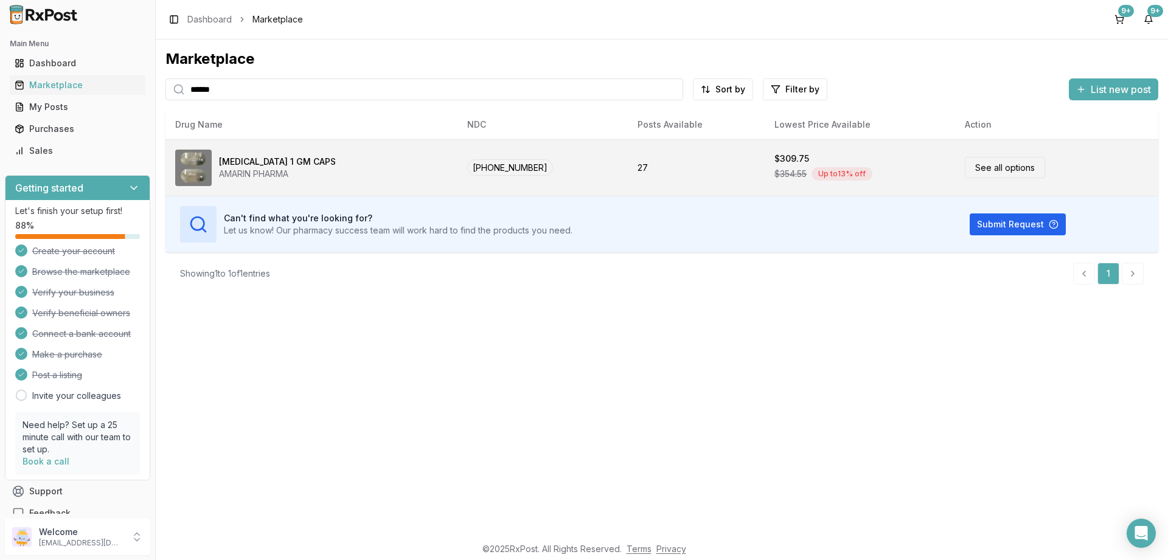
click at [975, 167] on link "See all options" at bounding box center [1005, 167] width 80 height 21
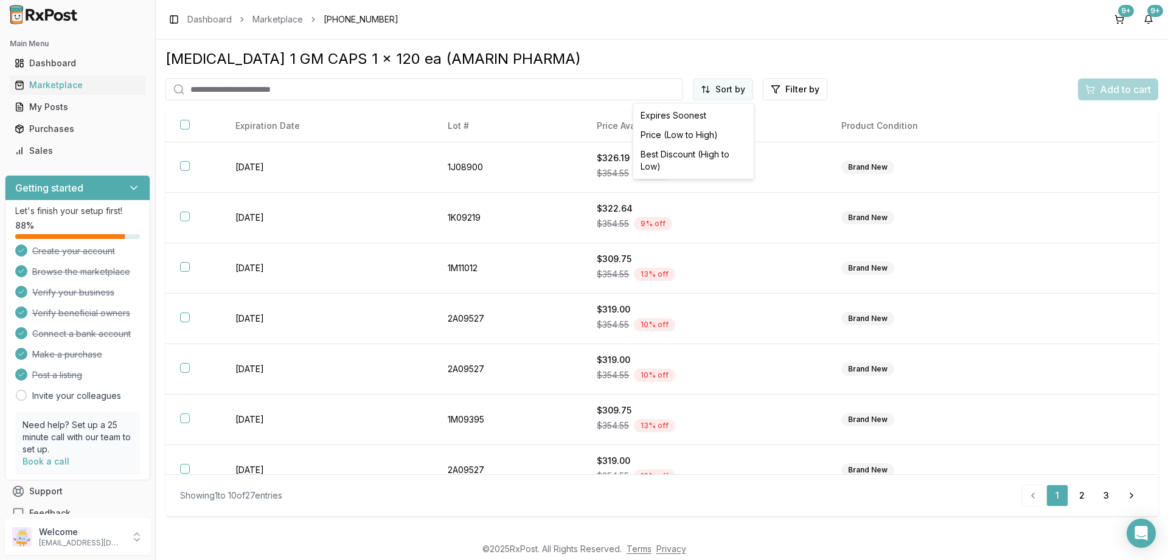
click at [719, 82] on html "Main Menu Dashboard Marketplace My Posts Purchases Sales Getting started Let's …" at bounding box center [584, 280] width 1168 height 560
click at [673, 133] on div "Price (Low to High)" at bounding box center [694, 134] width 116 height 19
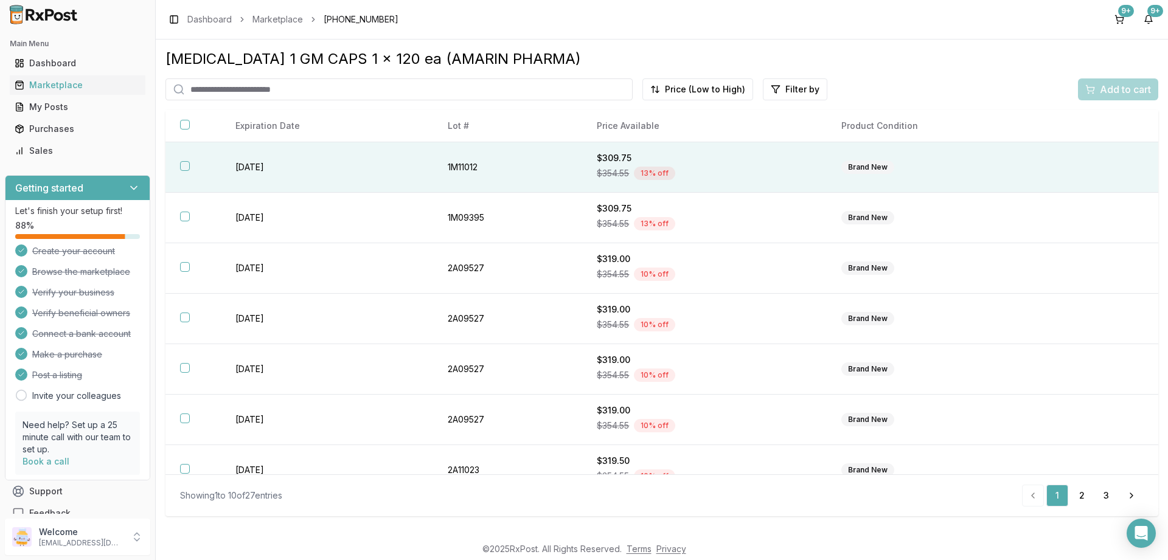
click at [187, 161] on th at bounding box center [192, 167] width 55 height 50
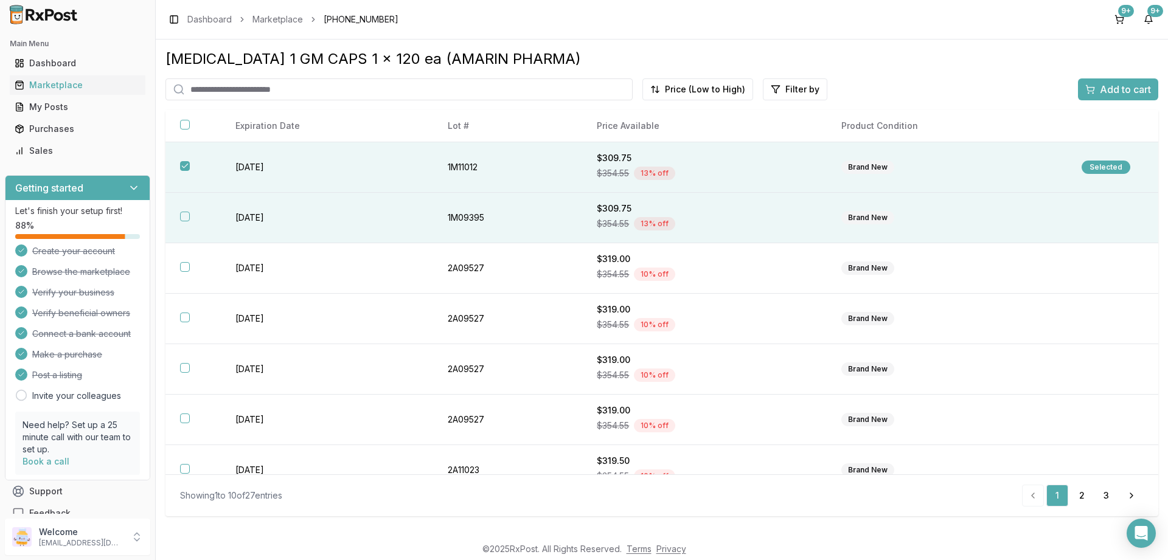
click at [184, 219] on button "button" at bounding box center [185, 217] width 10 height 10
click at [1107, 89] on span "Add to cart" at bounding box center [1125, 89] width 51 height 15
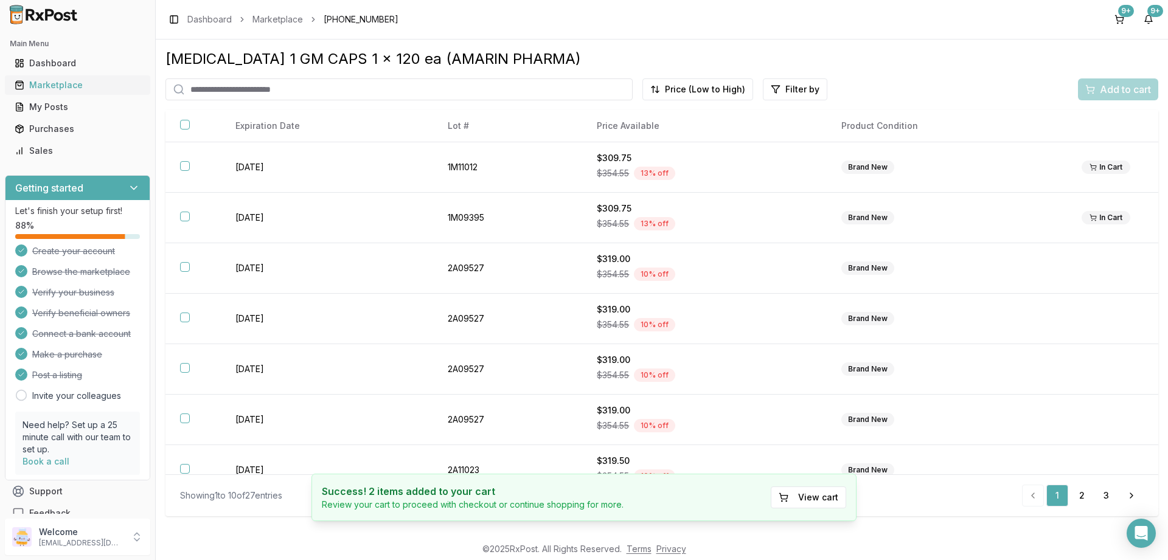
click at [51, 88] on div "Marketplace" at bounding box center [78, 85] width 126 height 12
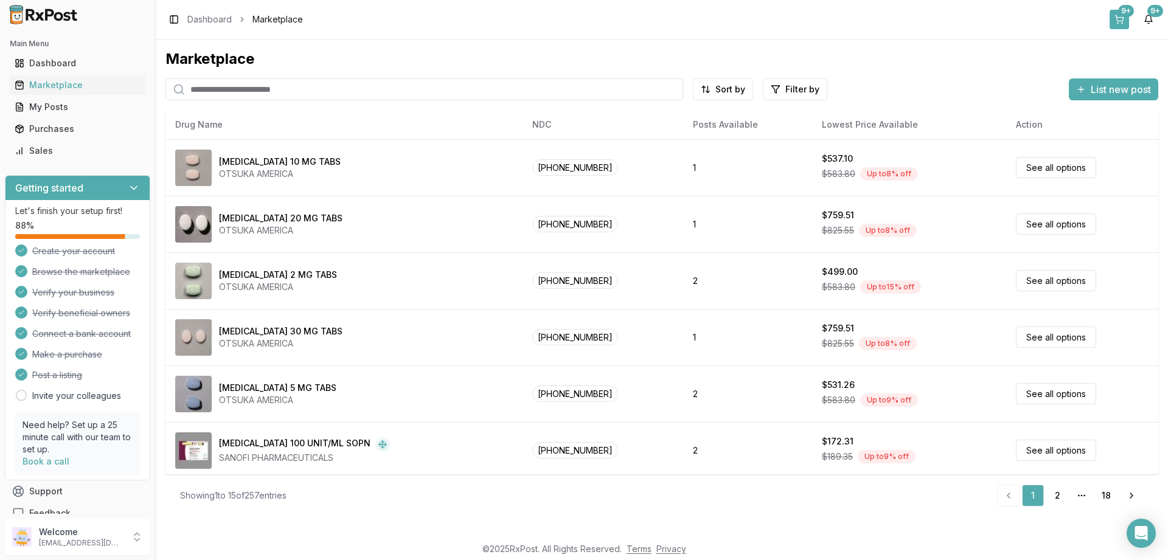
click at [1122, 14] on div "9+" at bounding box center [1126, 11] width 16 height 12
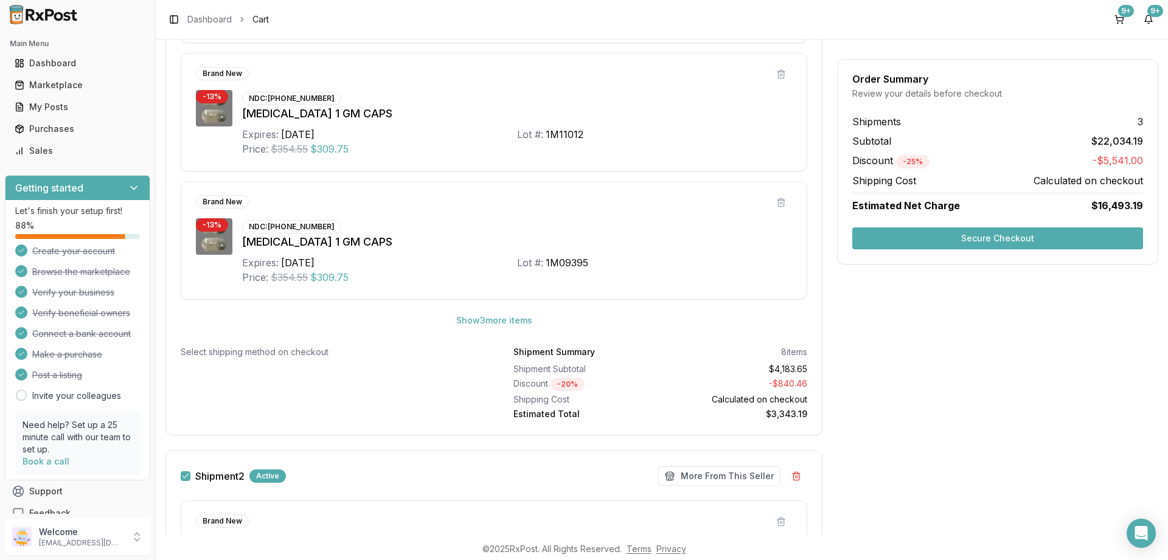
scroll to position [657, 0]
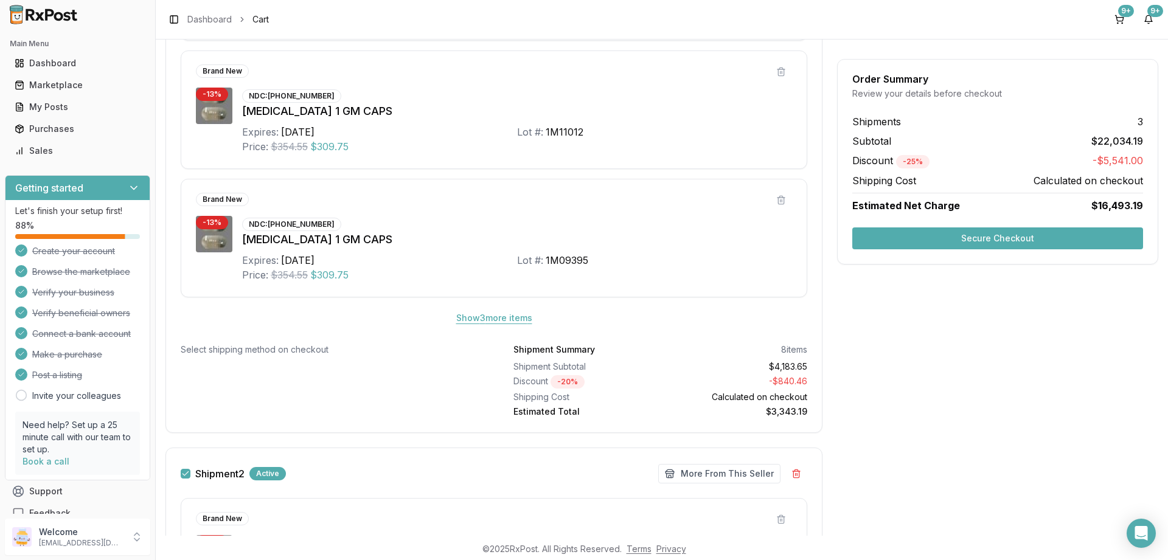
click at [490, 316] on button "Show 3 more item s" at bounding box center [495, 318] width 96 height 22
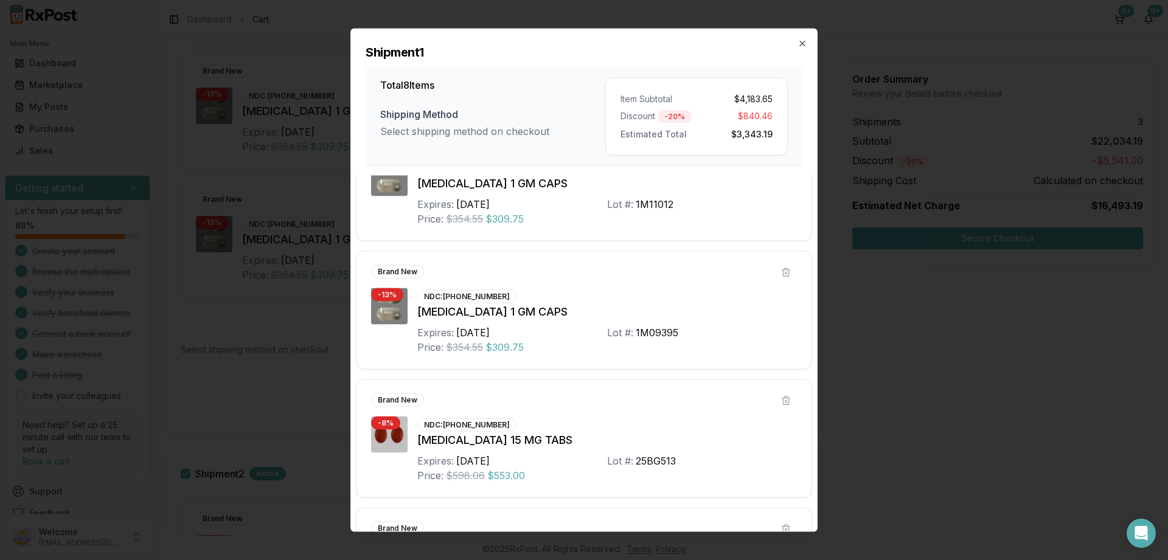
scroll to position [668, 0]
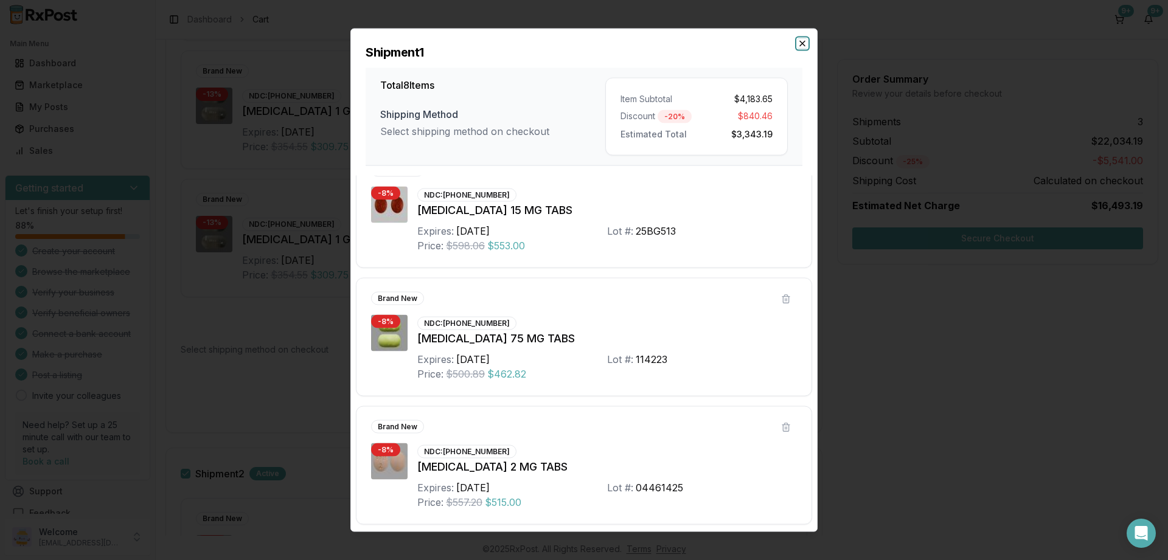
click at [800, 40] on icon "button" at bounding box center [803, 43] width 10 height 10
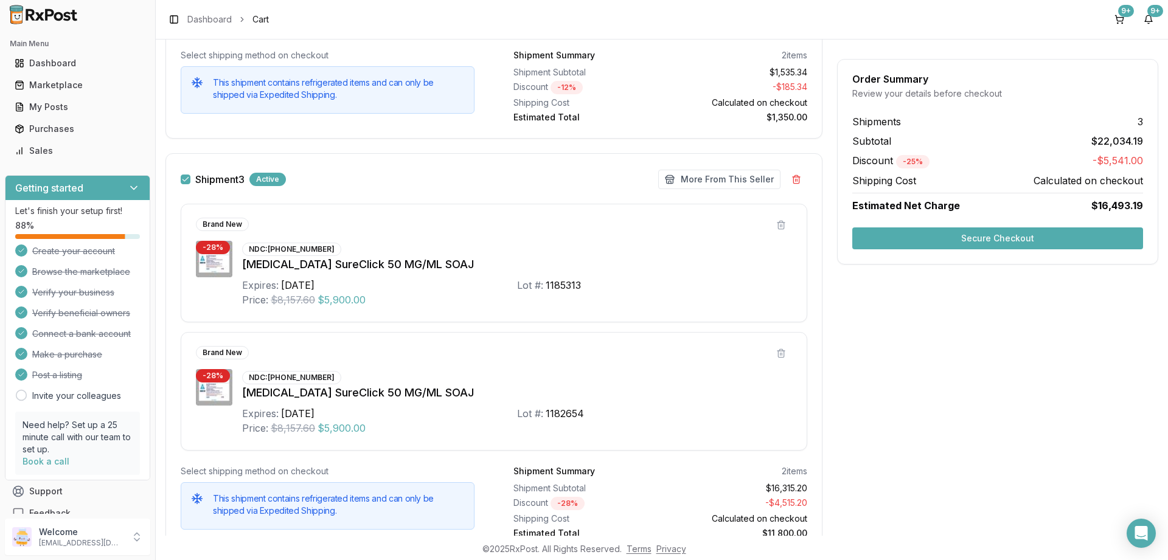
scroll to position [1387, 0]
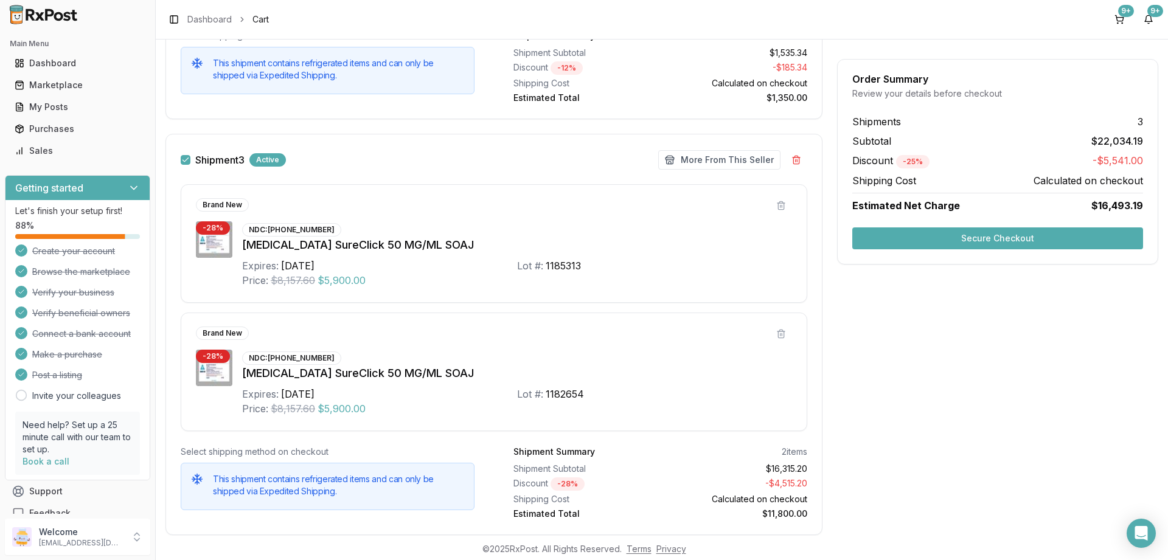
click at [185, 159] on button "Shipment 3" at bounding box center [186, 160] width 10 height 10
click at [1004, 236] on button "Secure Checkout" at bounding box center [997, 239] width 291 height 22
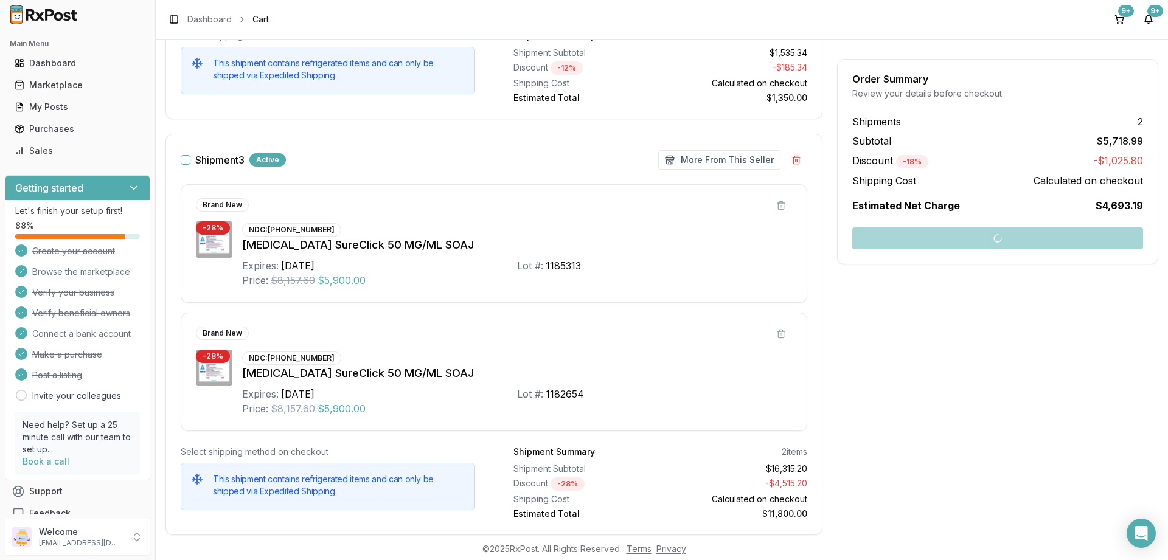
scroll to position [1022, 0]
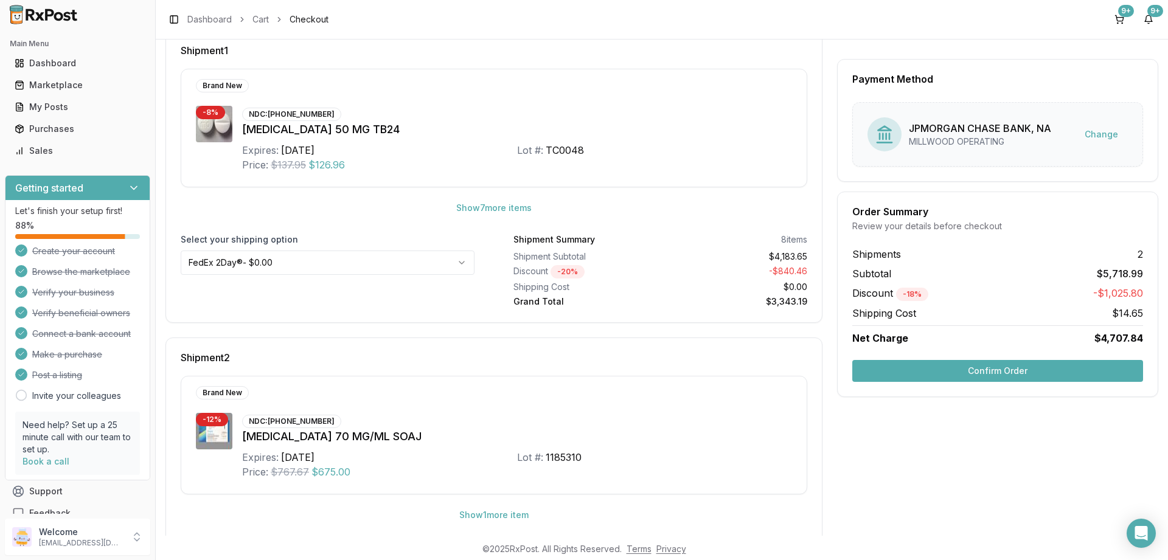
scroll to position [292, 0]
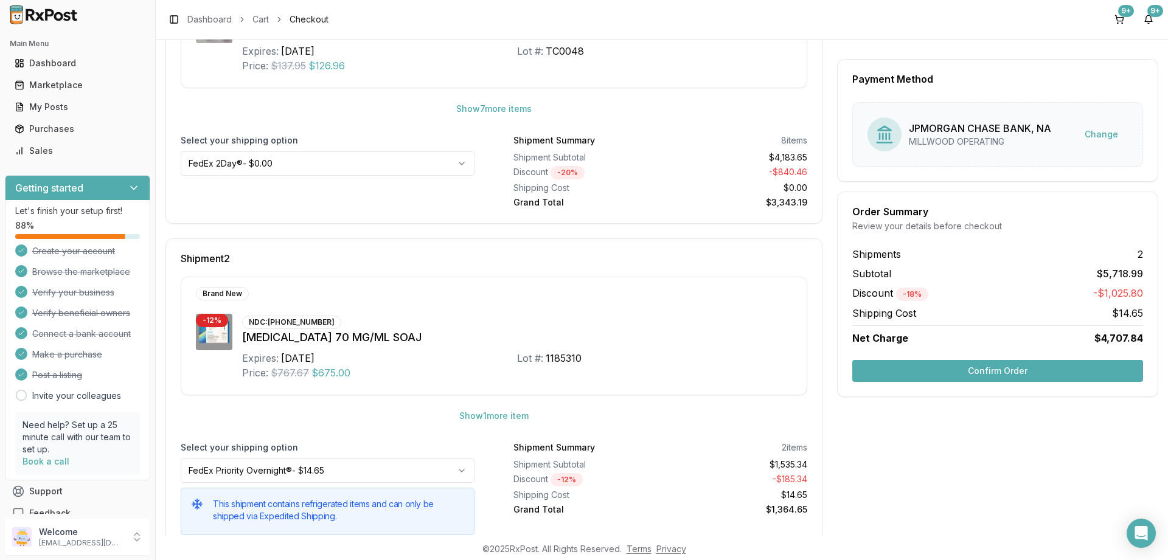
click at [1001, 371] on button "Confirm Order" at bounding box center [997, 371] width 291 height 22
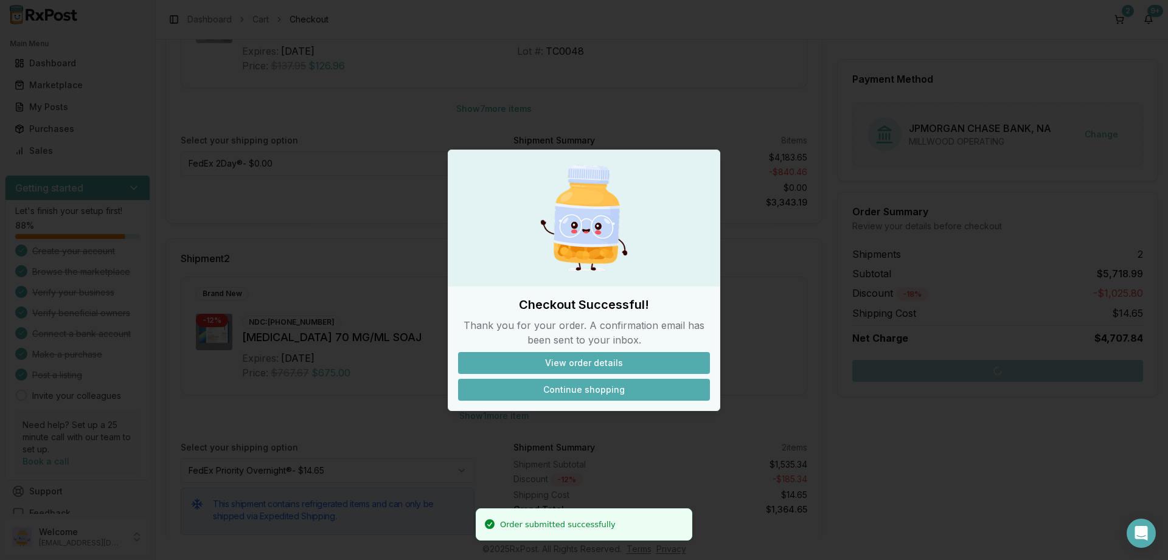
click at [577, 389] on button "Continue shopping" at bounding box center [584, 390] width 252 height 22
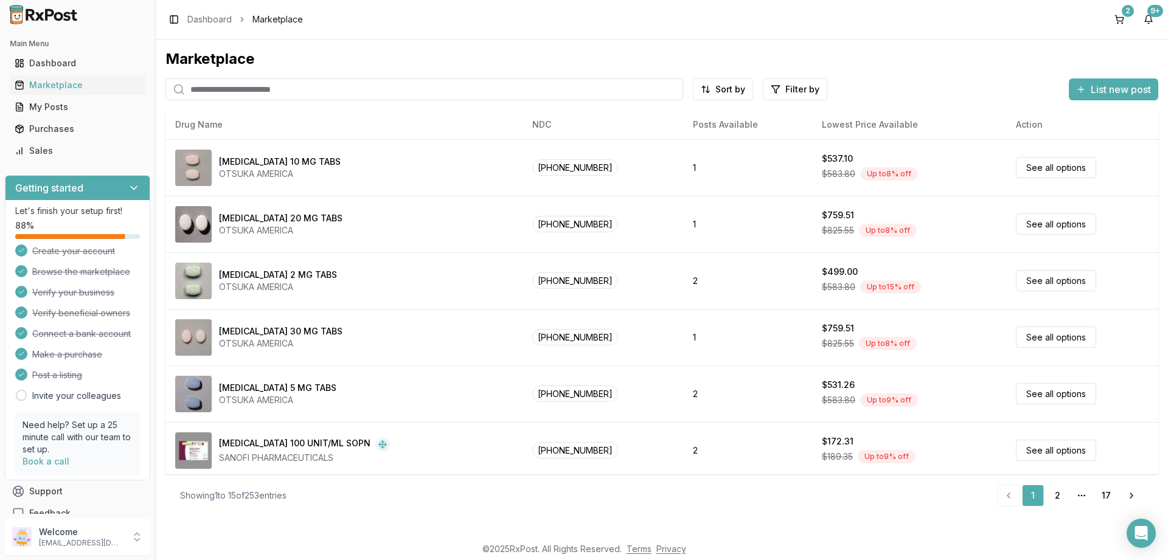
click at [307, 91] on input "search" at bounding box center [424, 89] width 518 height 22
paste input "**********"
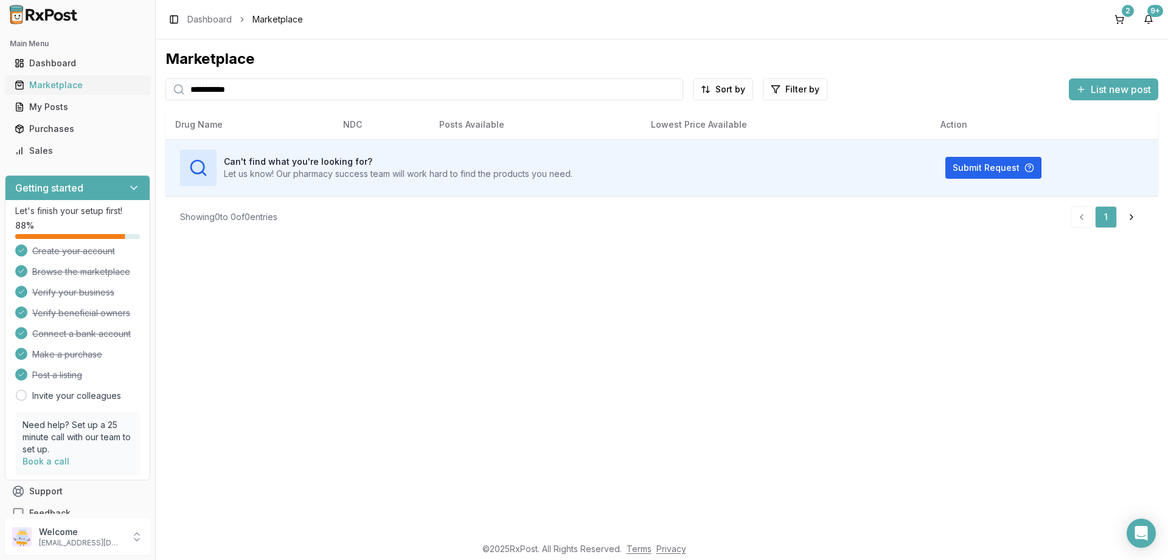
drag, startPoint x: 245, startPoint y: 89, endPoint x: 108, endPoint y: 80, distance: 137.1
click at [165, 80] on input "**********" at bounding box center [424, 89] width 518 height 22
paste input "search"
drag, startPoint x: 248, startPoint y: 89, endPoint x: 160, endPoint y: 87, distance: 87.6
click at [165, 87] on input "**********" at bounding box center [424, 89] width 518 height 22
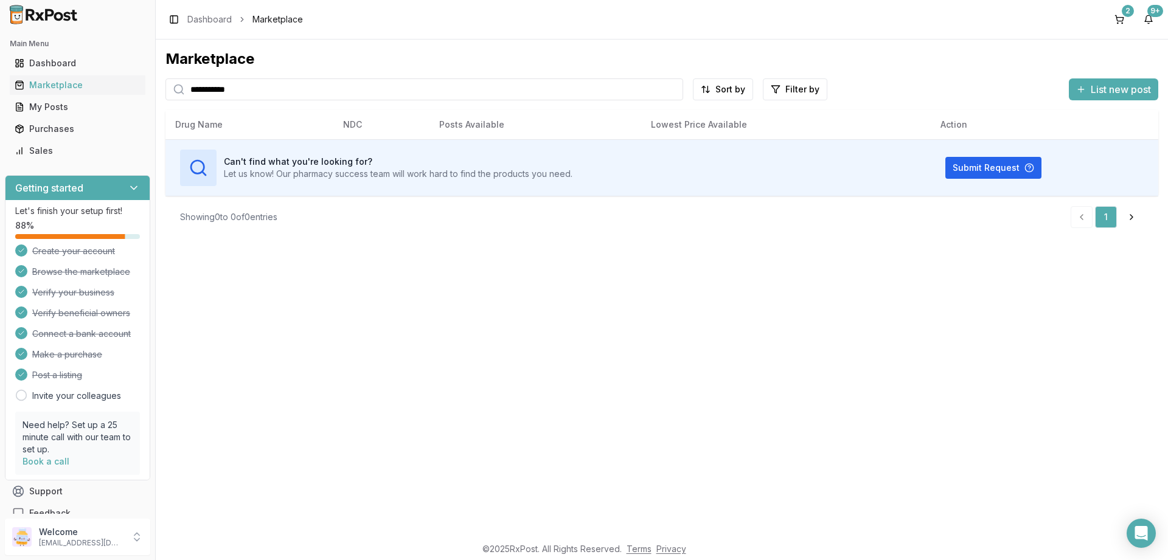
paste input "search"
type input "**********"
click at [49, 132] on div "Purchases" at bounding box center [78, 129] width 126 height 12
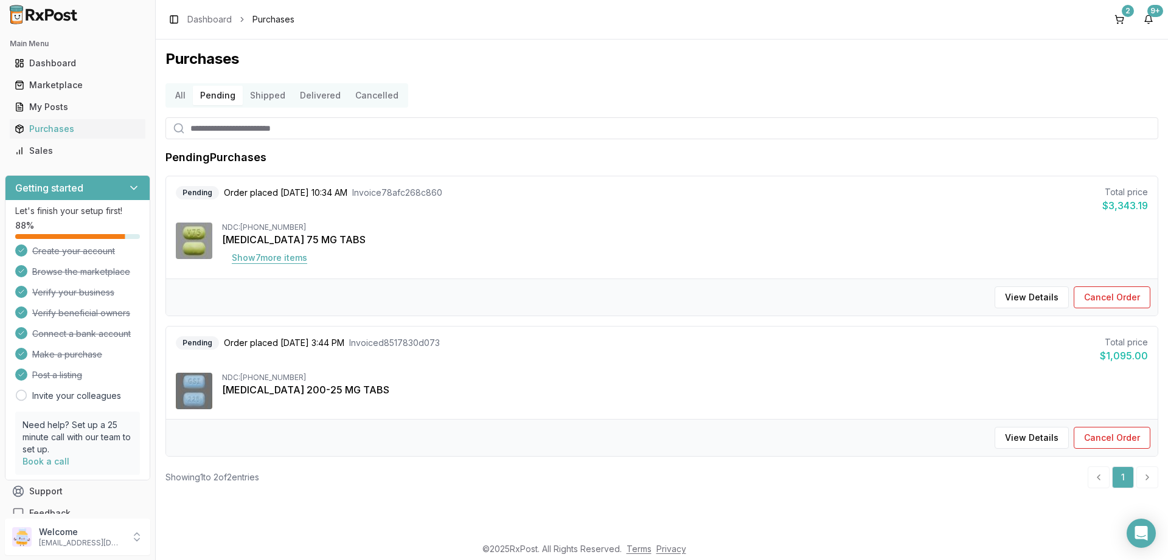
click at [280, 259] on button "Show 7 more item s" at bounding box center [269, 258] width 95 height 22
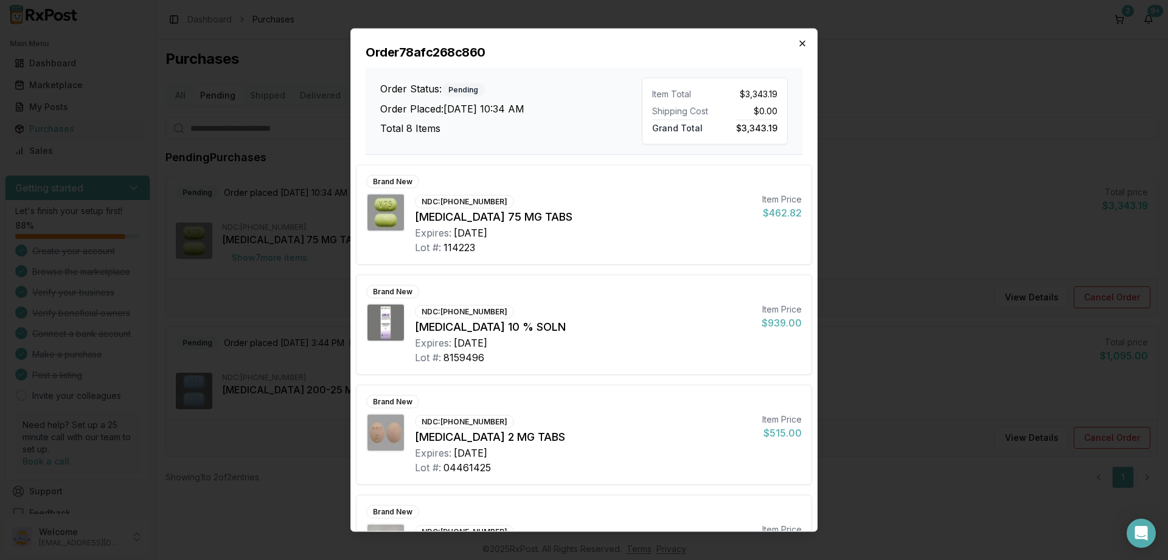
click at [799, 45] on icon "button" at bounding box center [803, 43] width 10 height 10
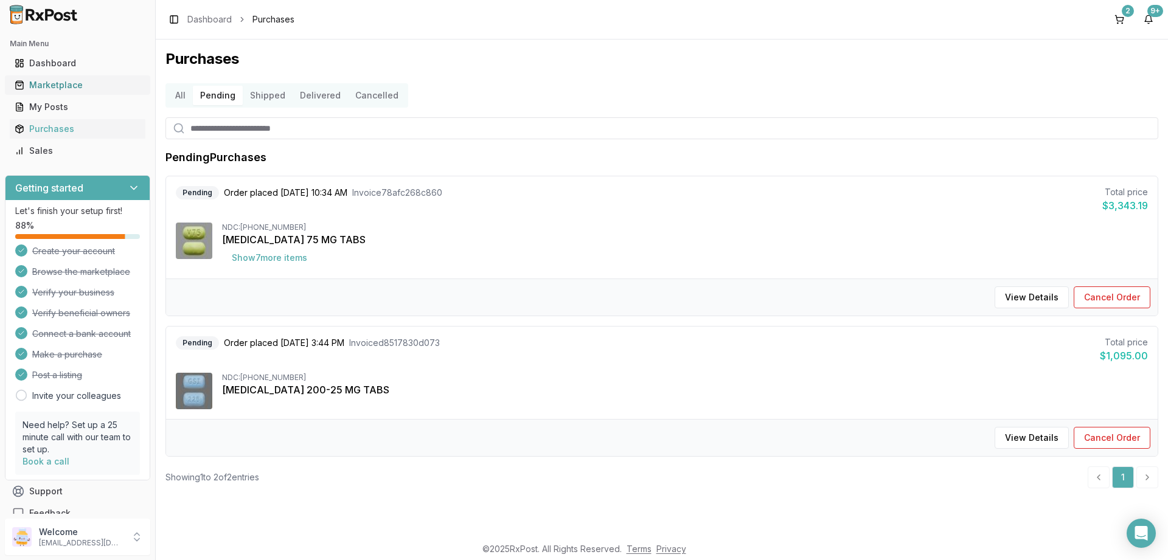
click at [39, 86] on div "Marketplace" at bounding box center [78, 85] width 126 height 12
click at [279, 128] on input "search" at bounding box center [661, 128] width 993 height 22
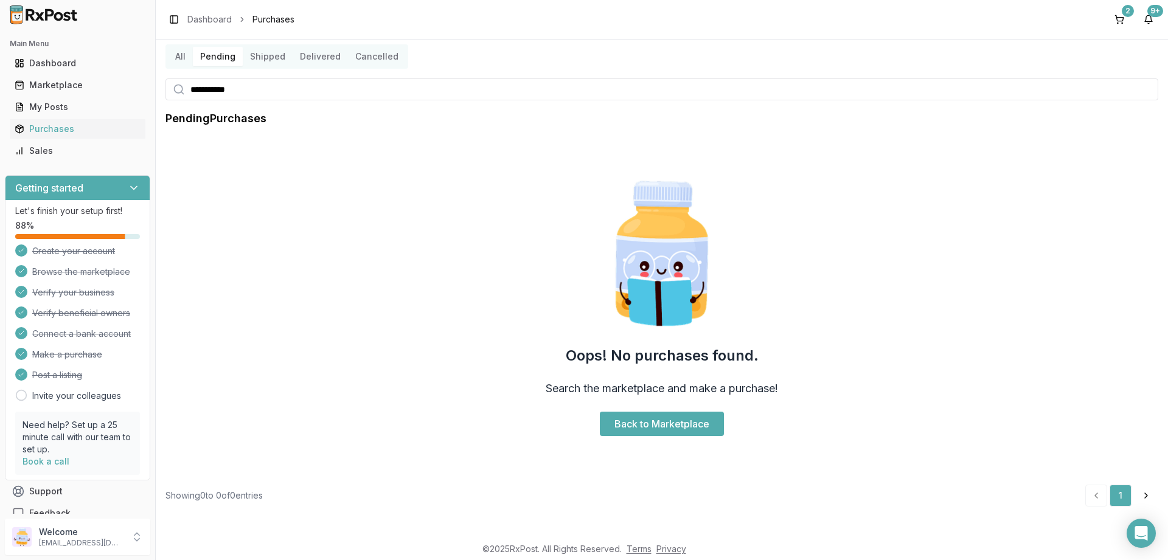
drag, startPoint x: 250, startPoint y: 129, endPoint x: 173, endPoint y: 128, distance: 77.3
click at [172, 100] on input "**********" at bounding box center [661, 89] width 993 height 22
click at [63, 89] on div "Marketplace" at bounding box center [78, 85] width 126 height 12
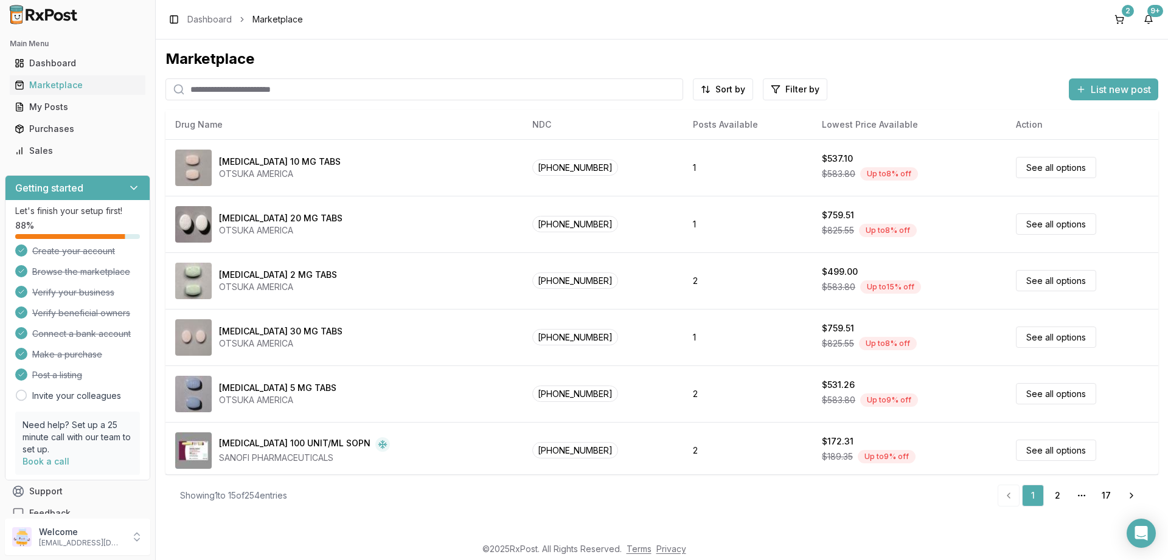
click at [278, 87] on input "search" at bounding box center [424, 89] width 518 height 22
paste input "**********"
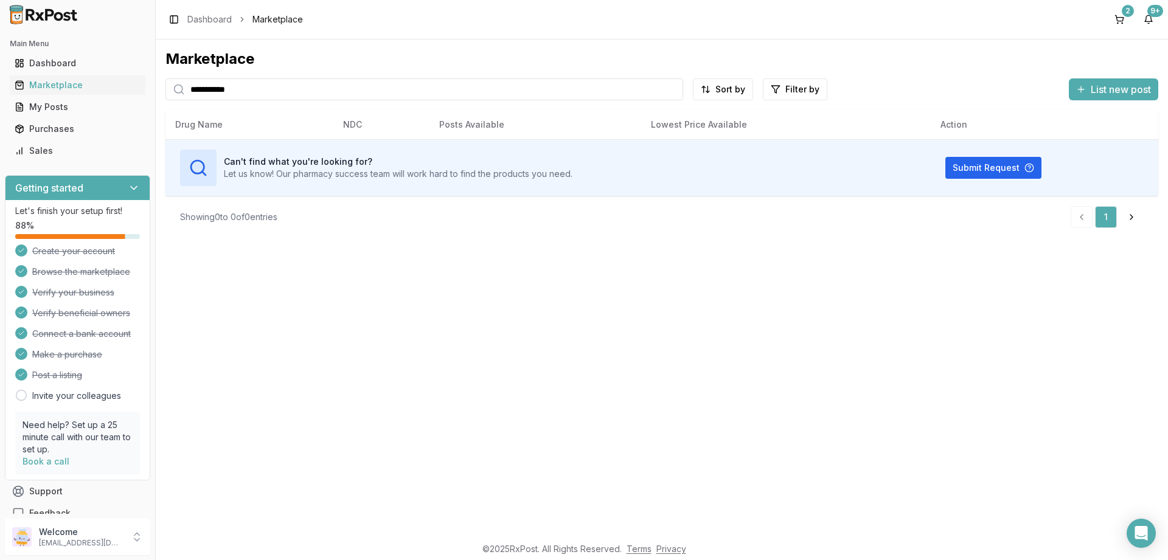
drag, startPoint x: 272, startPoint y: 91, endPoint x: 64, endPoint y: 85, distance: 208.1
click at [165, 85] on input "**********" at bounding box center [424, 89] width 518 height 22
drag, startPoint x: 268, startPoint y: 91, endPoint x: 0, endPoint y: 88, distance: 267.7
click at [165, 88] on input "********" at bounding box center [424, 89] width 518 height 22
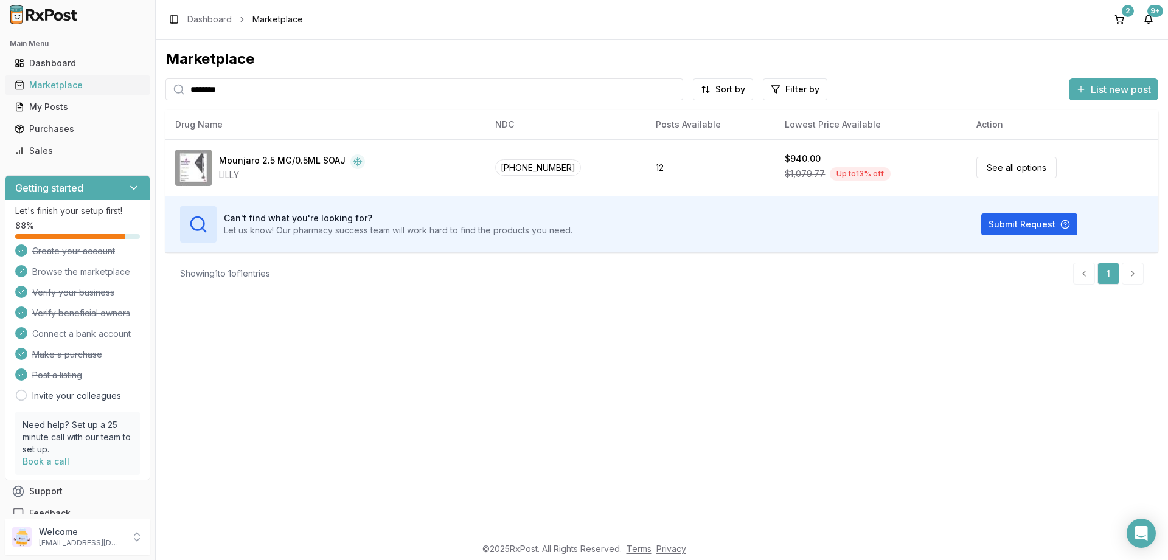
click at [59, 83] on div "Marketplace" at bounding box center [78, 85] width 126 height 12
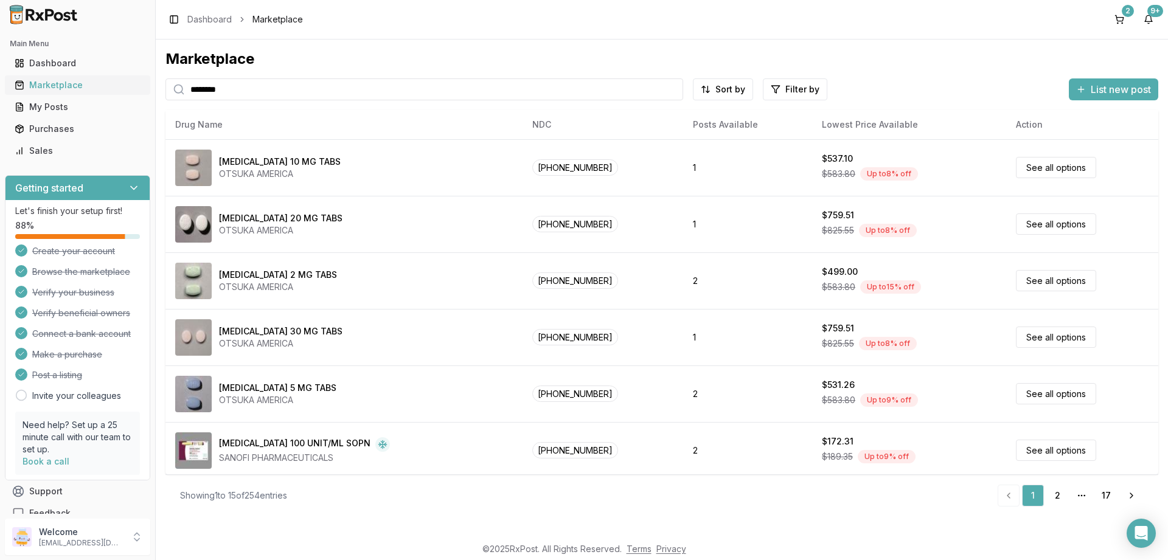
click at [43, 90] on div "Marketplace" at bounding box center [78, 85] width 126 height 12
click at [54, 86] on div "Marketplace" at bounding box center [78, 85] width 126 height 12
click at [279, 89] on input "********" at bounding box center [424, 89] width 518 height 22
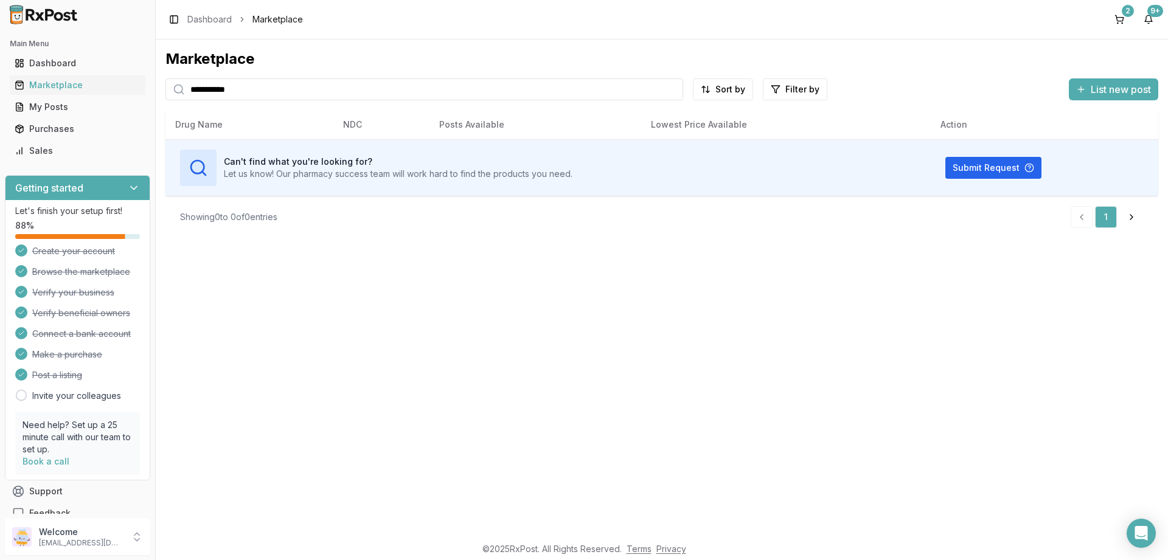
type input "**********"
